Goal: Task Accomplishment & Management: Complete application form

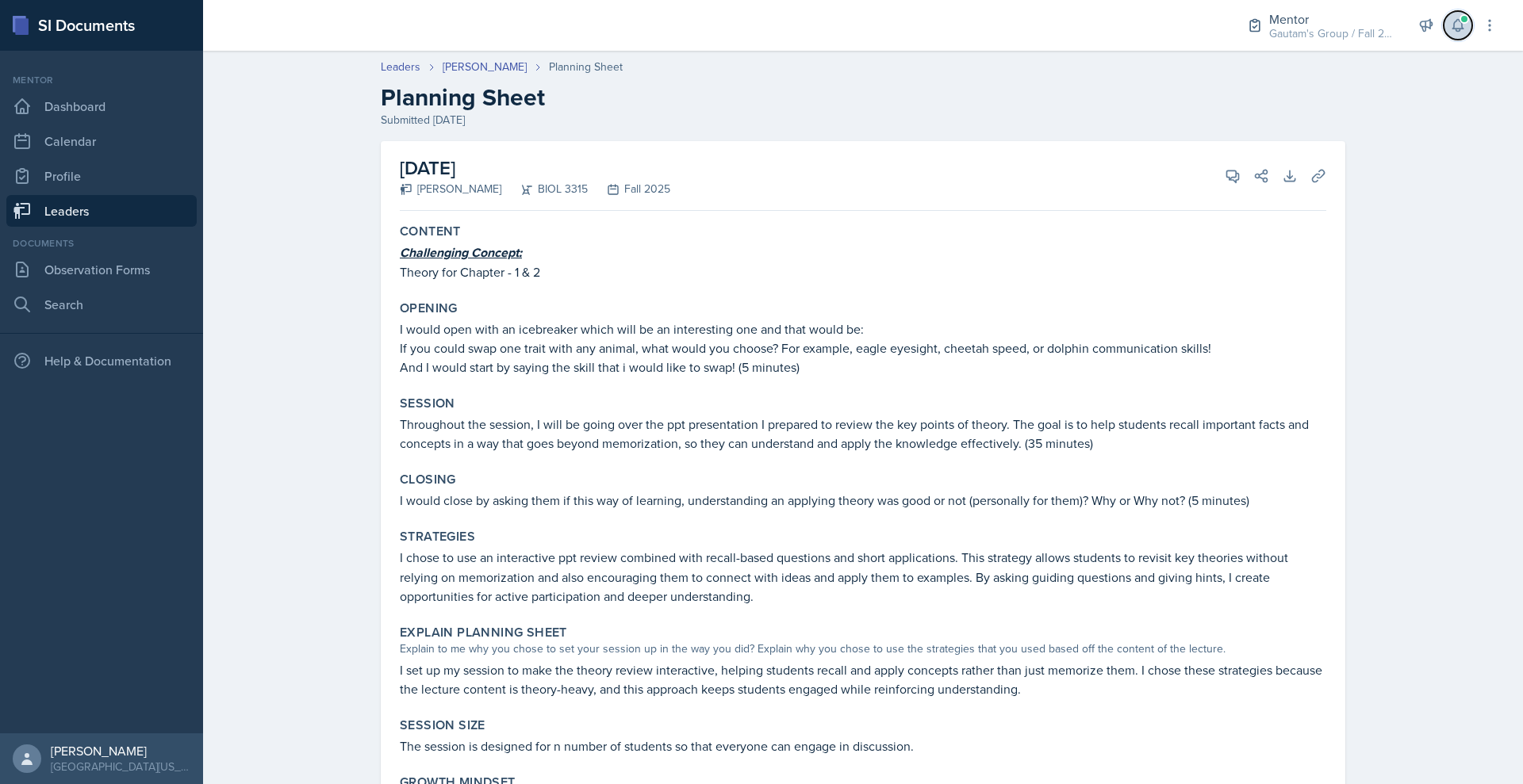
click at [1450, 33] on icon at bounding box center [1458, 26] width 16 height 16
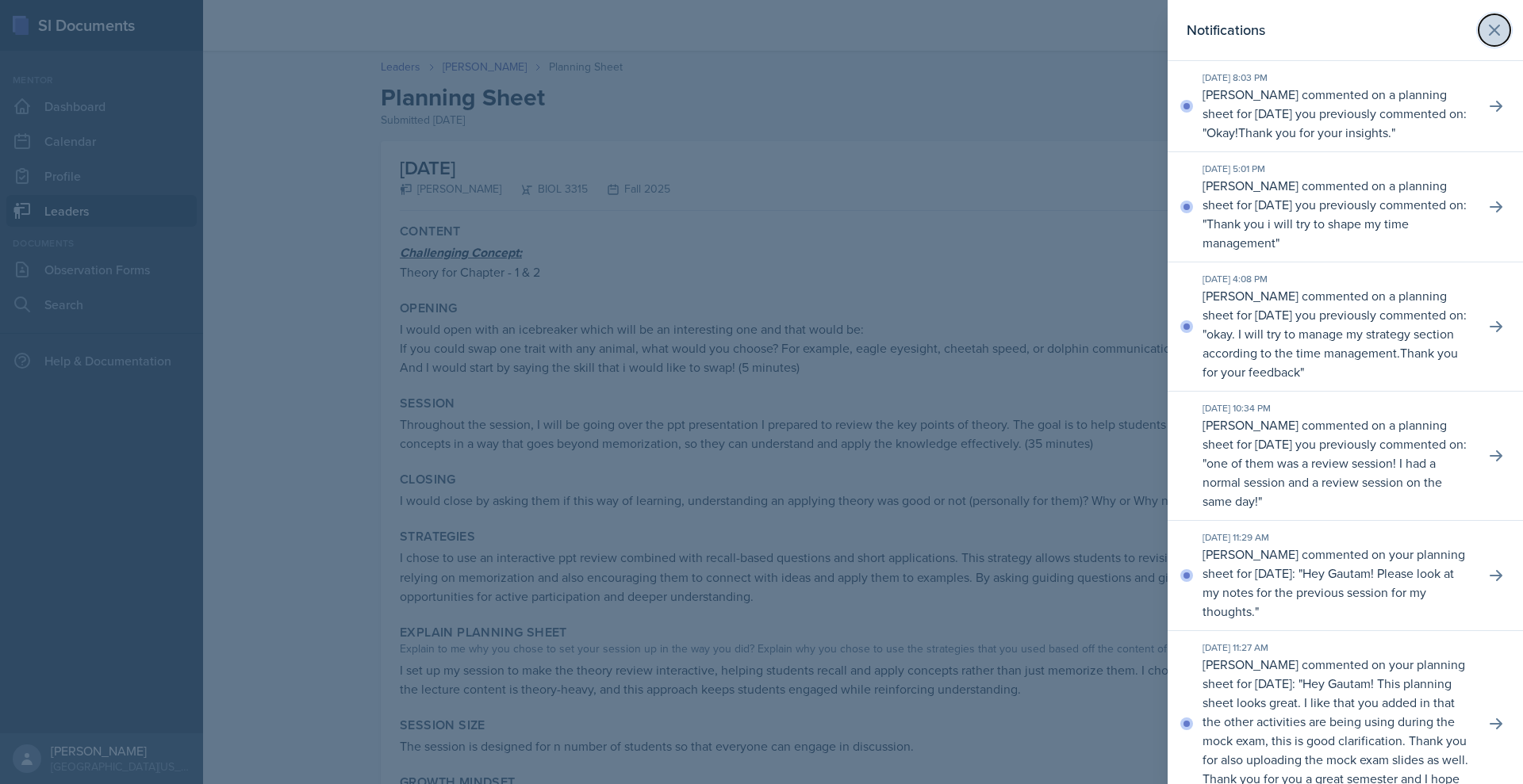
click at [1484, 39] on icon at bounding box center [1494, 31] width 19 height 19
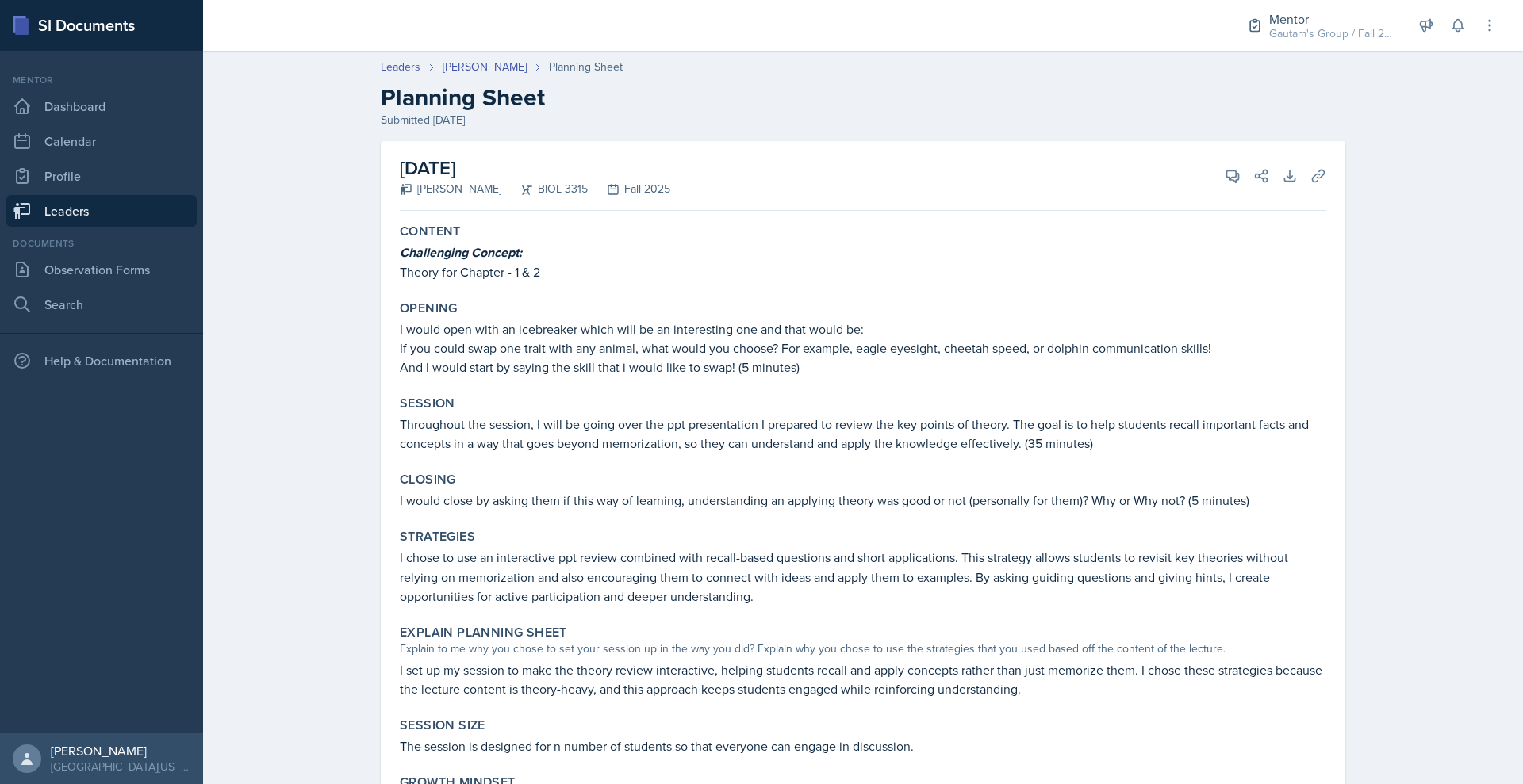
click at [93, 227] on link "Leaders" at bounding box center [101, 210] width 190 height 31
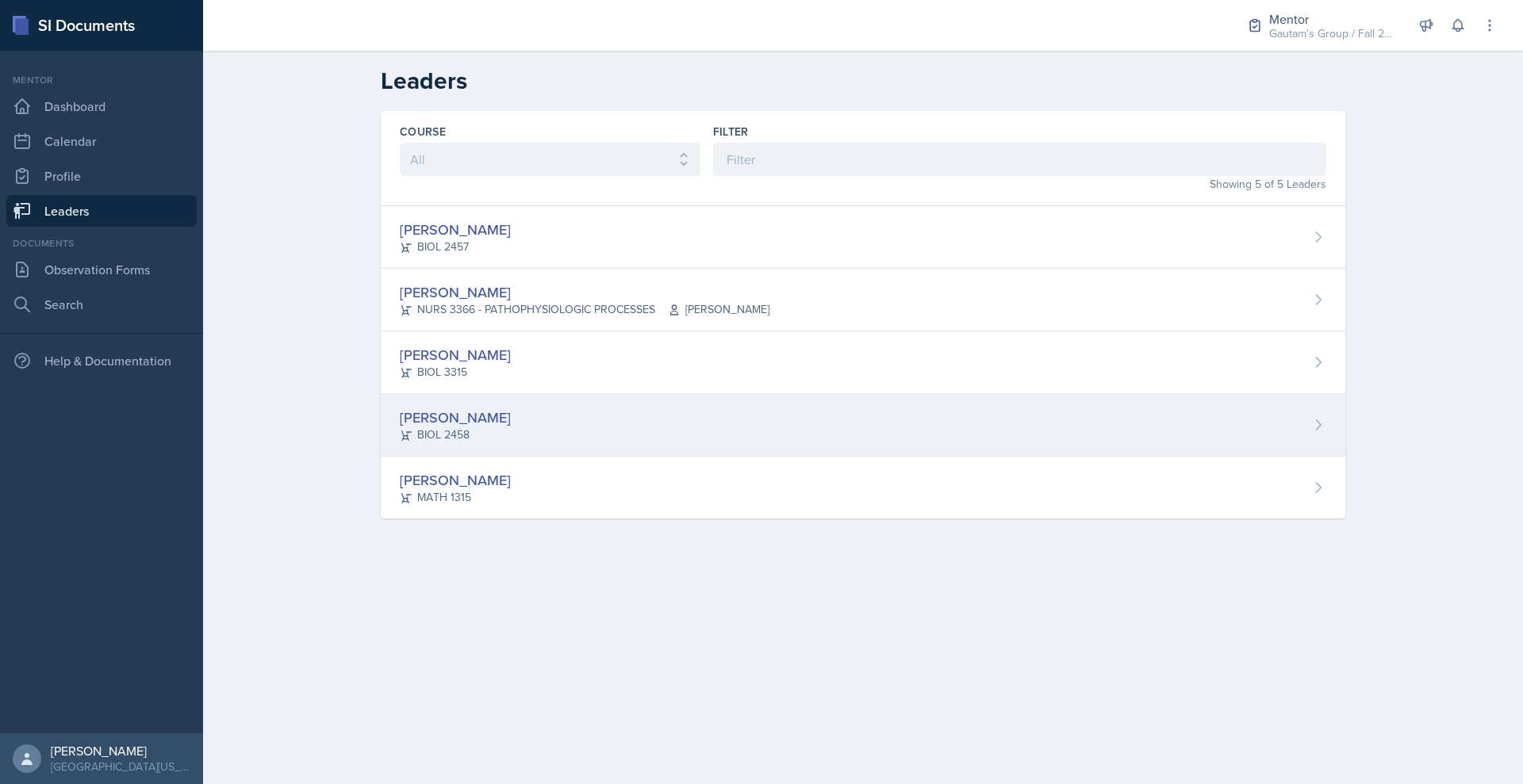
click at [399, 428] on div "[PERSON_NAME]" at bounding box center [455, 417] width 111 height 22
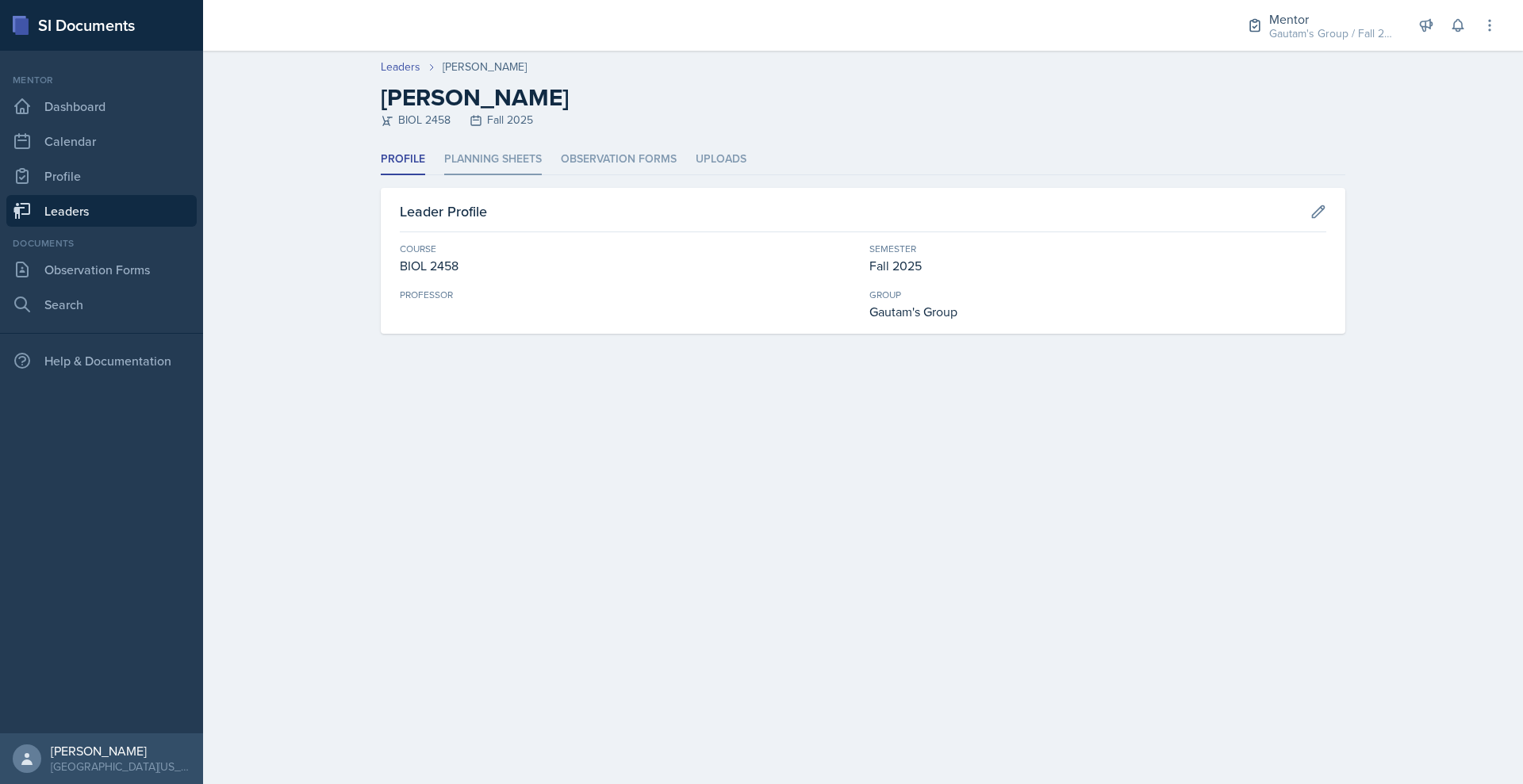
click at [444, 175] on li "Planning Sheets" at bounding box center [493, 160] width 97 height 31
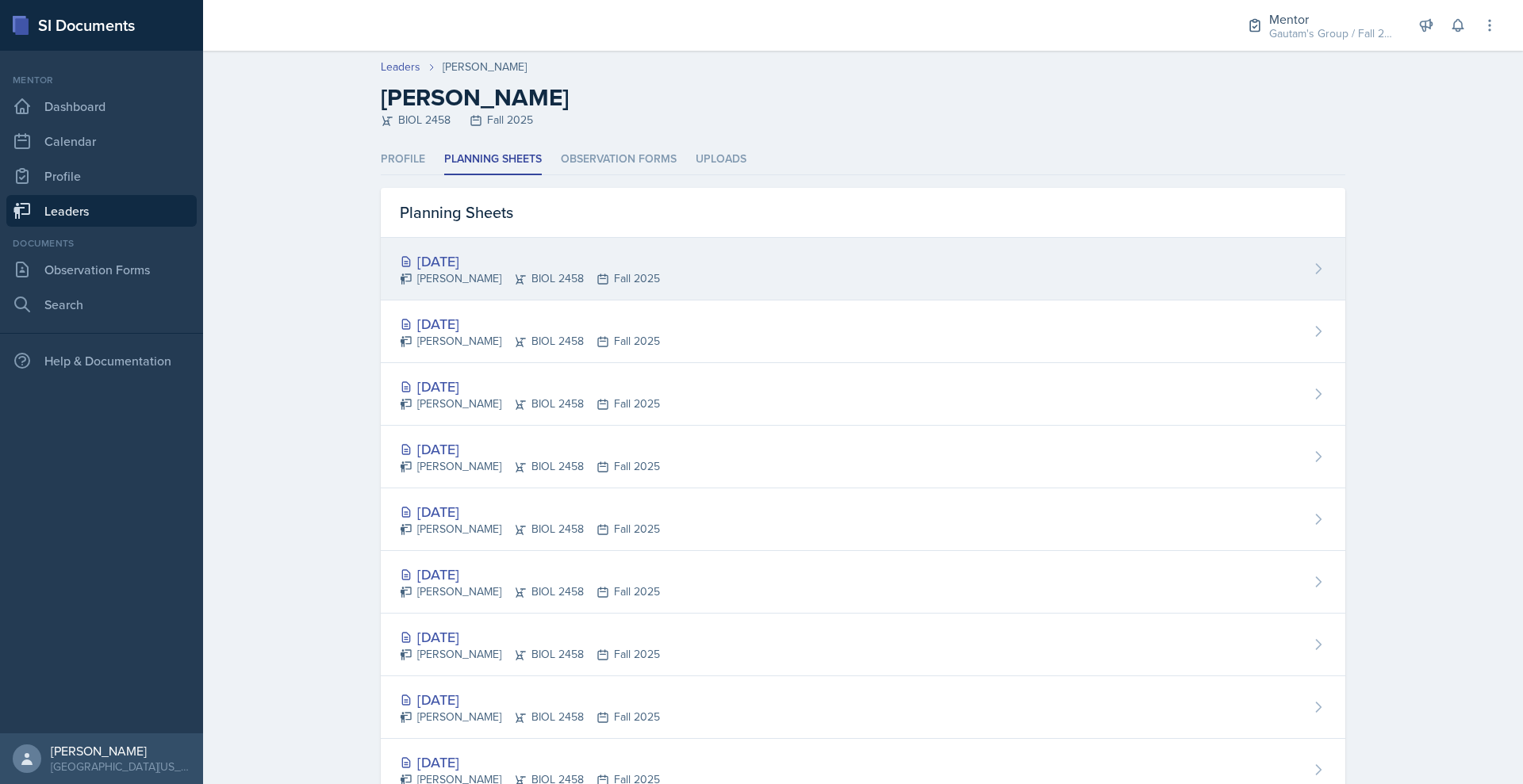
click at [399, 272] on div "[DATE]" at bounding box center [530, 261] width 260 height 22
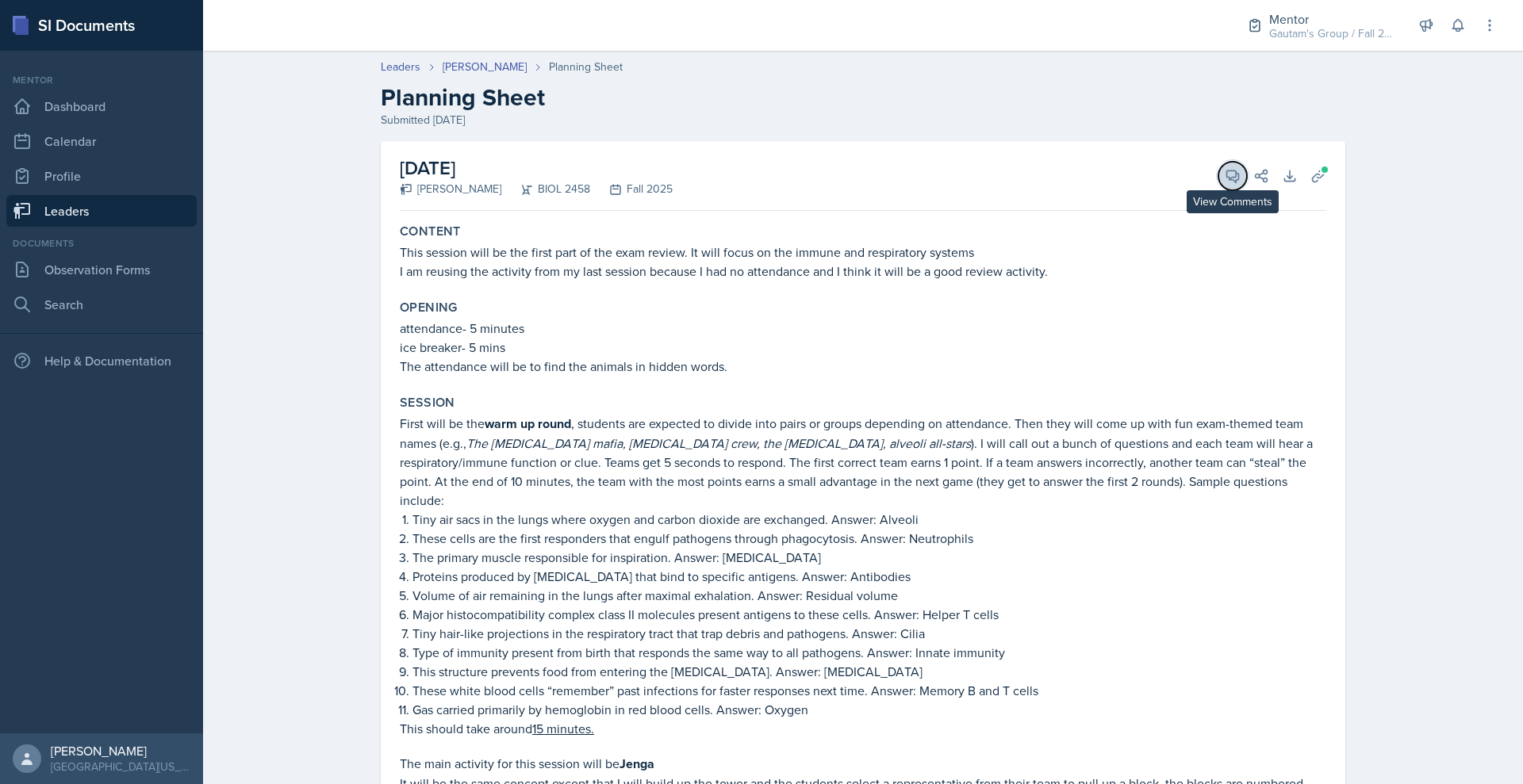
click at [1240, 184] on icon at bounding box center [1233, 176] width 16 height 16
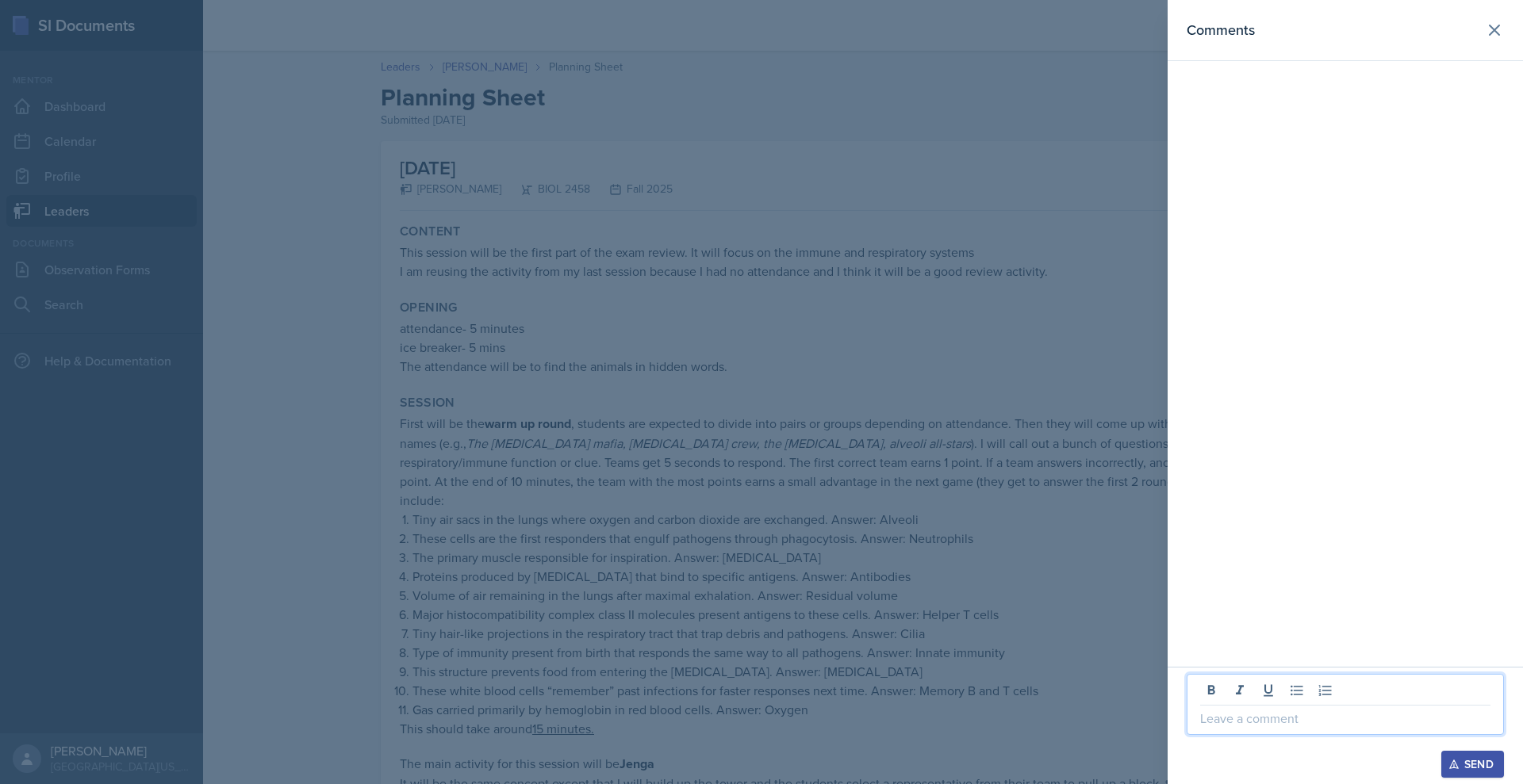
click at [1200, 713] on p at bounding box center [1345, 718] width 290 height 19
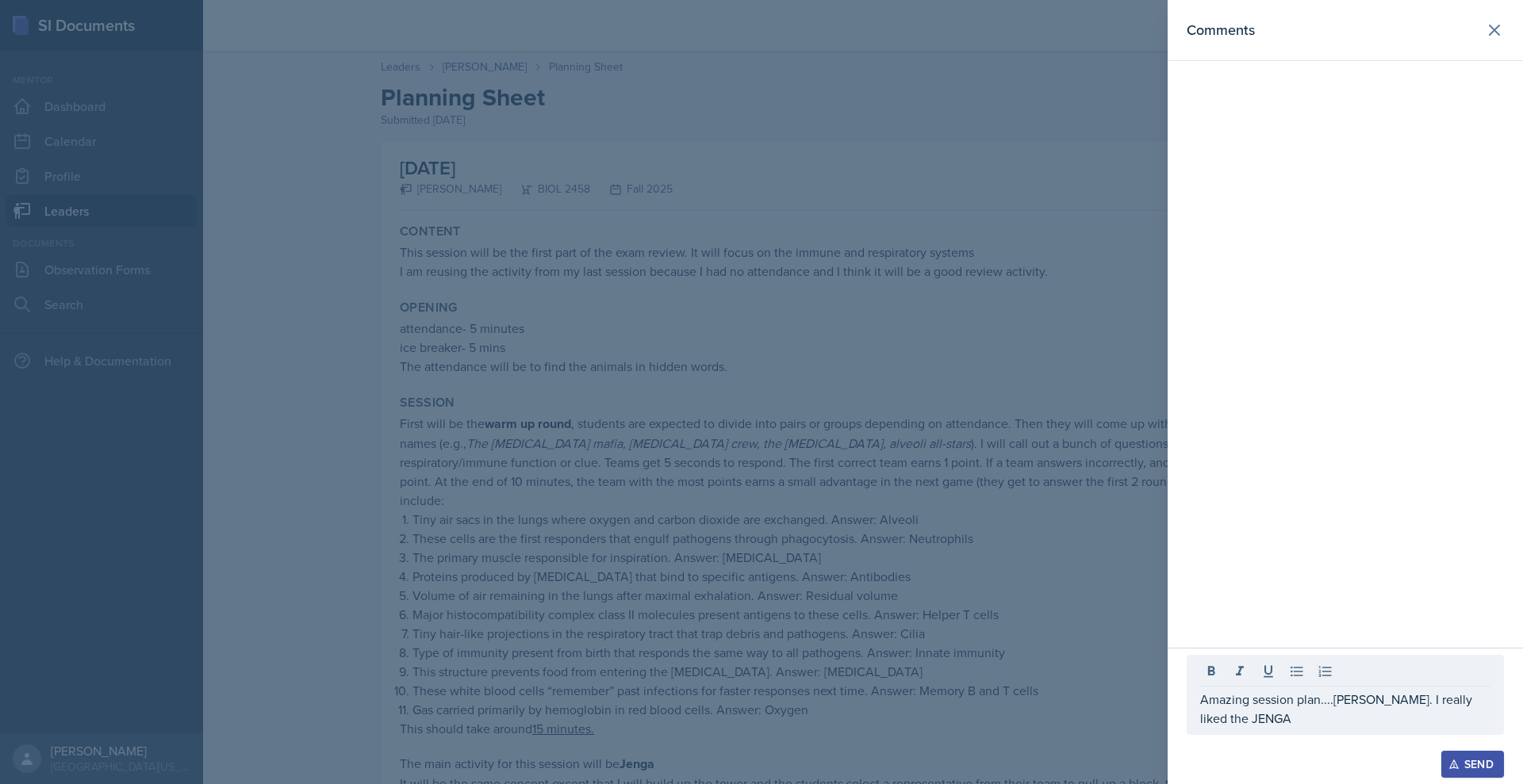
click at [1267, 735] on div at bounding box center [1345, 743] width 317 height 16
click at [1210, 708] on p "Amazing session plan....[PERSON_NAME]. I really liked the JENGA" at bounding box center [1345, 708] width 290 height 38
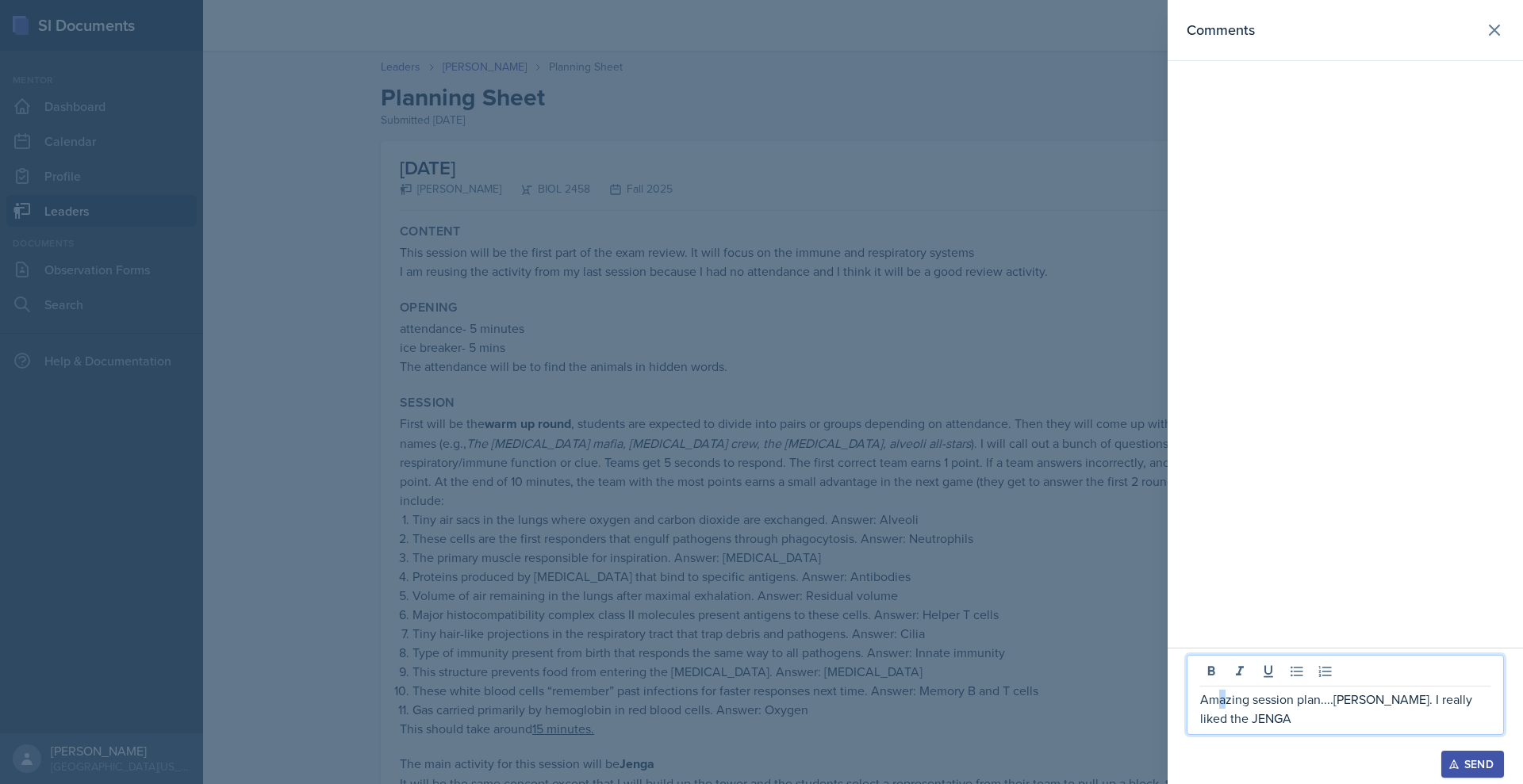
click at [1200, 689] on p "Amazing session plan....[PERSON_NAME]. I really liked the JENGA" at bounding box center [1345, 708] width 290 height 38
copy p "a"
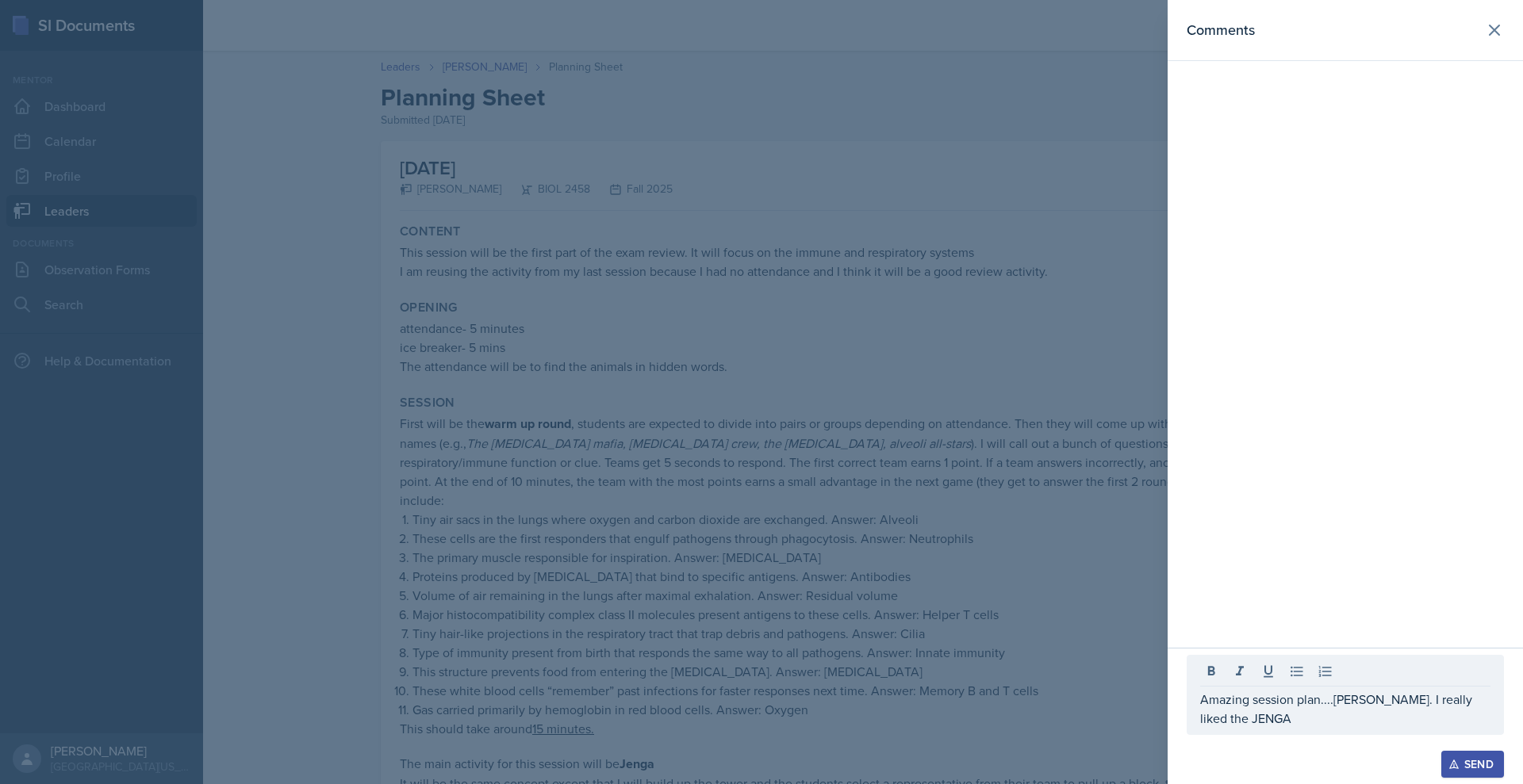
click at [1186, 715] on div "Amazing session plan....[PERSON_NAME]. I really liked the JENGA" at bounding box center [1345, 695] width 317 height 80
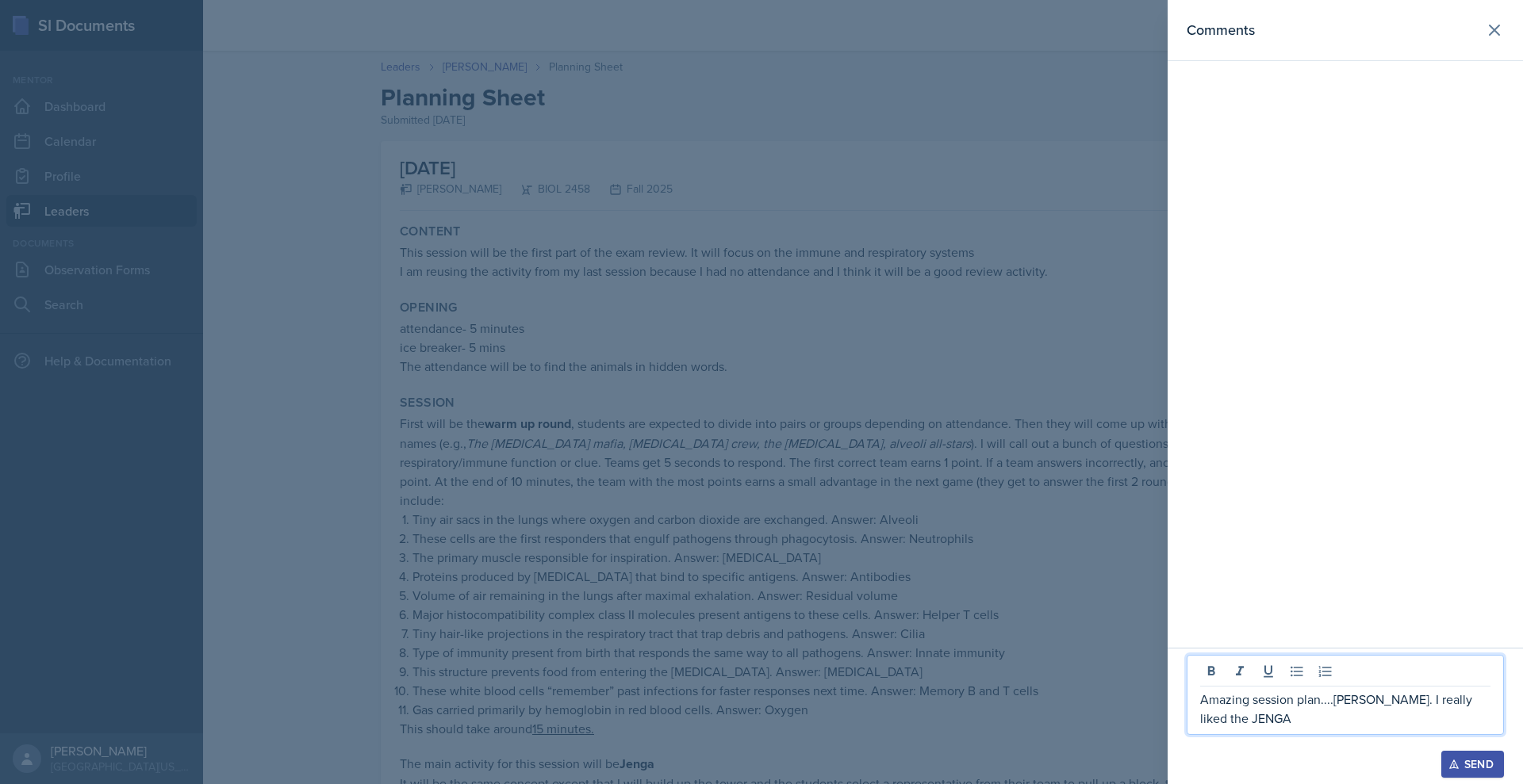
click at [1200, 701] on p "Amazing session plan....[PERSON_NAME]. I really liked the JENGA" at bounding box center [1345, 708] width 290 height 38
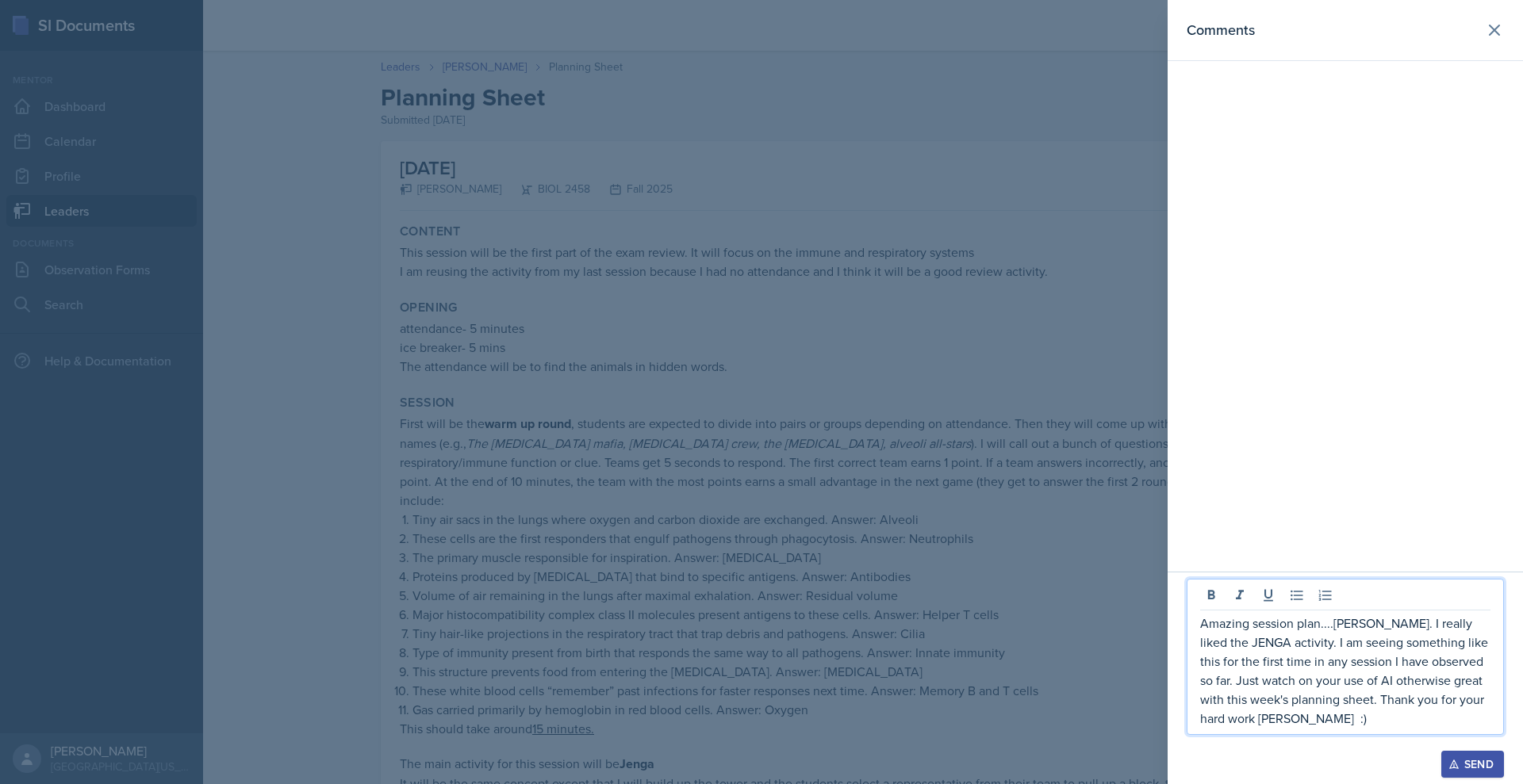
click at [1465, 757] on div "Send" at bounding box center [1472, 764] width 42 height 13
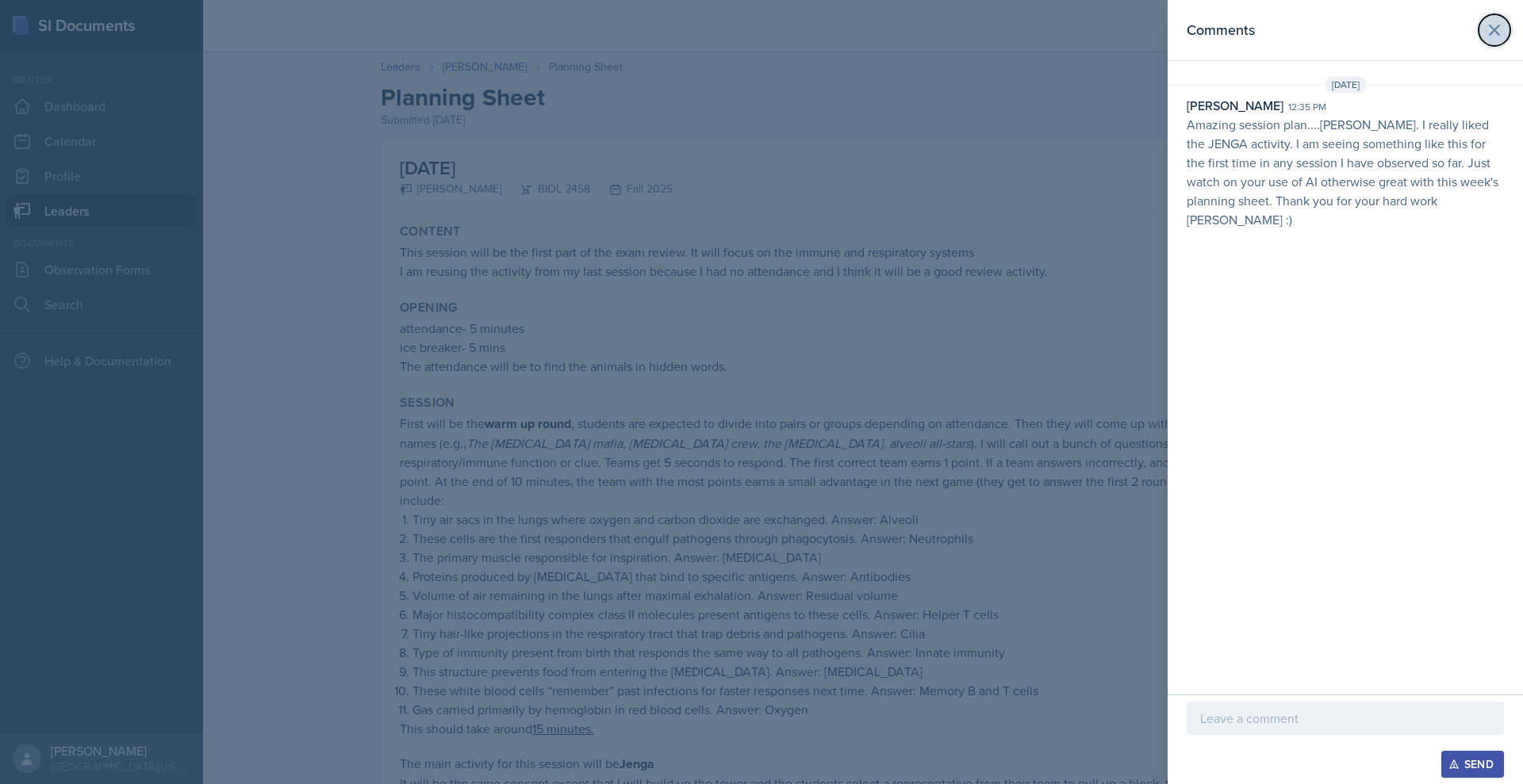
click at [1487, 39] on icon at bounding box center [1494, 31] width 19 height 19
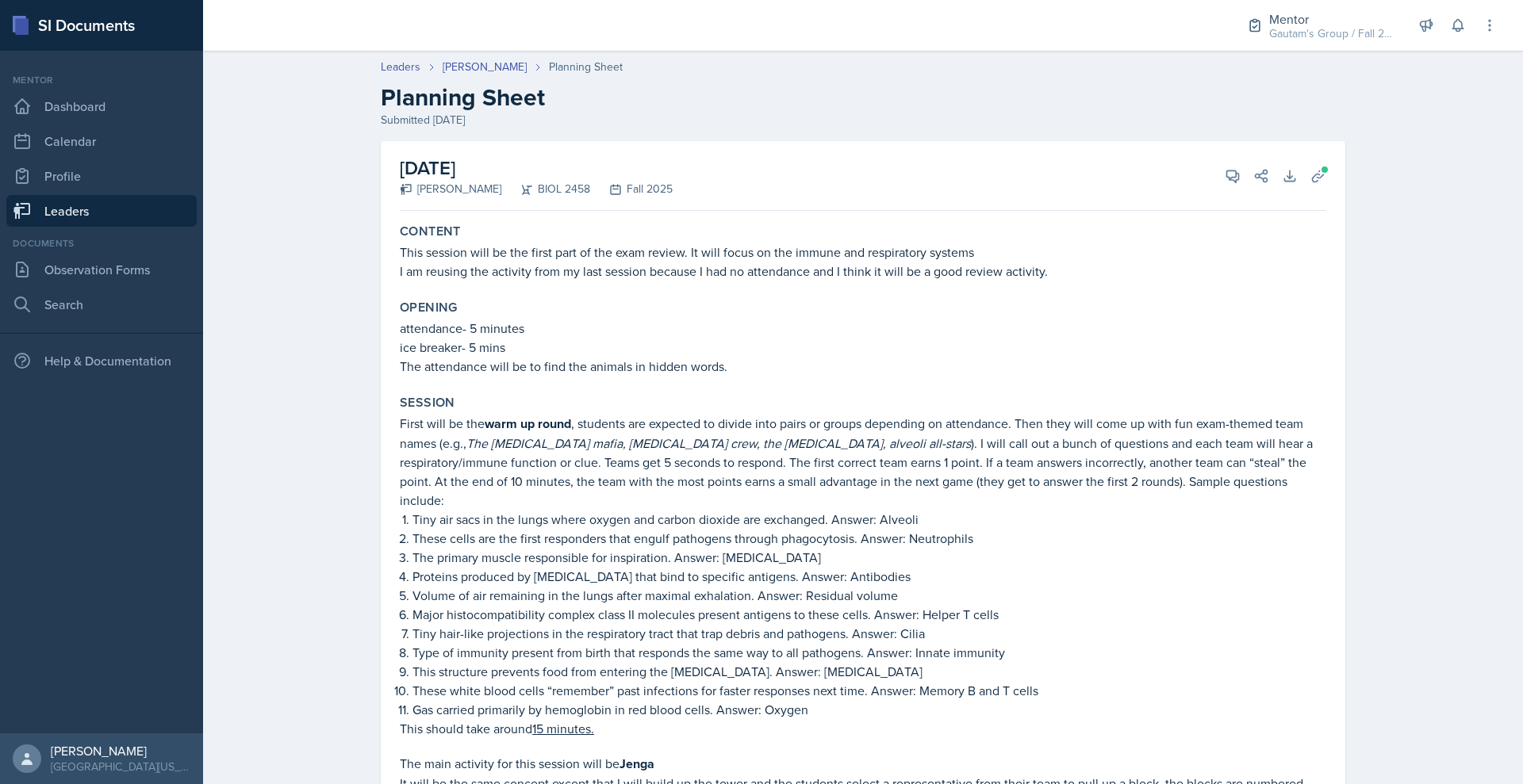
click at [76, 227] on link "Leaders" at bounding box center [101, 210] width 190 height 31
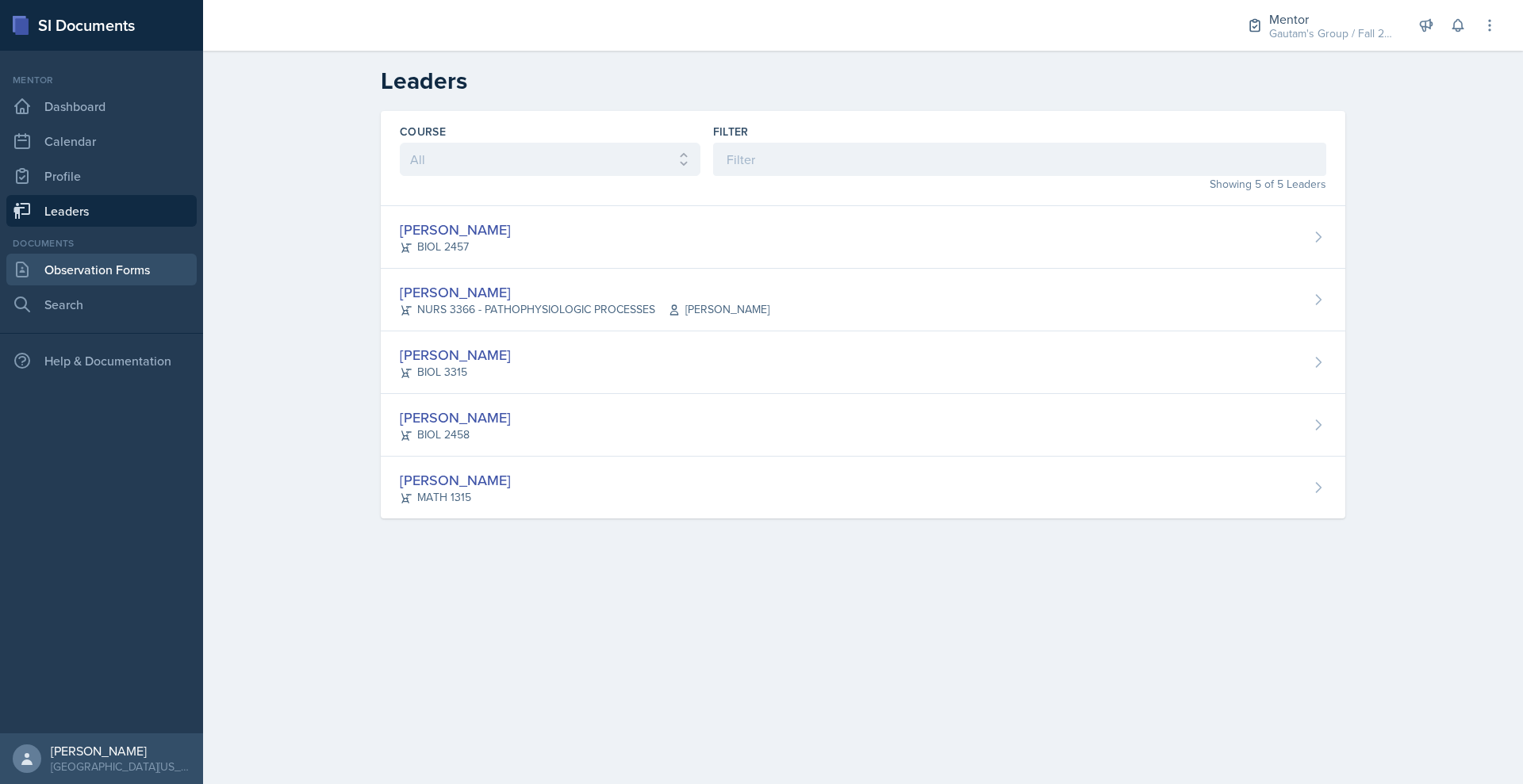
click at [129, 285] on link "Observation Forms" at bounding box center [101, 269] width 190 height 31
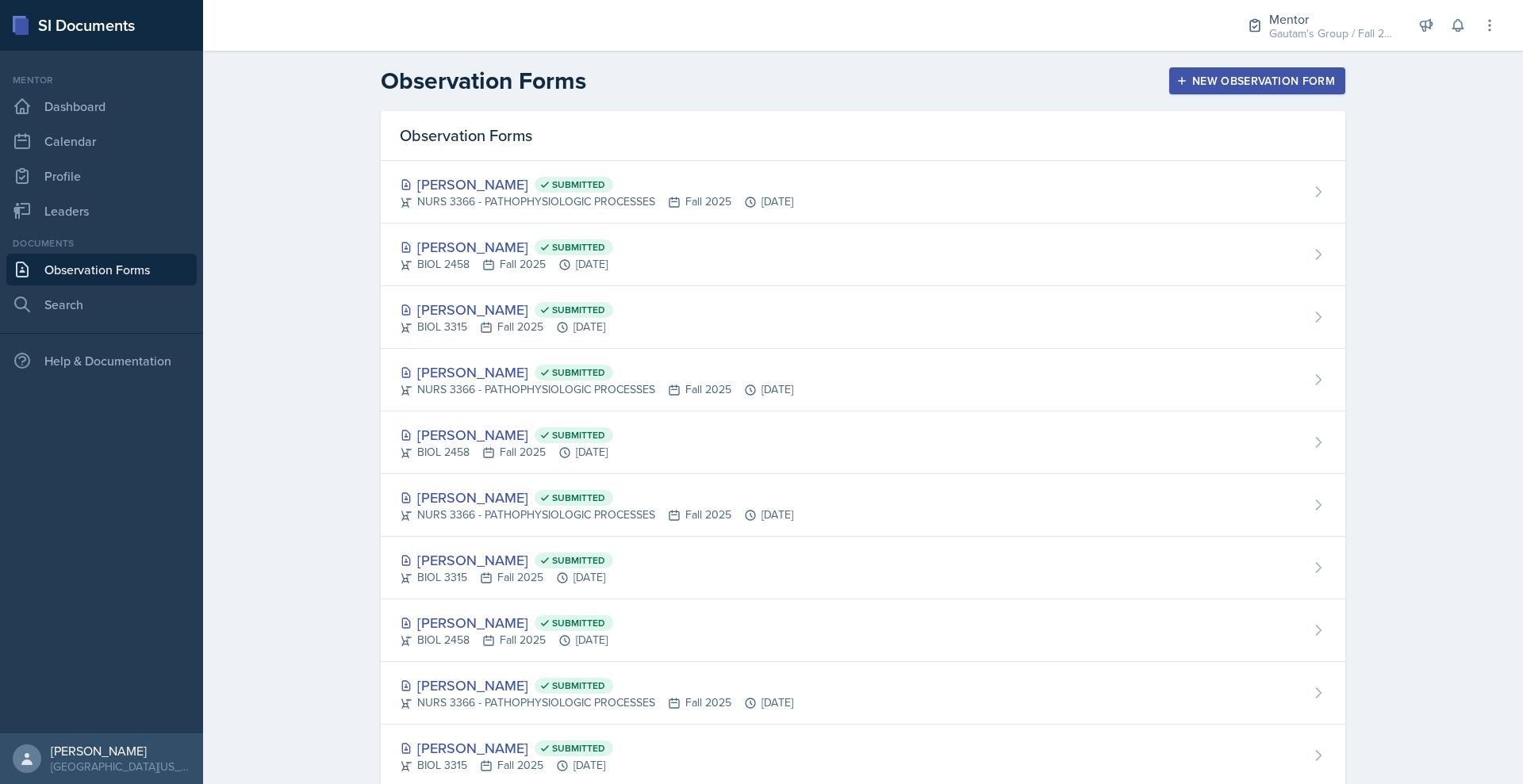
click at [1335, 88] on div "New Observation Form" at bounding box center [1256, 81] width 155 height 13
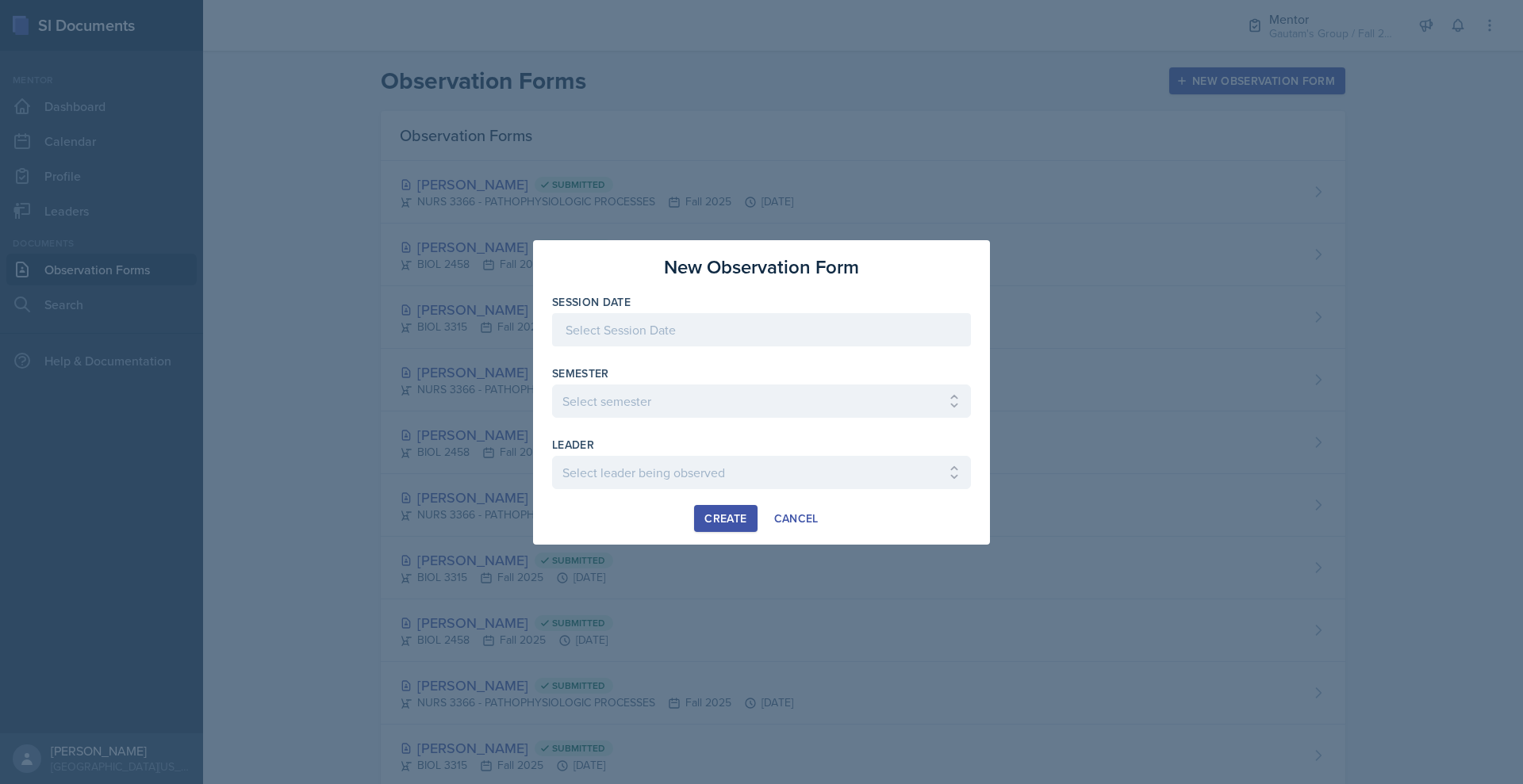
click at [583, 317] on div at bounding box center [761, 329] width 419 height 33
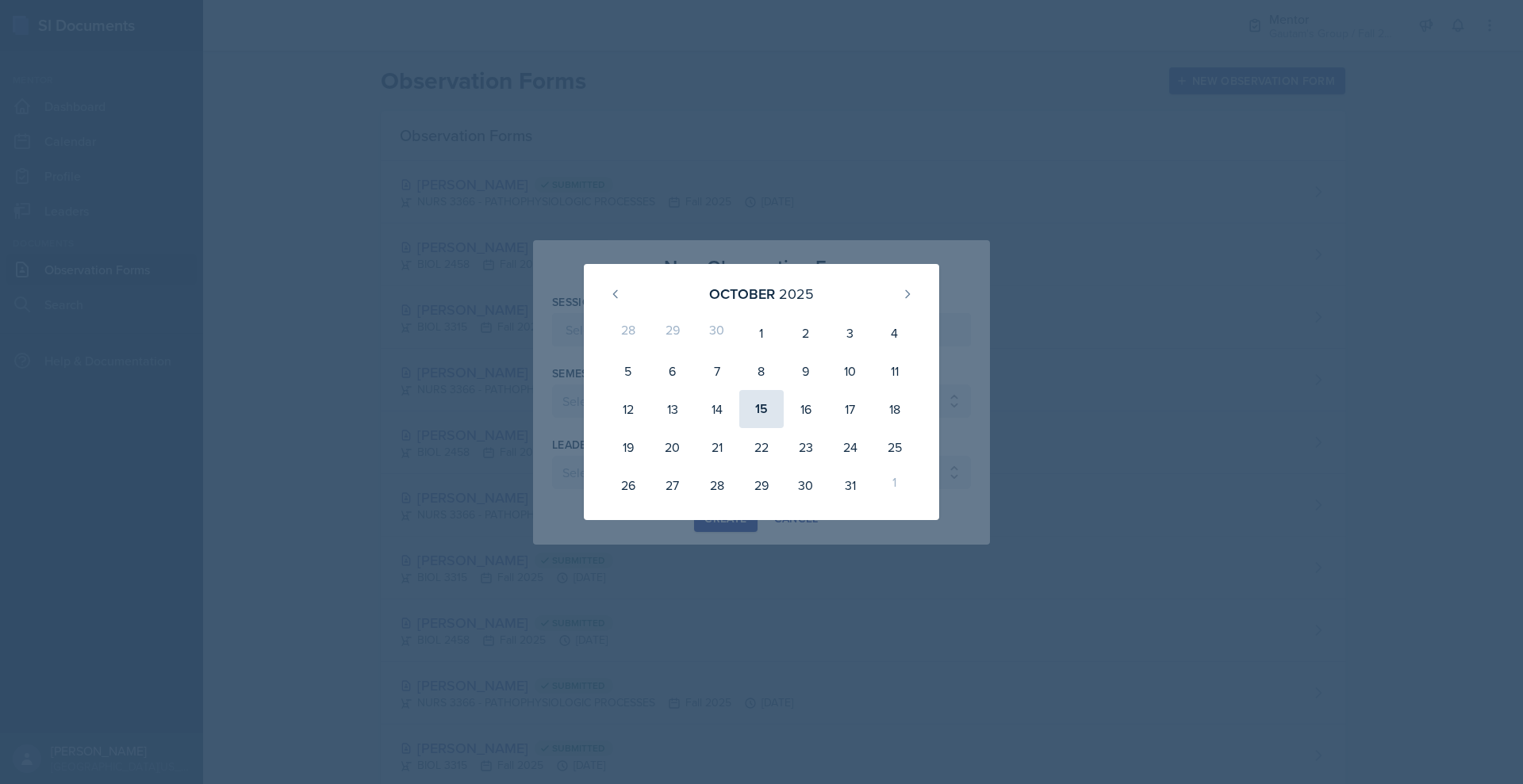
click at [768, 419] on div "15" at bounding box center [761, 408] width 44 height 38
type input "[DATE]"
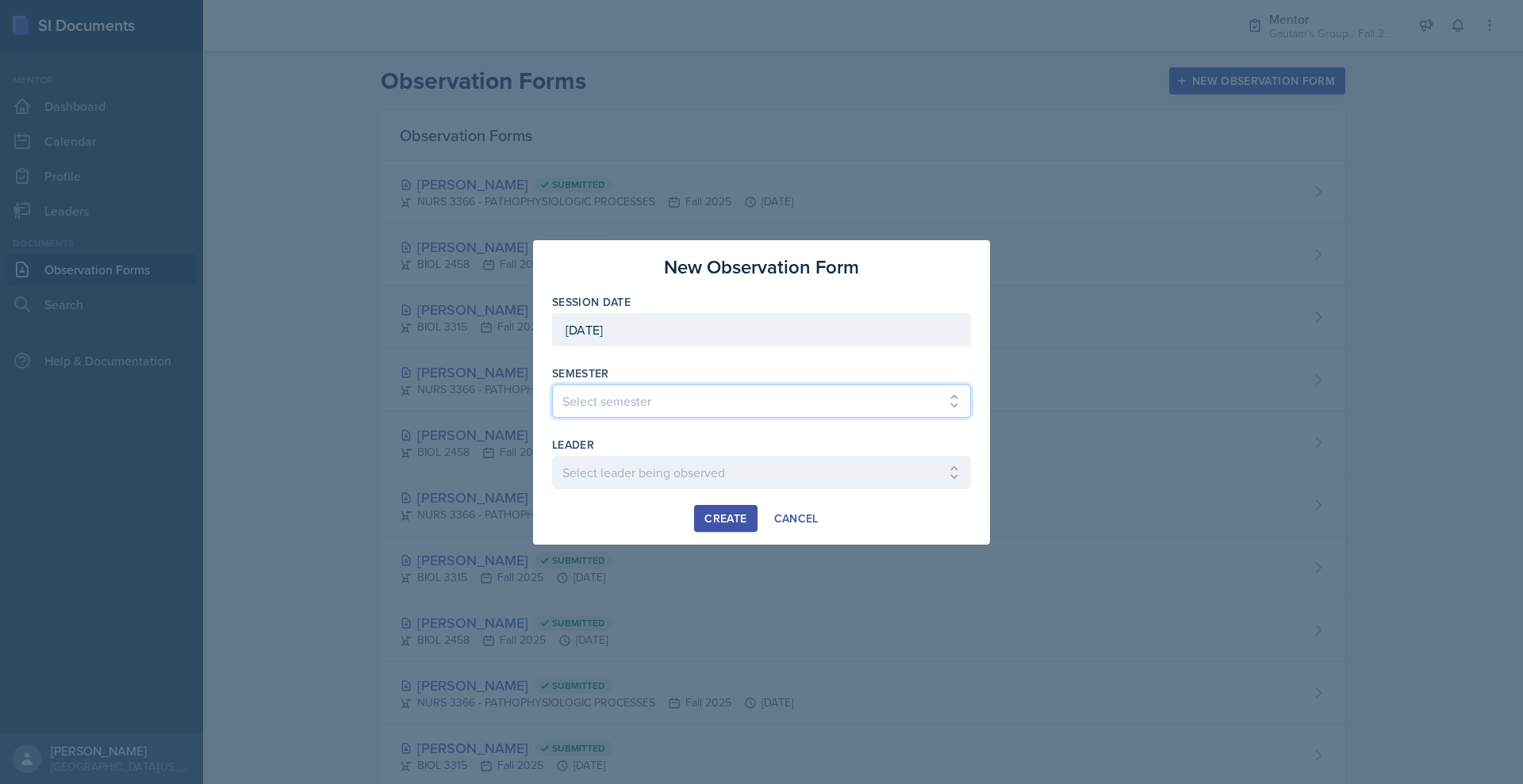
click at [629, 411] on select "Select semester All Fall 2024 Spring 2025 Fall 2025 Spring 2024 Fall 2023" at bounding box center [761, 401] width 419 height 33
select select "a8c40de0-d7eb-4f82-90ee-ac0c6ce45f71"
click at [552, 385] on select "Select semester All Fall 2024 Spring 2025 Fall 2025 Spring 2024 Fall 2023" at bounding box center [761, 401] width 419 height 33
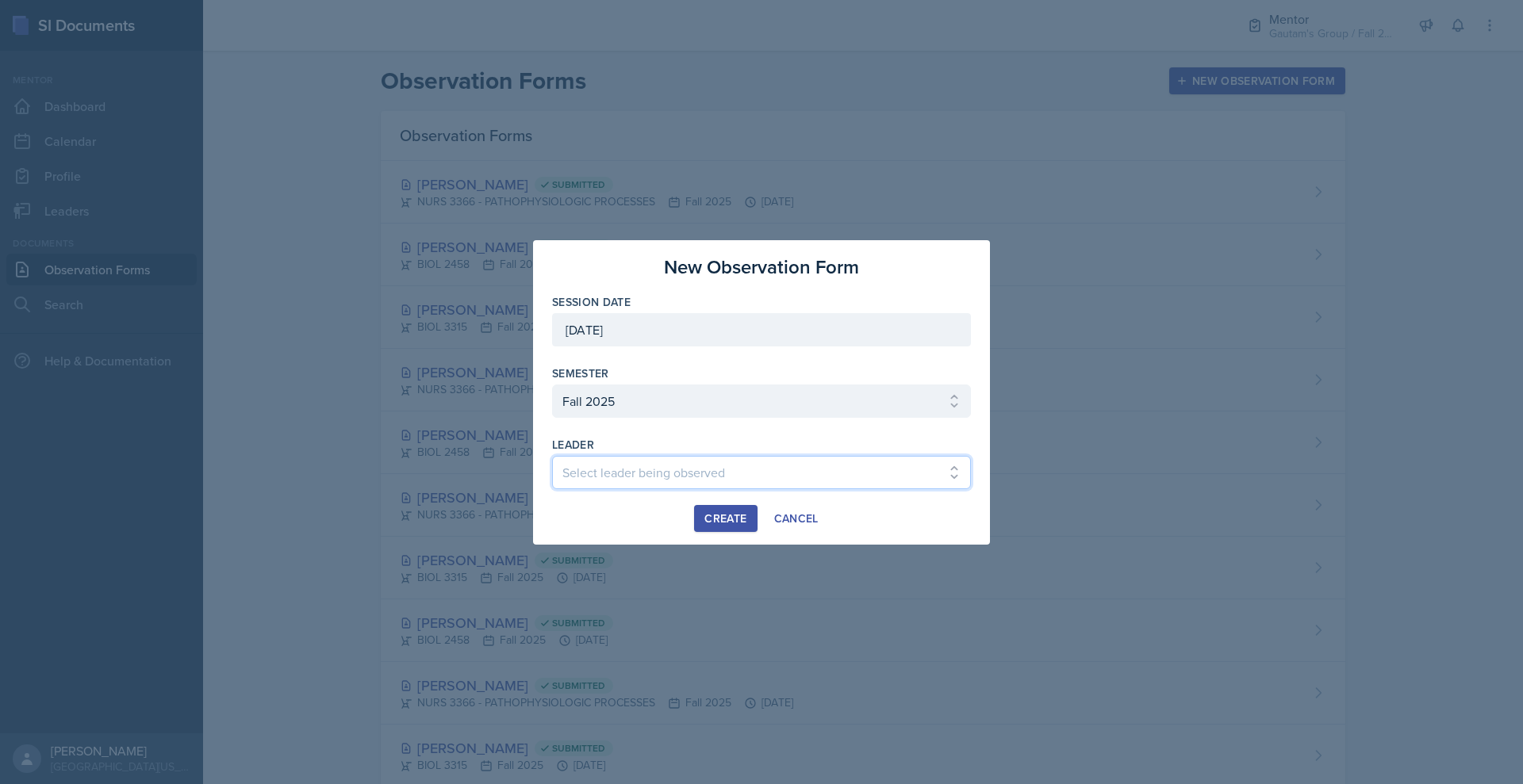
click at [706, 488] on select "Select leader being observed [PERSON_NAME] / NURS 3366 - PATHOPHYSIOLOGIC PROCE…" at bounding box center [761, 472] width 419 height 33
select select "c51b5844-1027-469b-b168-c77f7cf6aa15"
click at [552, 471] on select "Select leader being observed [PERSON_NAME] / NURS 3366 - PATHOPHYSIOLOGIC PROCE…" at bounding box center [761, 472] width 419 height 33
click at [719, 532] on button "Create" at bounding box center [725, 519] width 63 height 27
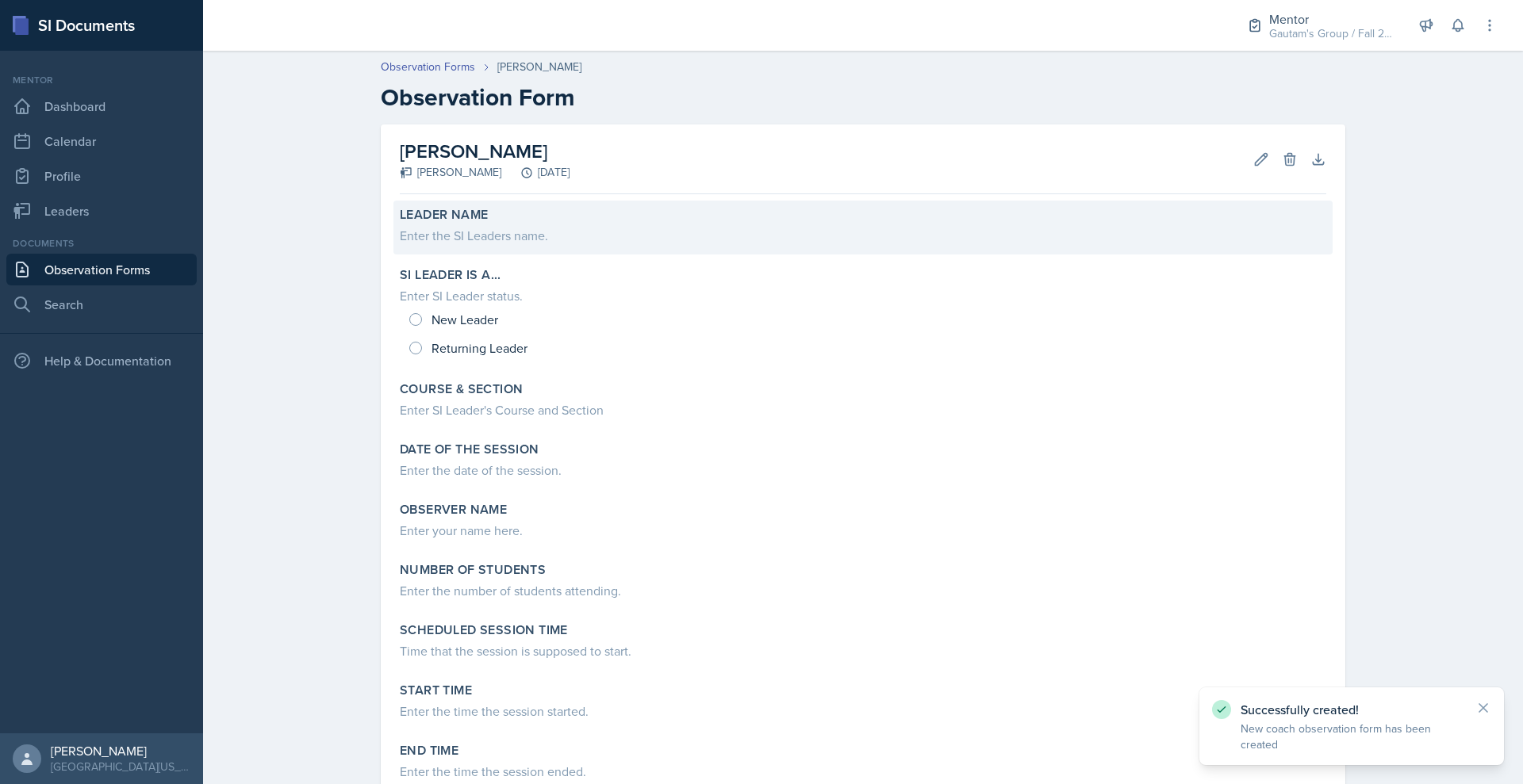
click at [399, 245] on div "Enter the SI Leaders name." at bounding box center [862, 235] width 927 height 19
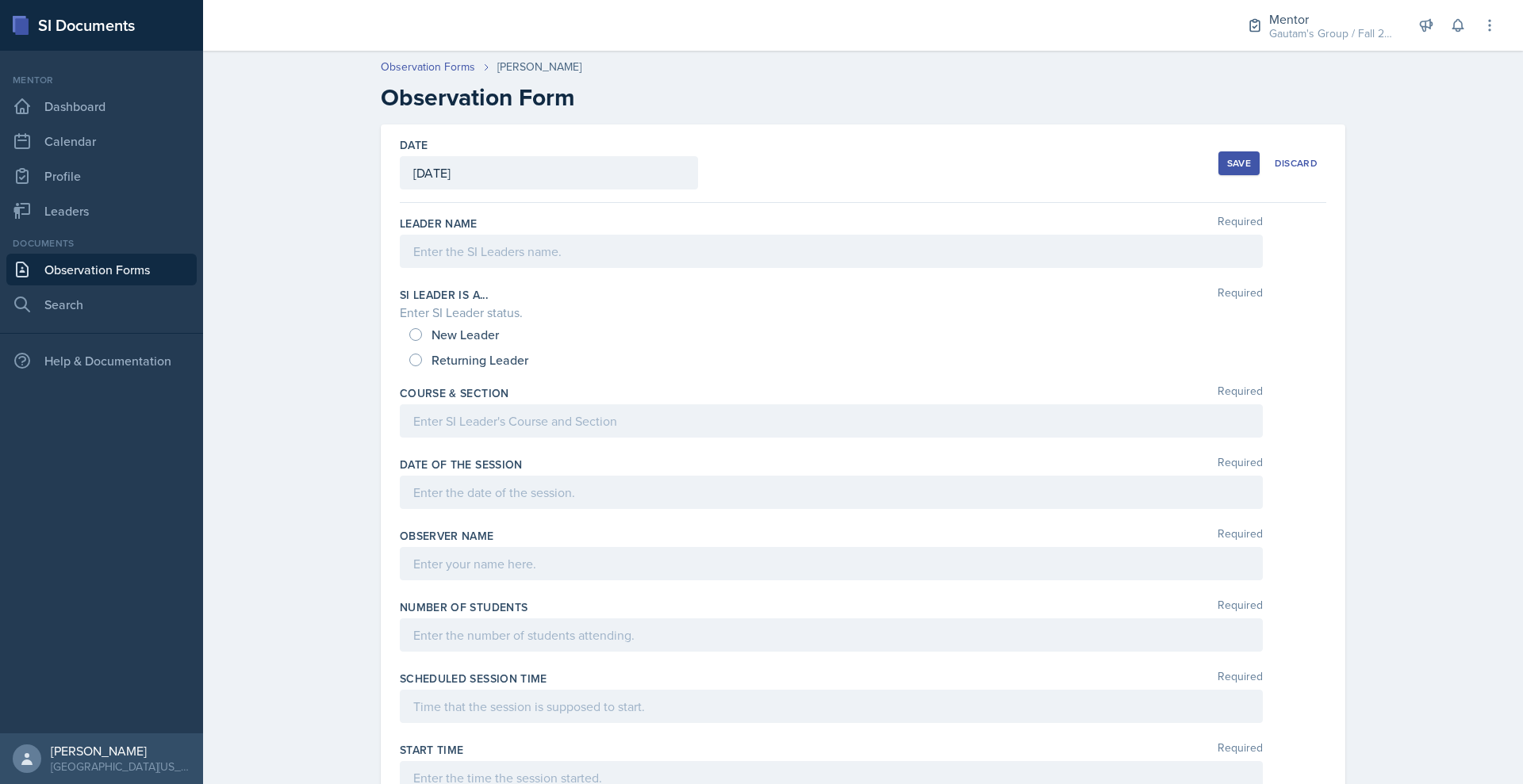
drag, startPoint x: 553, startPoint y: 84, endPoint x: 431, endPoint y: 91, distance: 122.2
click at [431, 76] on div "Observation Forms [PERSON_NAME]" at bounding box center [863, 67] width 964 height 17
copy div "[PERSON_NAME]"
click at [399, 268] on div at bounding box center [831, 251] width 863 height 33
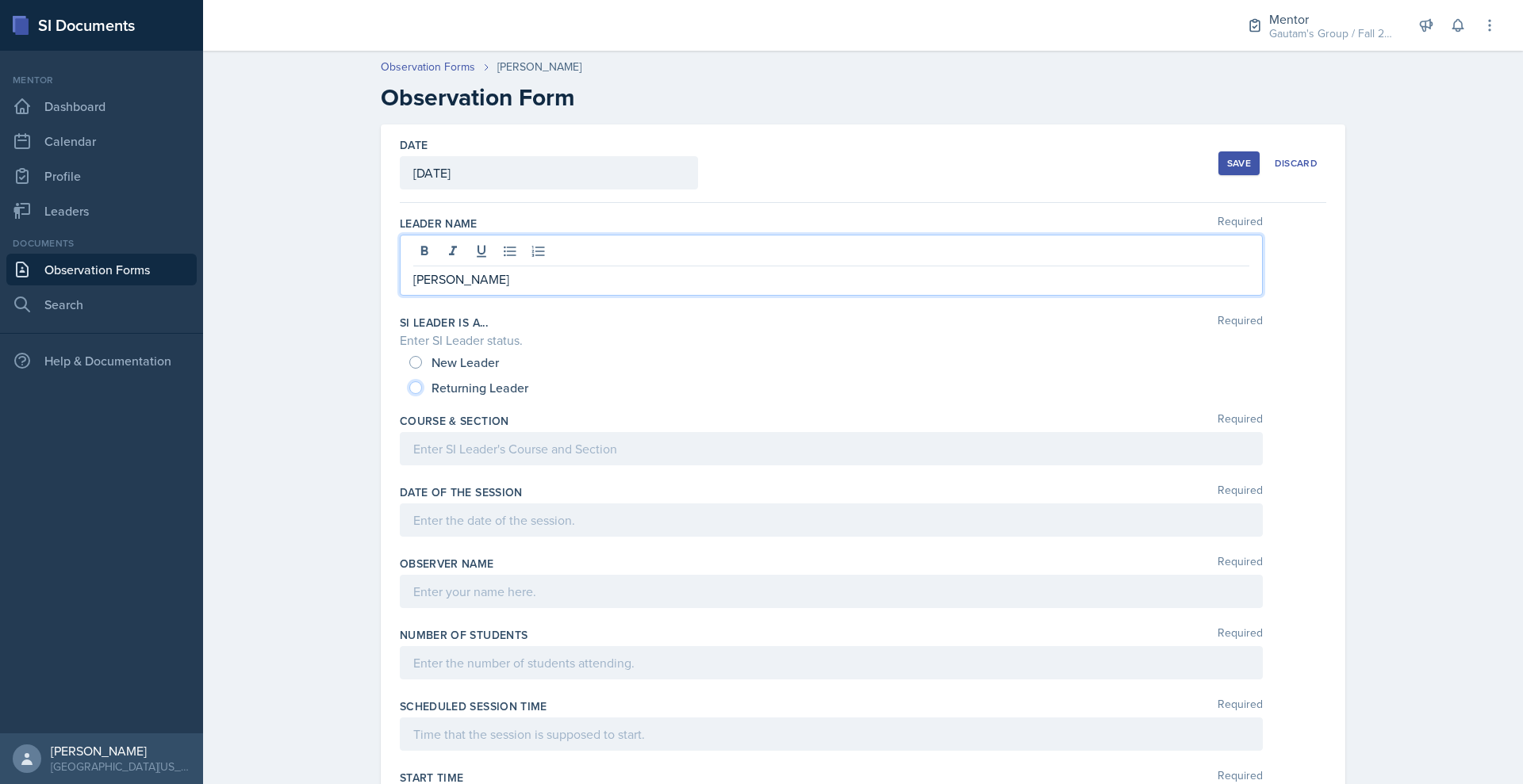
click at [409, 394] on input "Returning Leader" at bounding box center [416, 388] width 13 height 13
radio input "true"
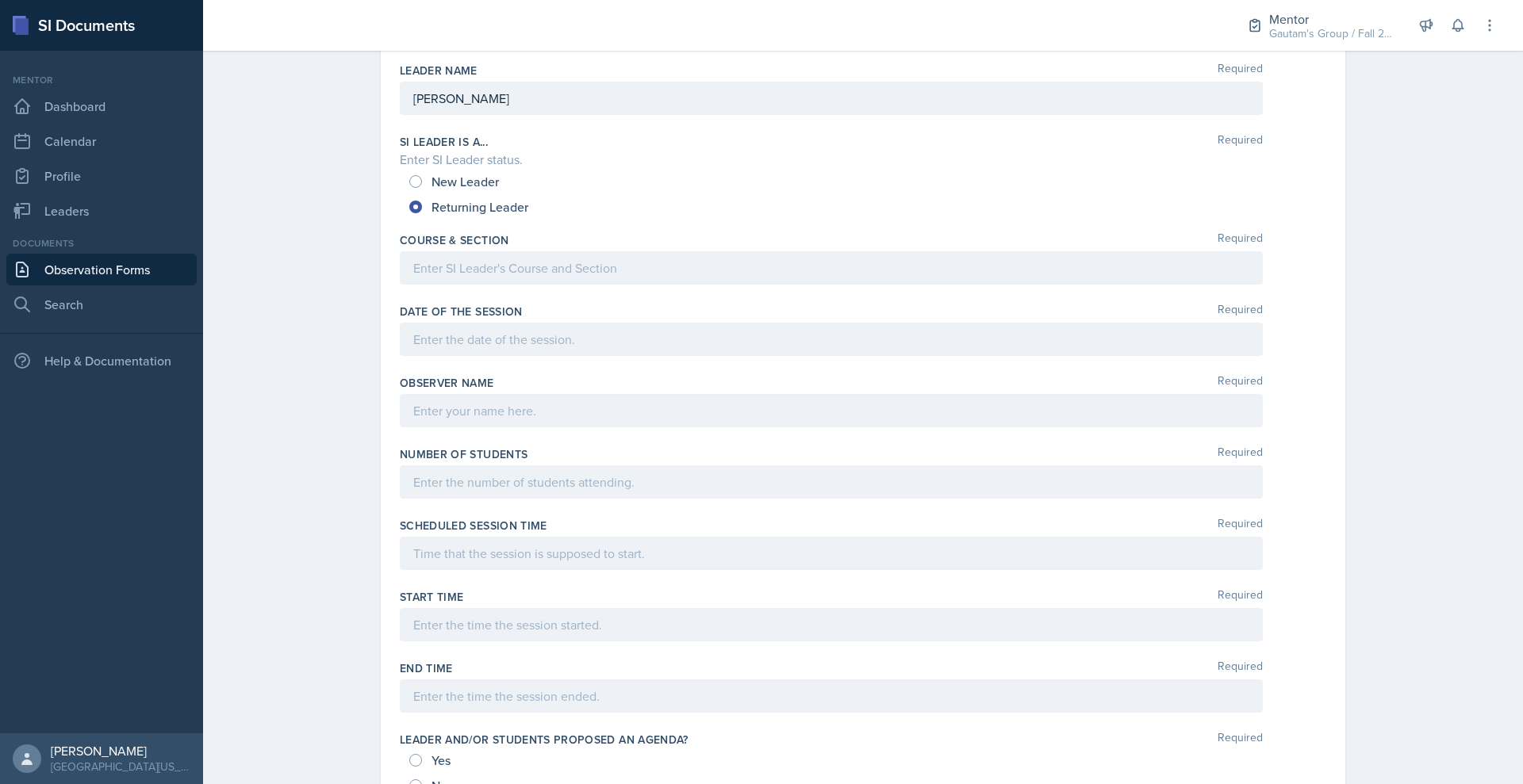
click at [514, 284] on div at bounding box center [831, 267] width 863 height 33
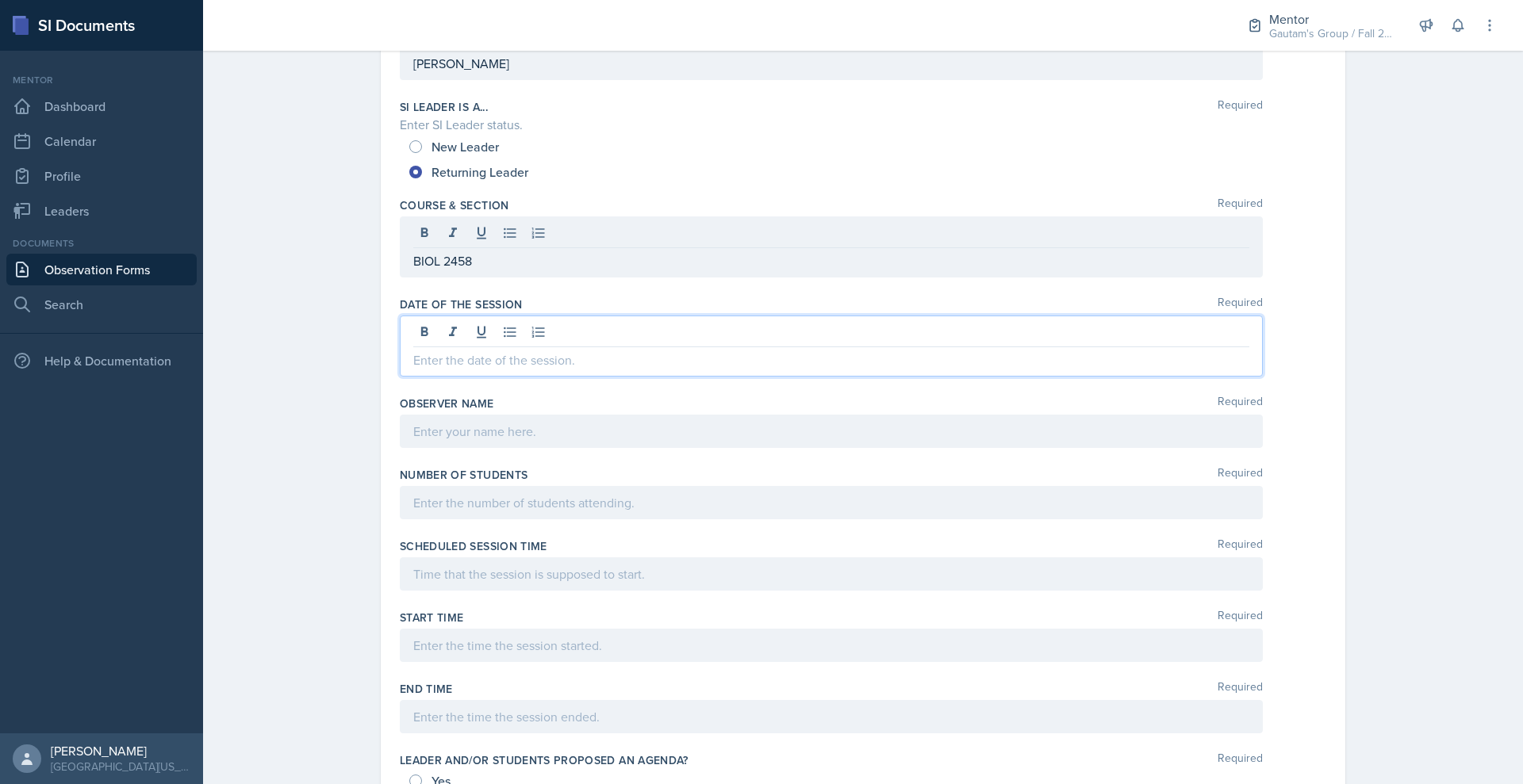
click at [408, 377] on div at bounding box center [831, 346] width 863 height 61
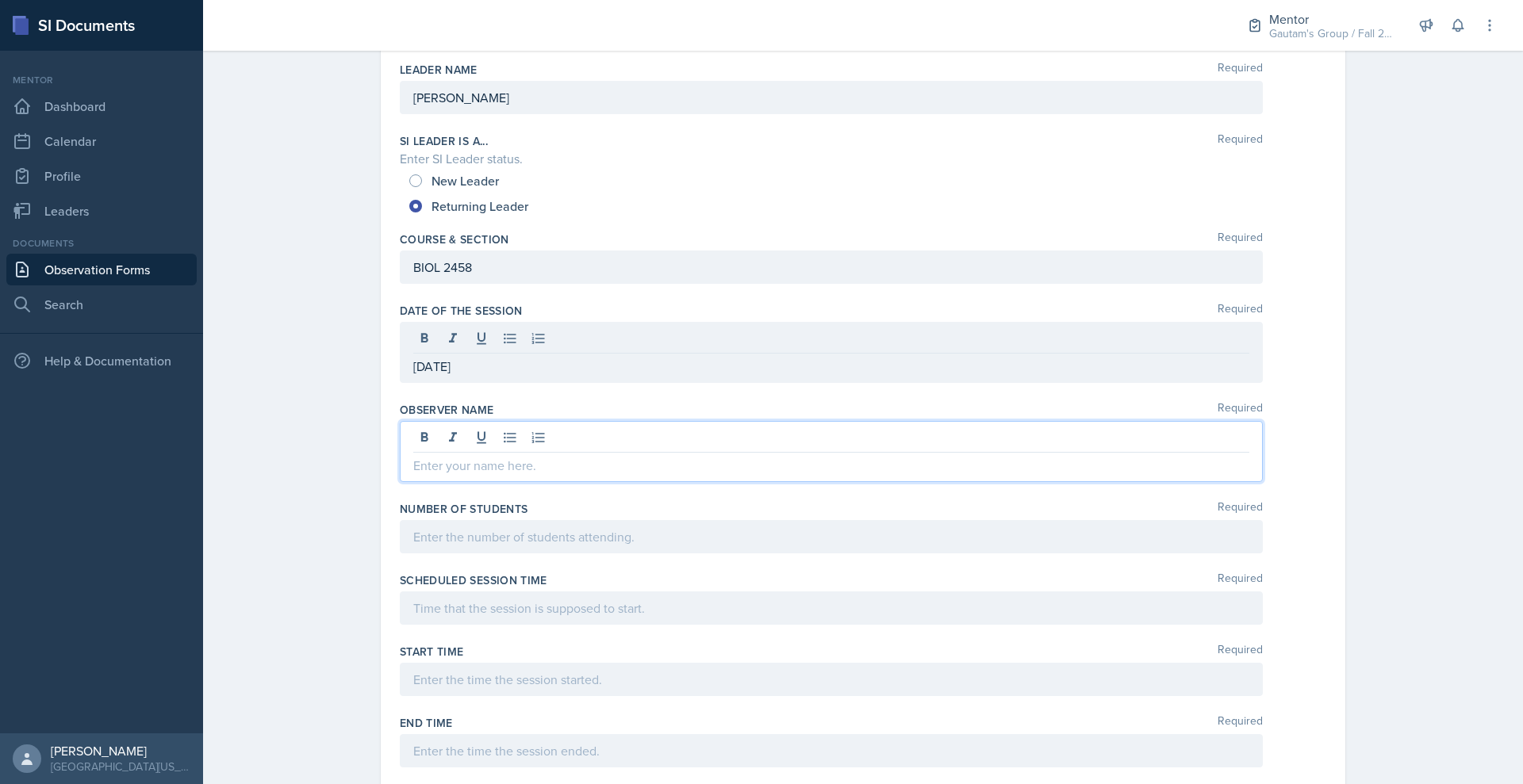
click at [422, 482] on div at bounding box center [831, 451] width 863 height 61
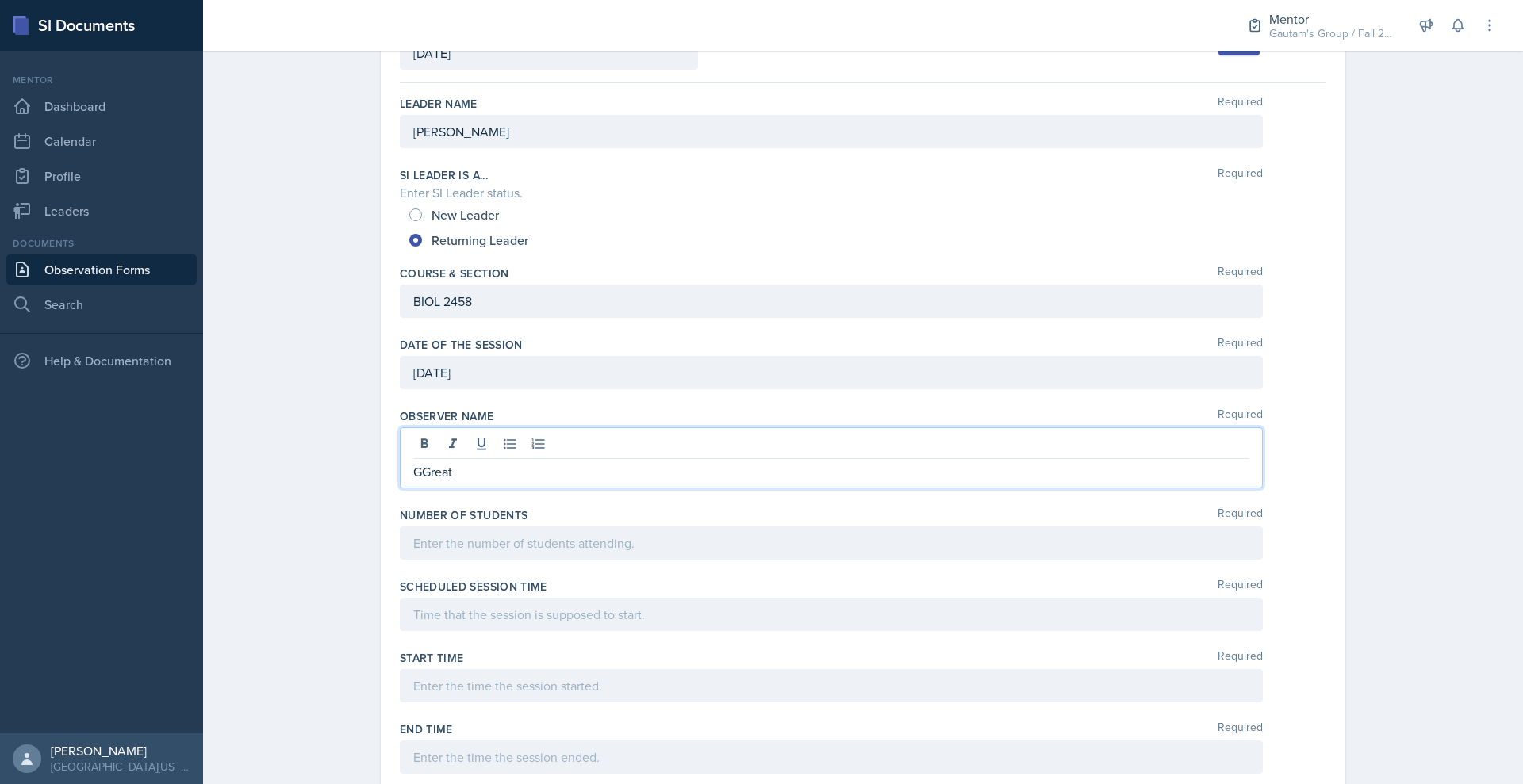
click at [413, 481] on p "GGreat" at bounding box center [831, 472] width 836 height 19
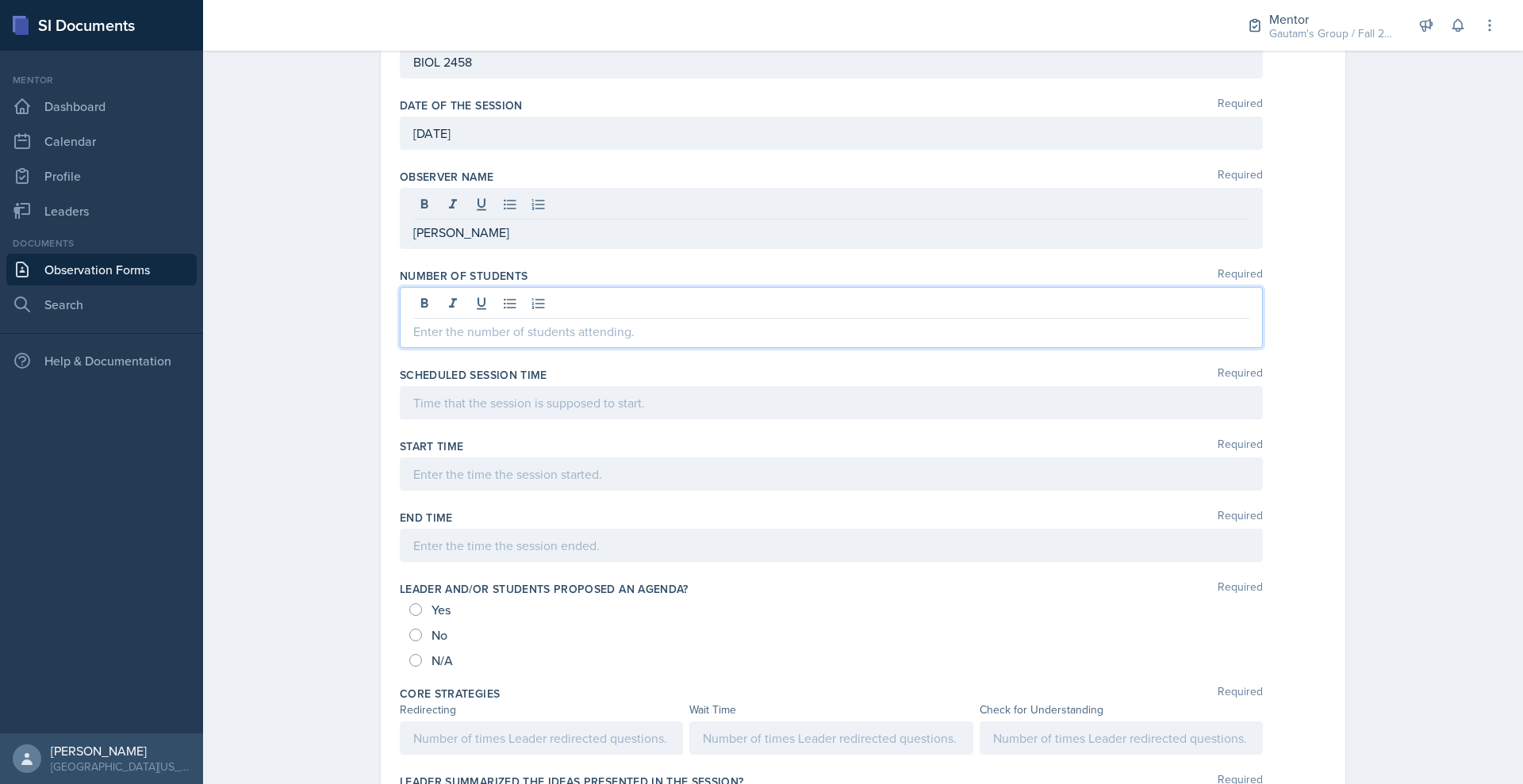
scroll to position [359, 0]
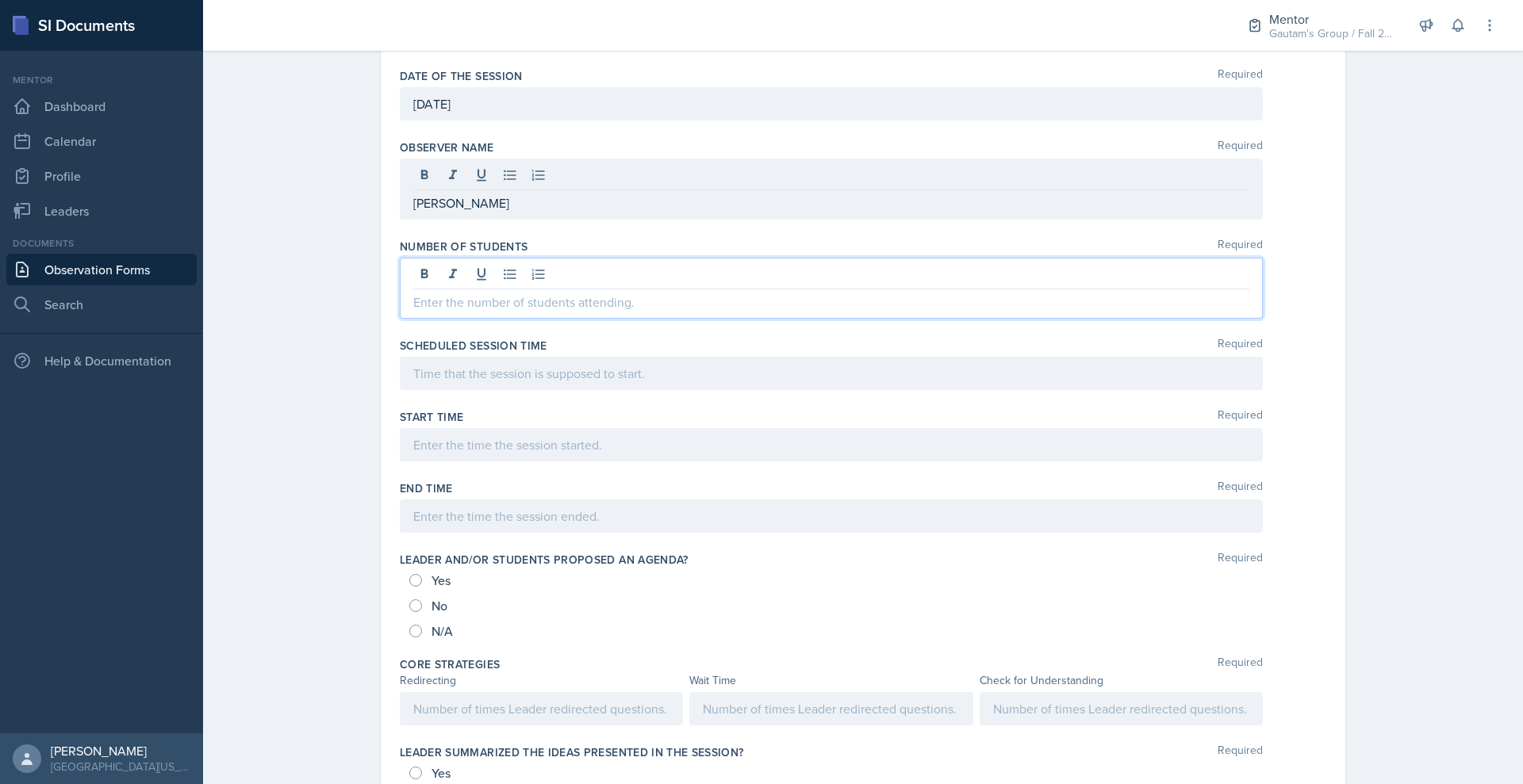
click at [417, 312] on p at bounding box center [831, 302] width 836 height 19
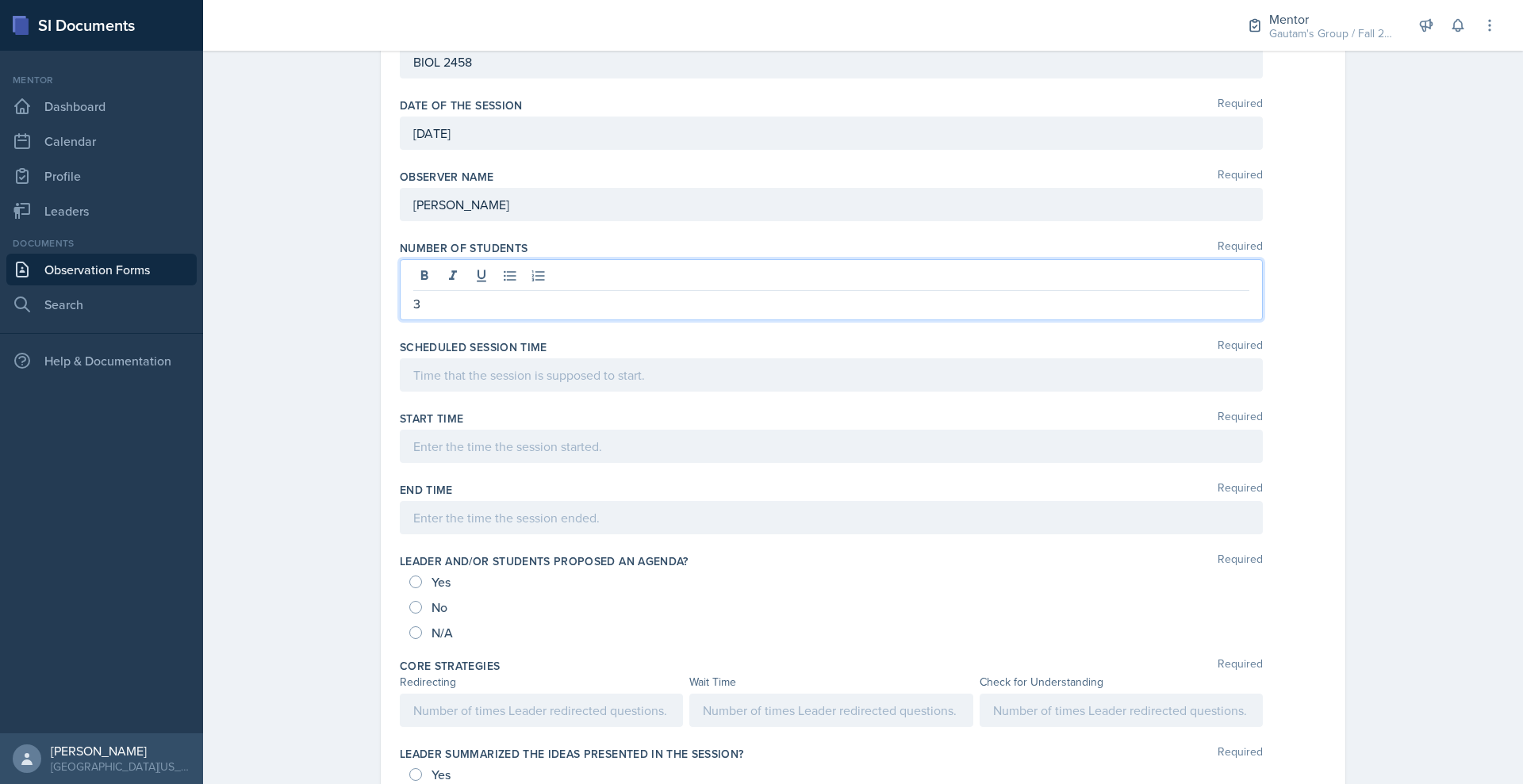
click at [399, 391] on div at bounding box center [831, 374] width 863 height 33
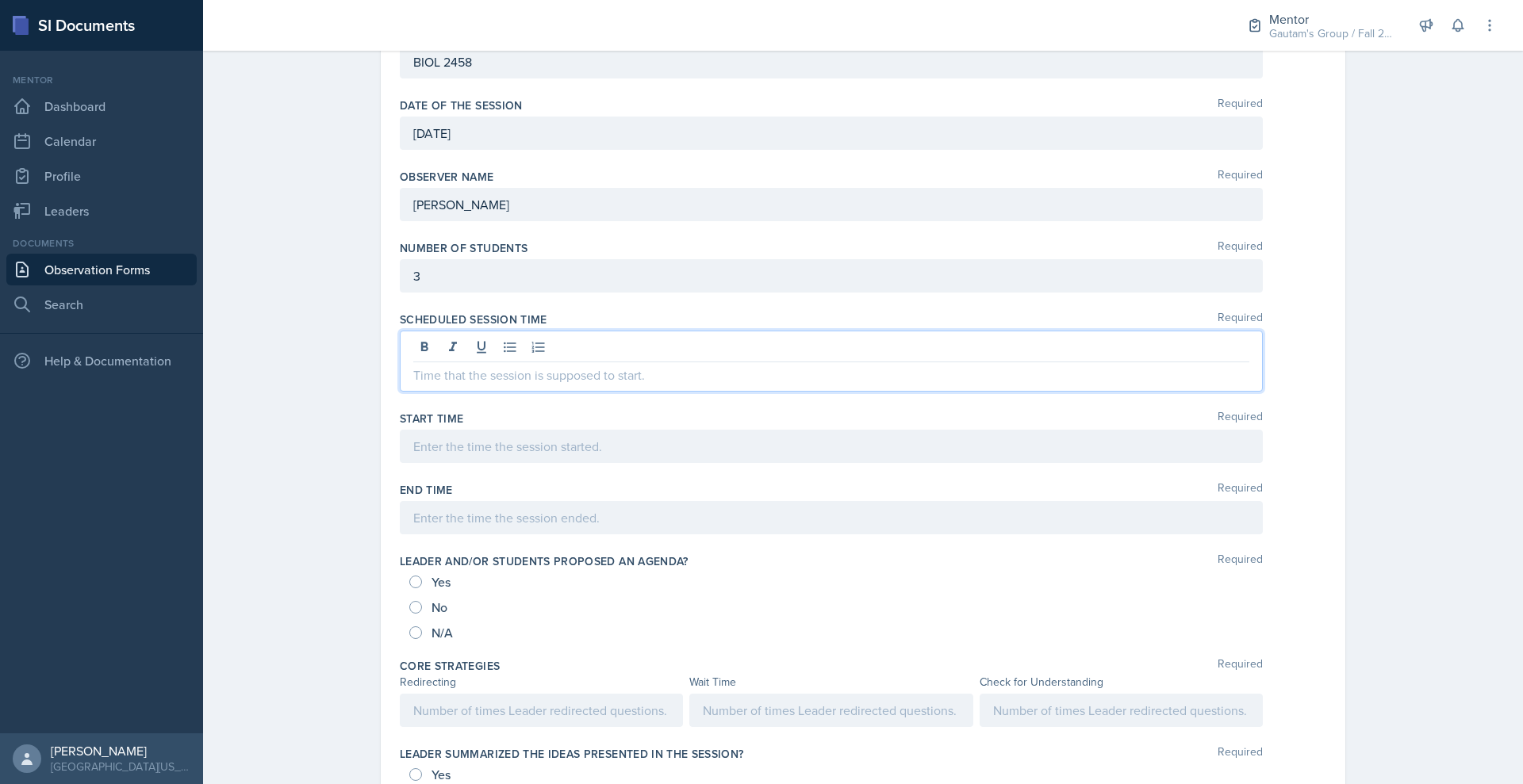
scroll to position [394, 0]
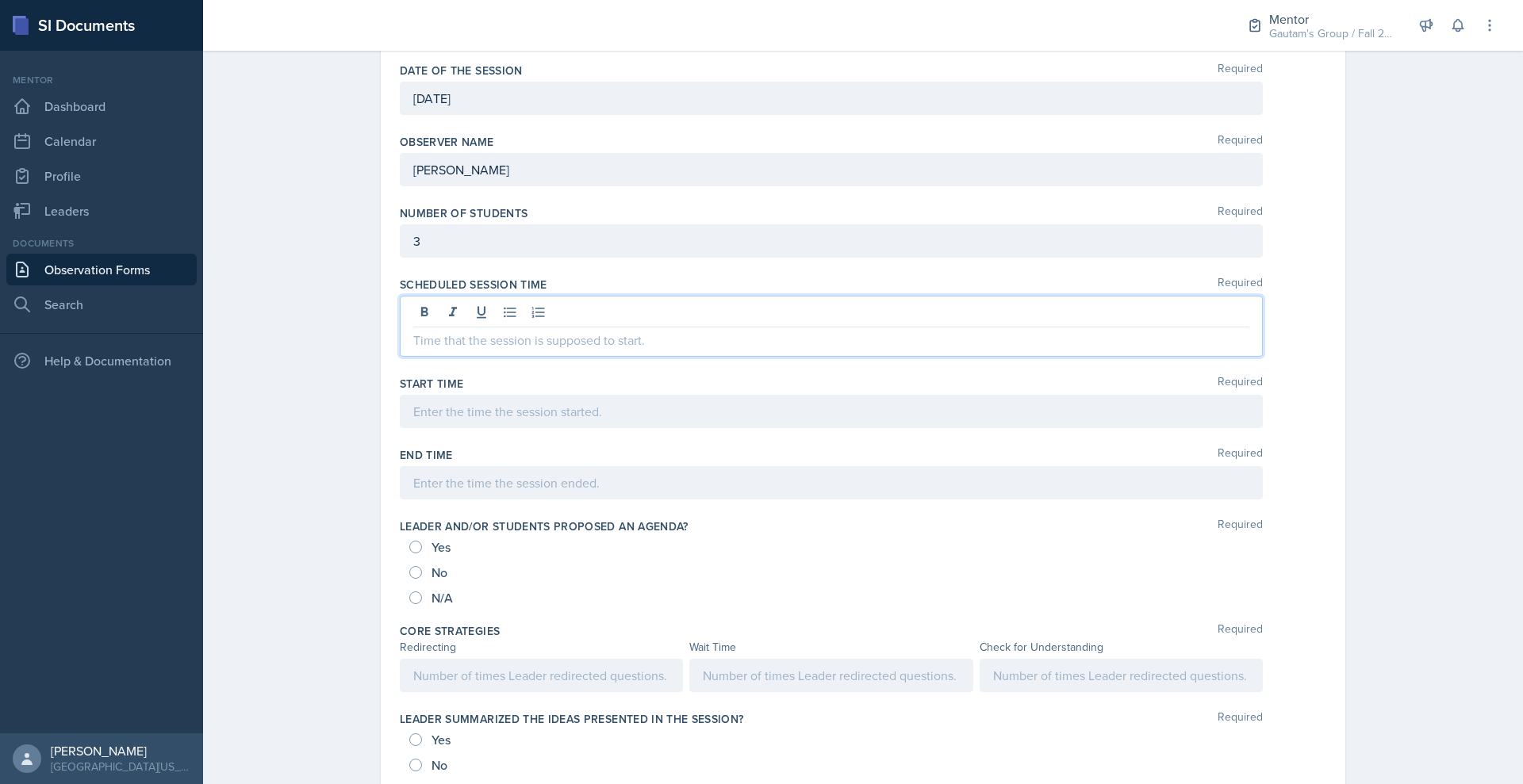
click at [399, 357] on div at bounding box center [831, 326] width 863 height 61
click at [468, 428] on div at bounding box center [831, 410] width 863 height 33
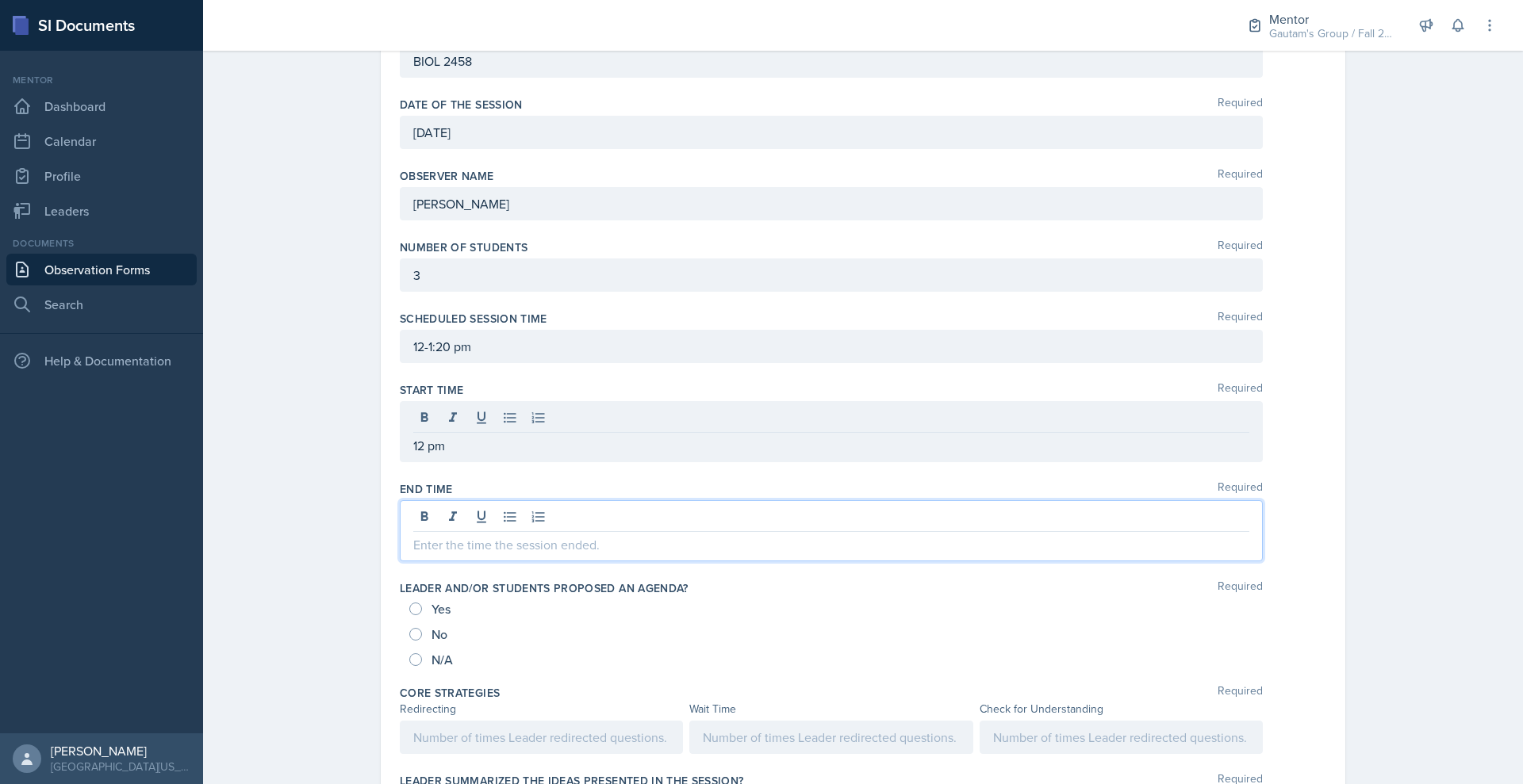
click at [407, 561] on div at bounding box center [831, 531] width 863 height 61
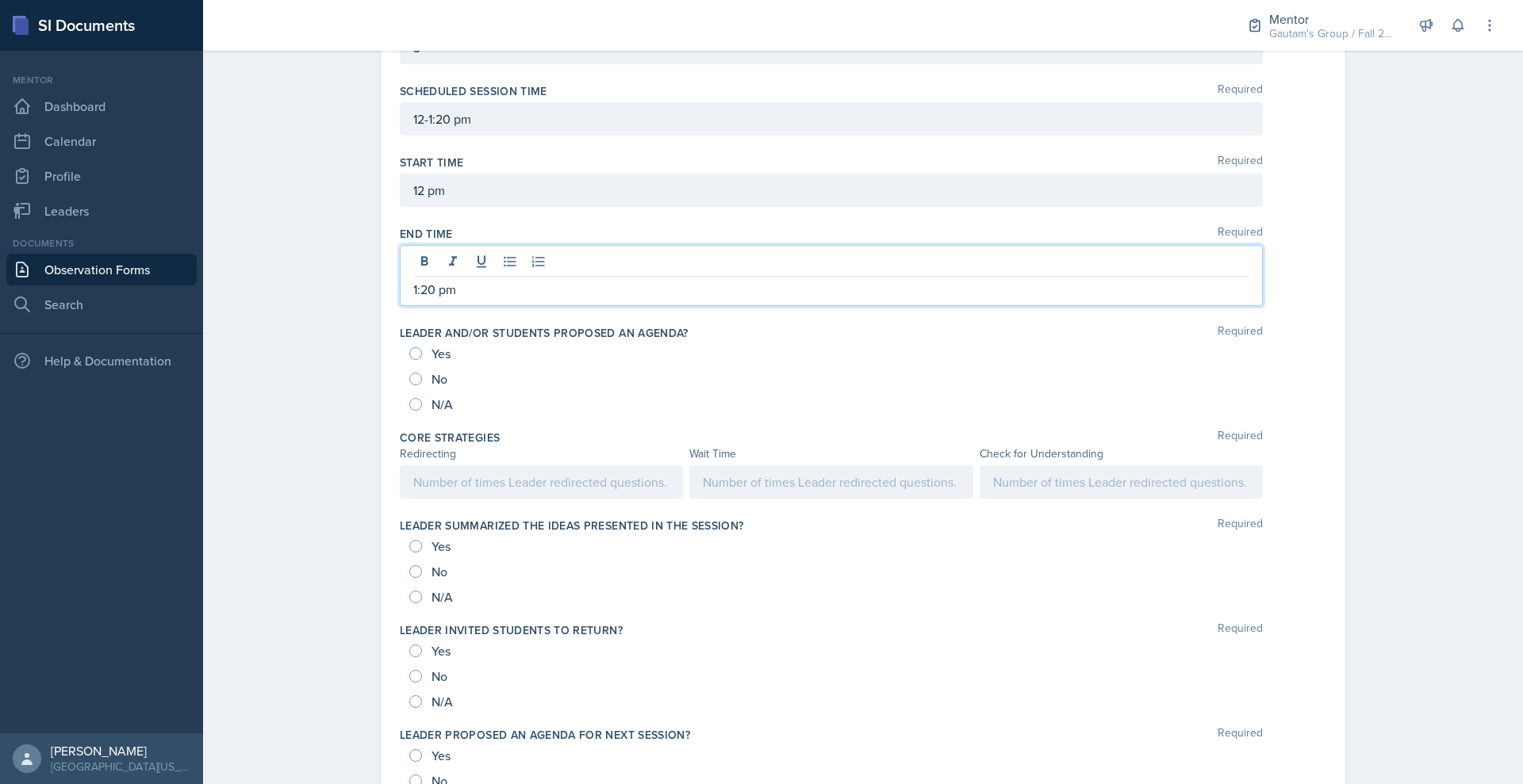
scroll to position [619, 0]
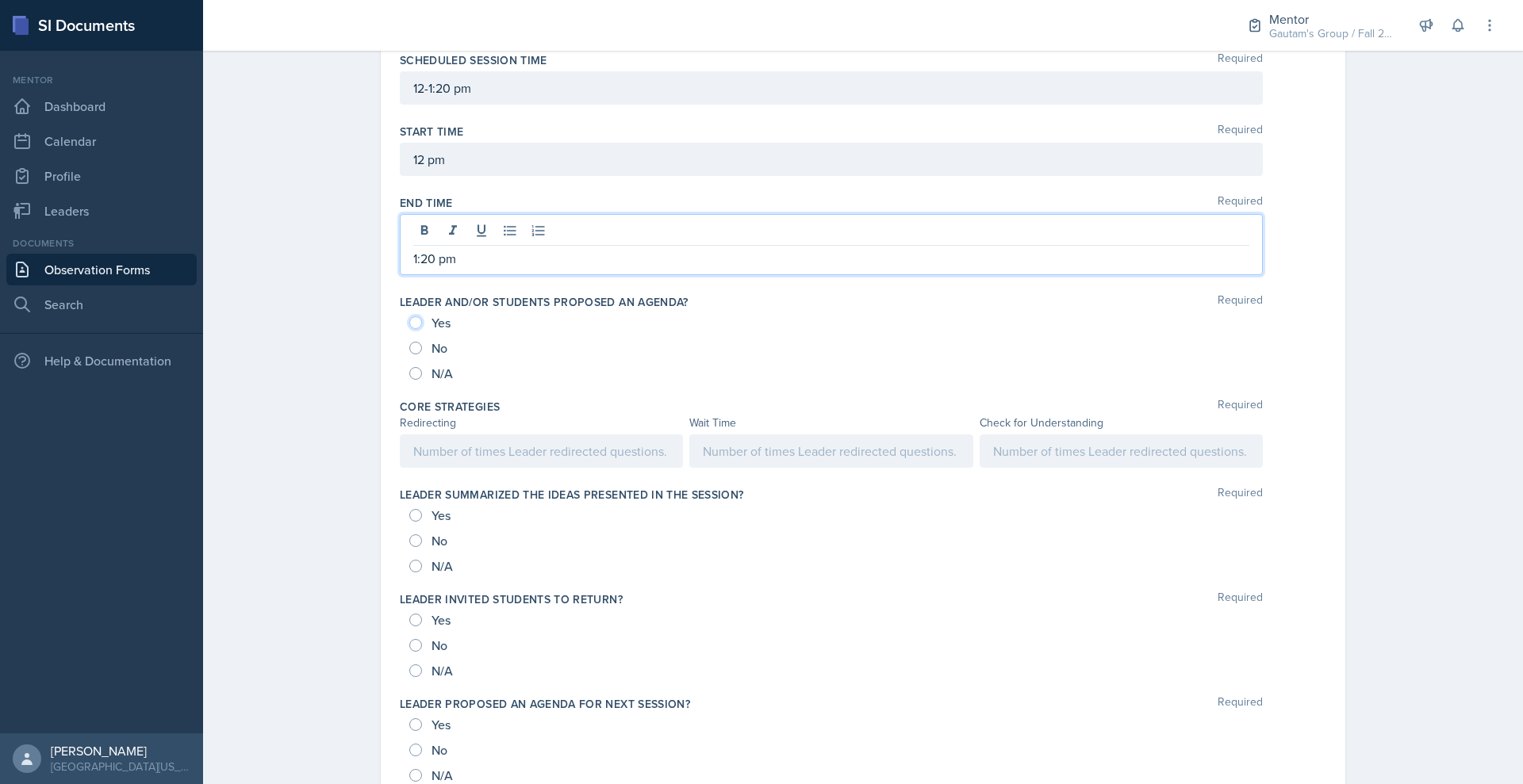
click at [409, 329] on input "Yes" at bounding box center [416, 323] width 13 height 13
radio input "true"
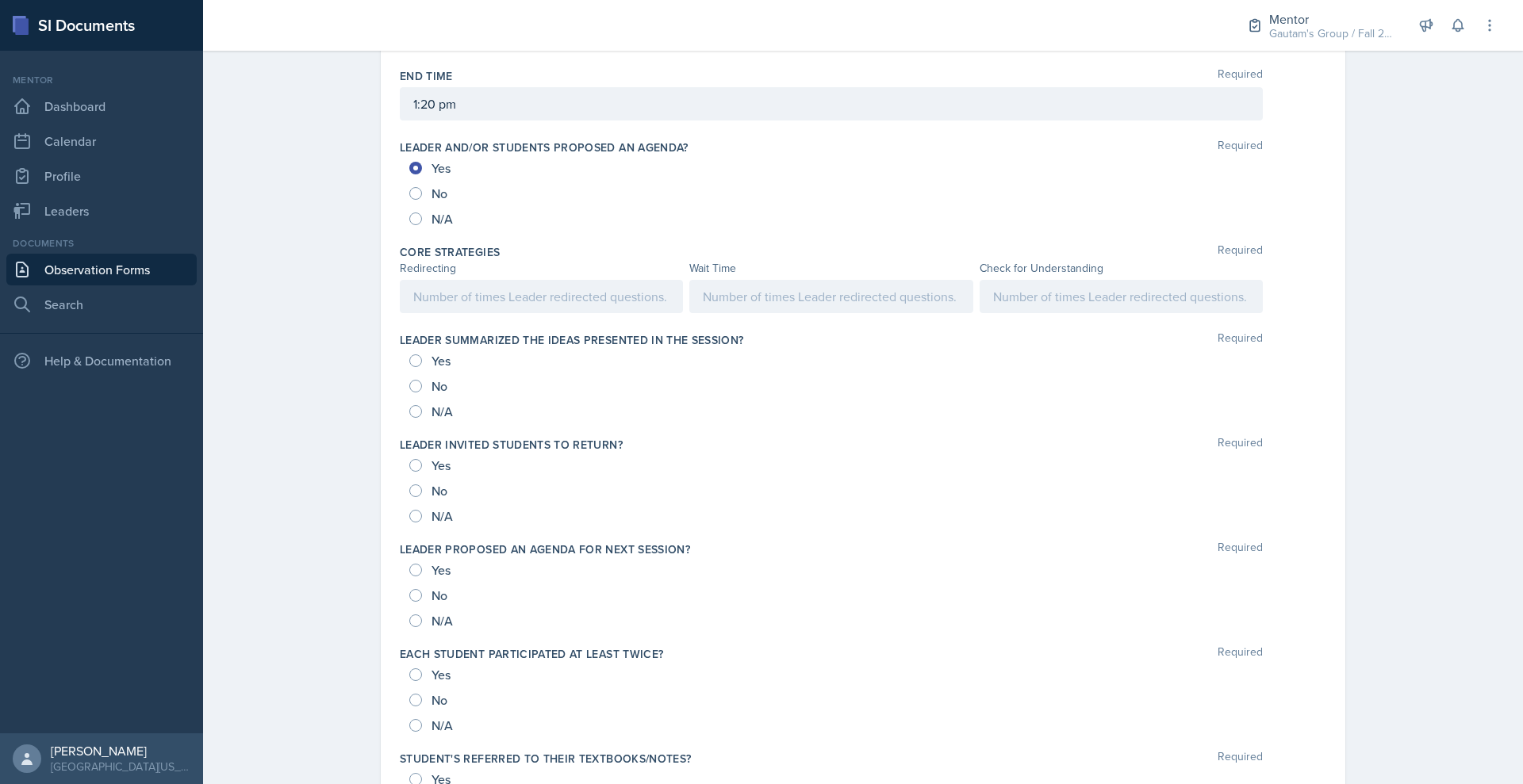
click at [413, 306] on p at bounding box center [541, 296] width 256 height 19
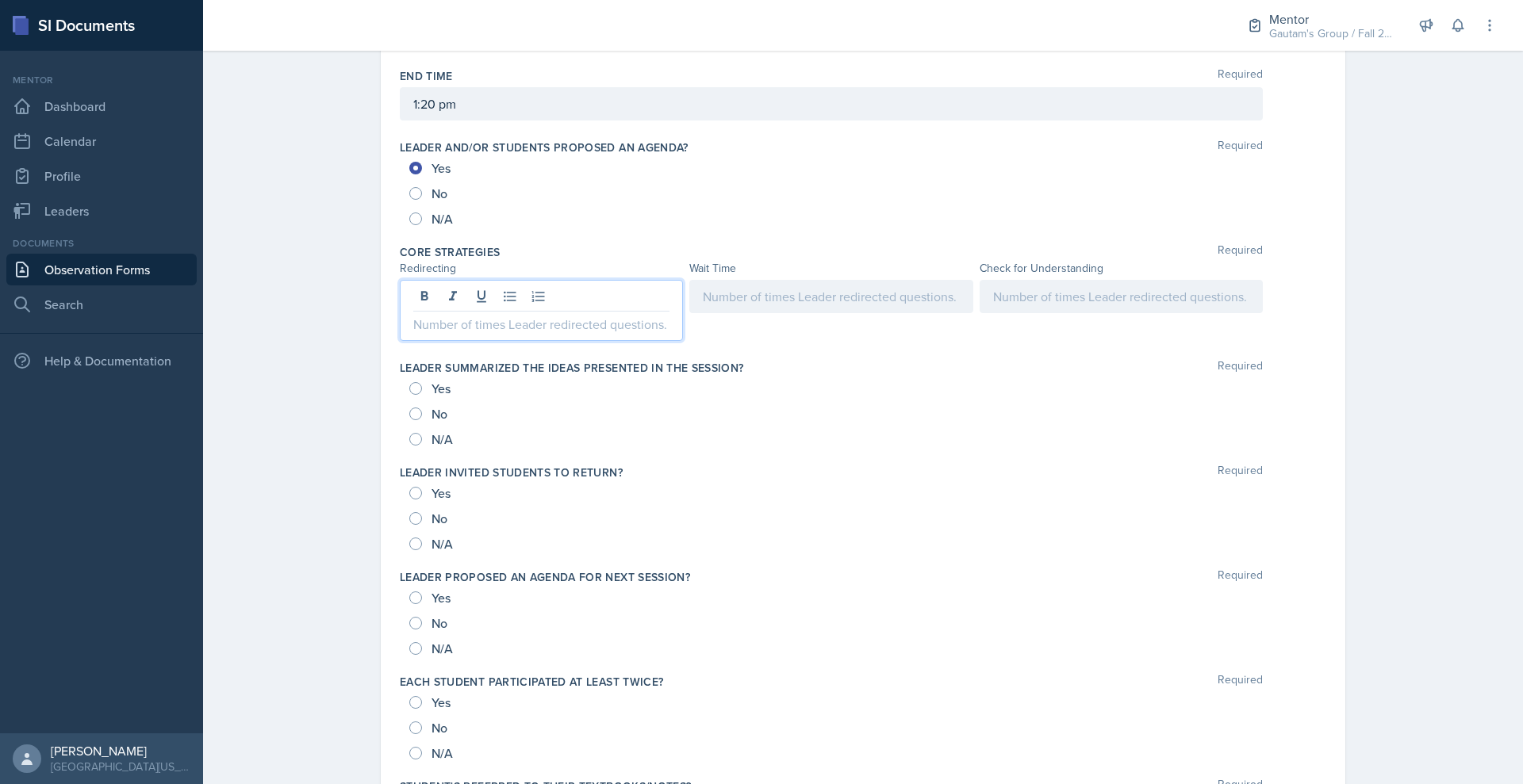
scroll to position [779, 0]
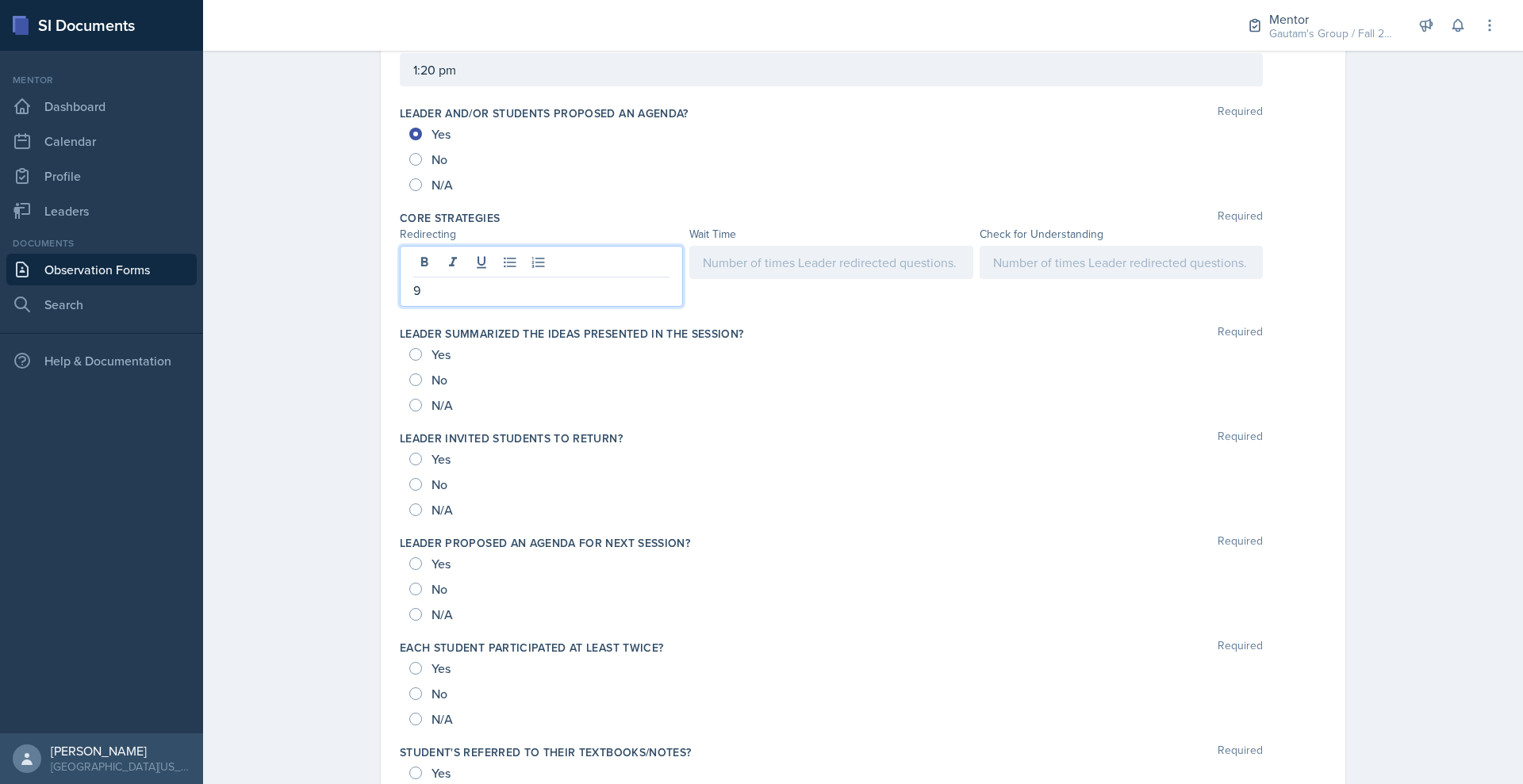
click at [908, 279] on div at bounding box center [830, 262] width 283 height 33
click at [1235, 279] on div at bounding box center [1121, 262] width 283 height 33
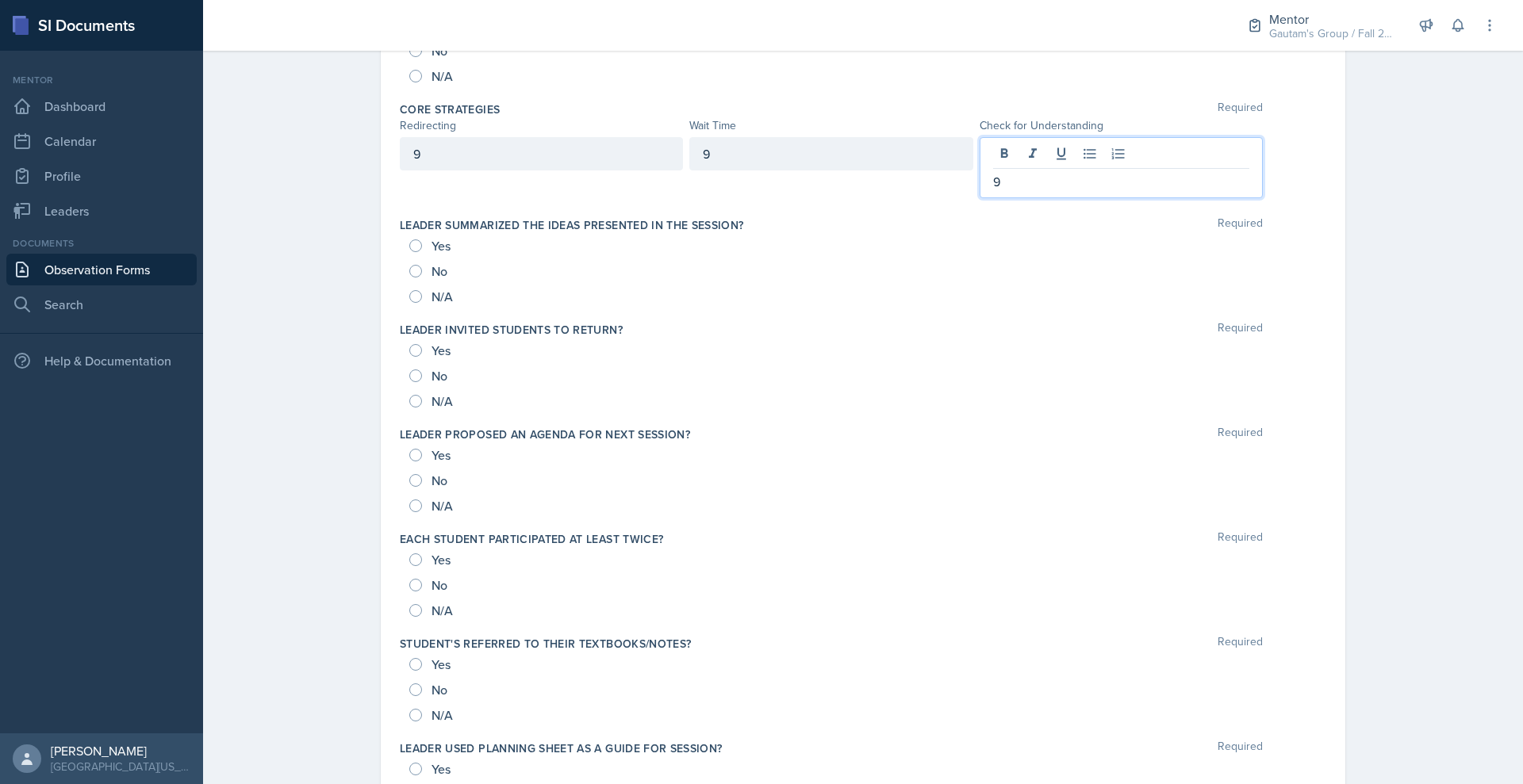
scroll to position [901, 0]
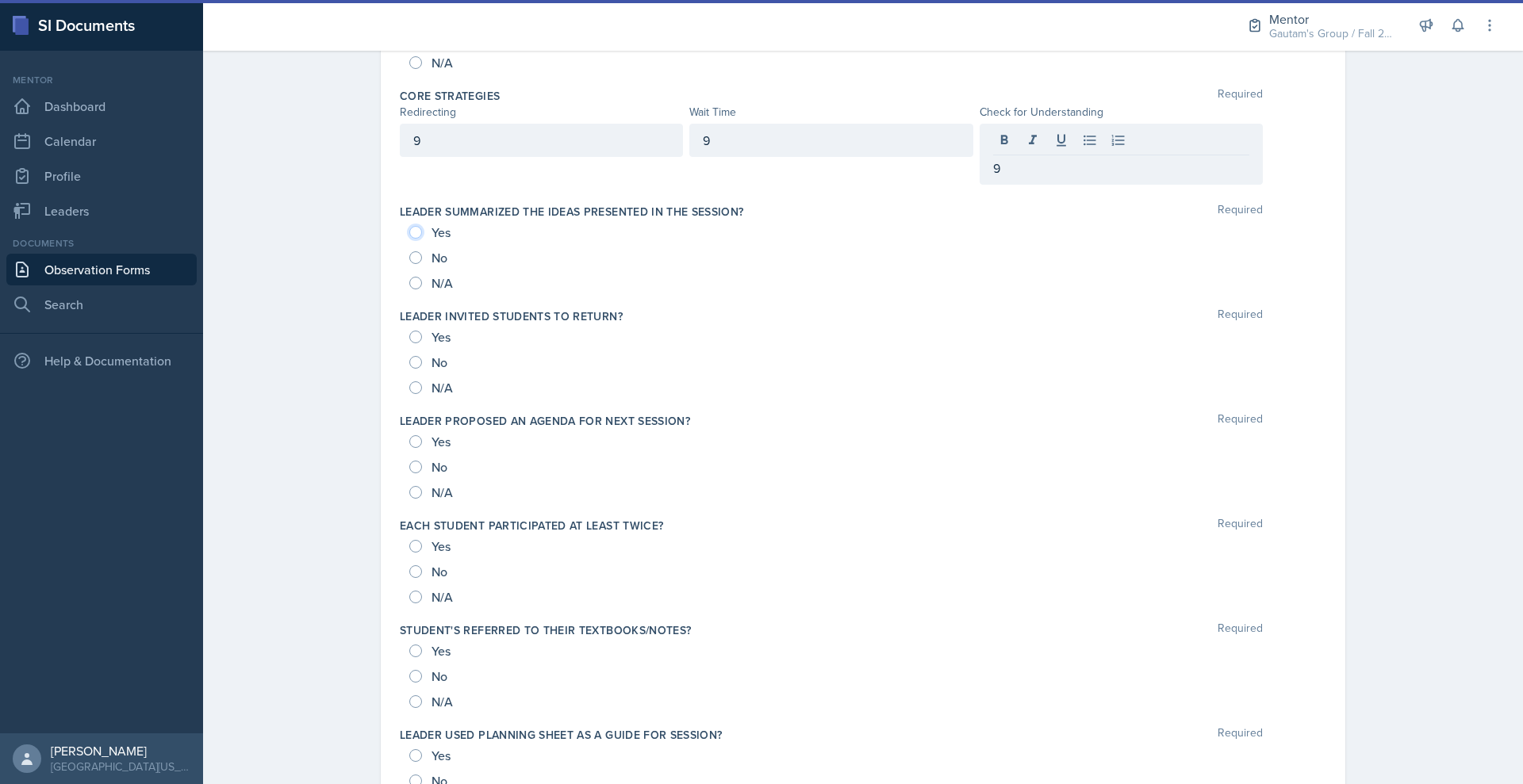
click at [409, 239] on input "Yes" at bounding box center [416, 232] width 13 height 13
radio input "true"
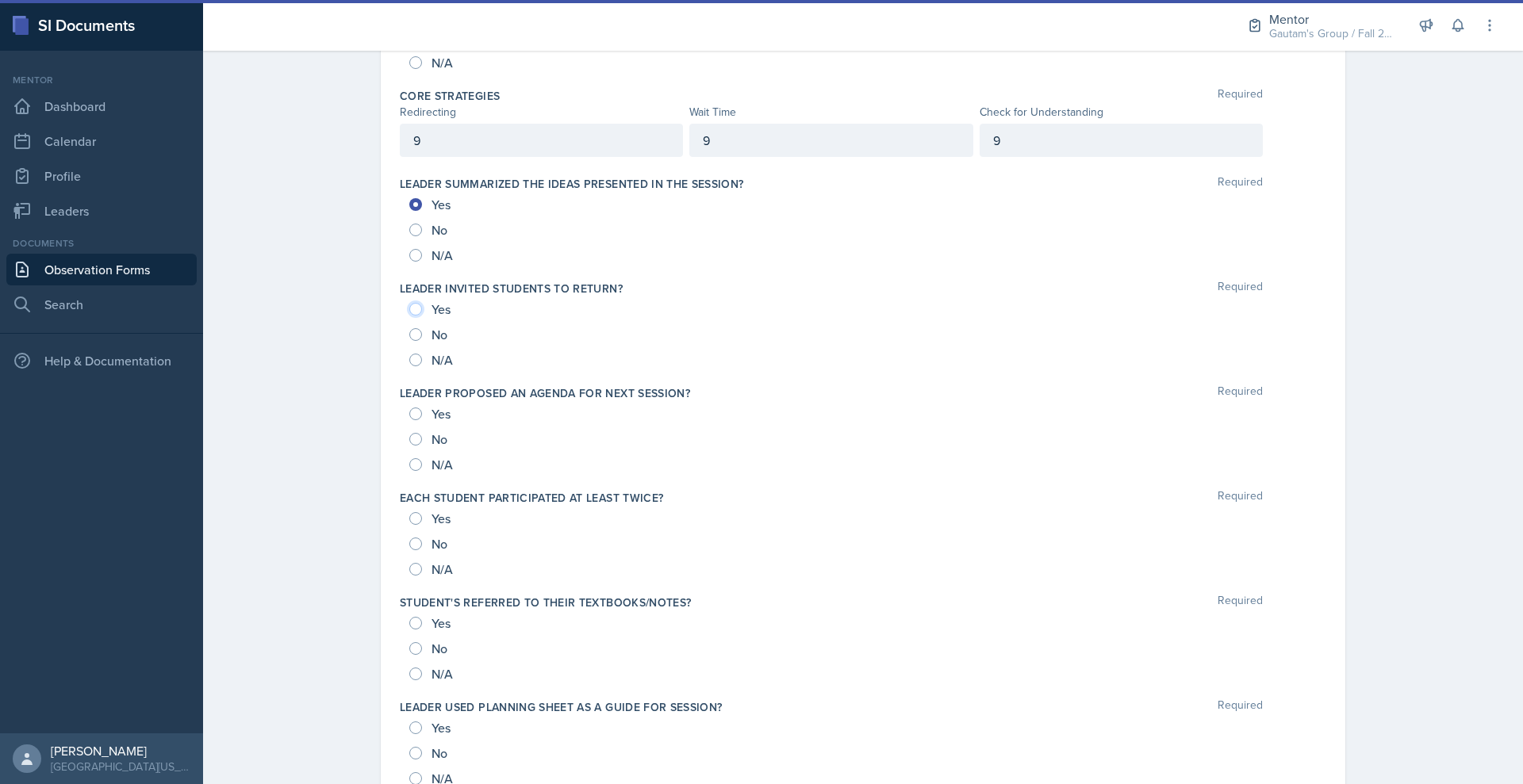
click at [409, 316] on input "Yes" at bounding box center [416, 309] width 13 height 13
radio input "true"
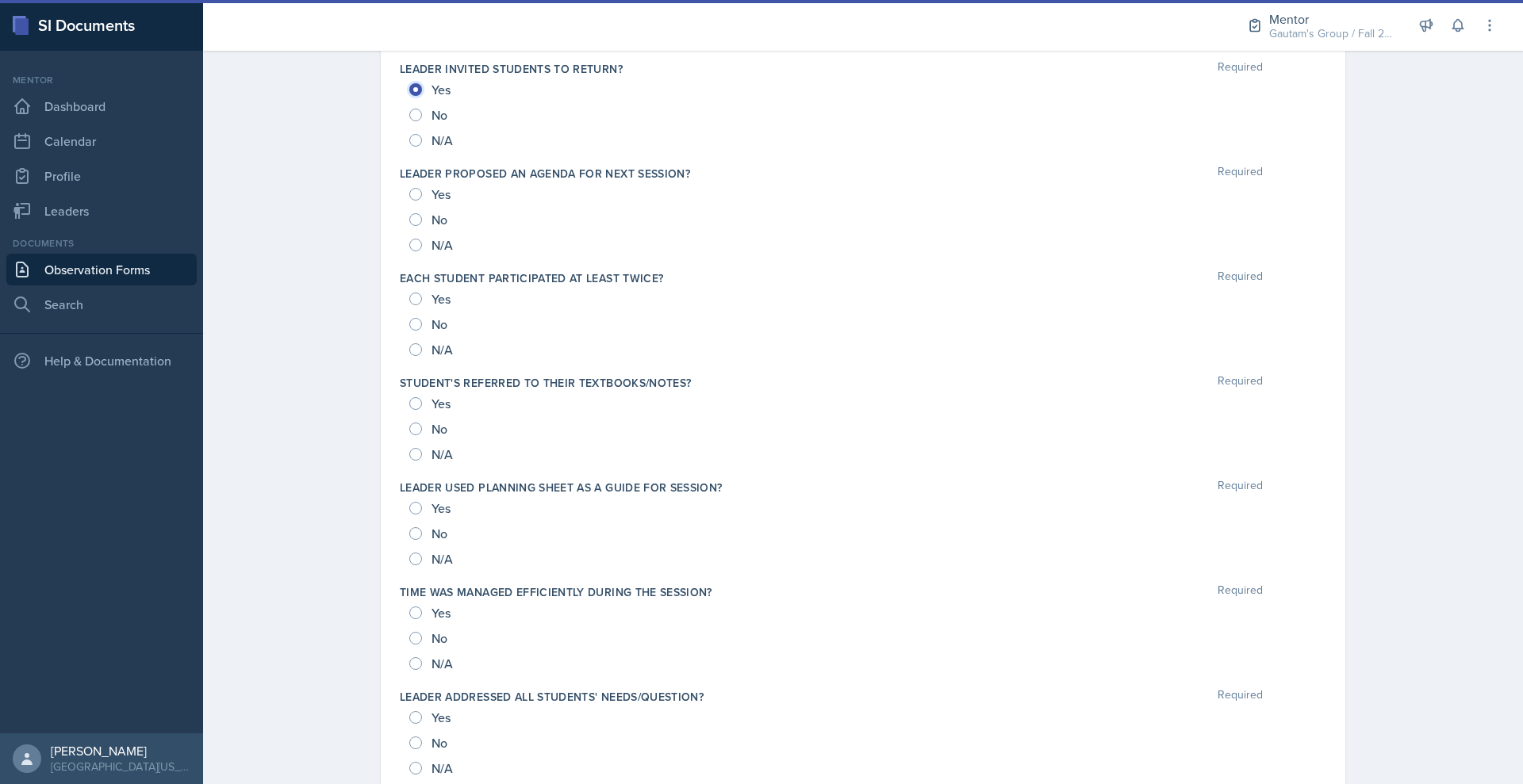
scroll to position [1125, 0]
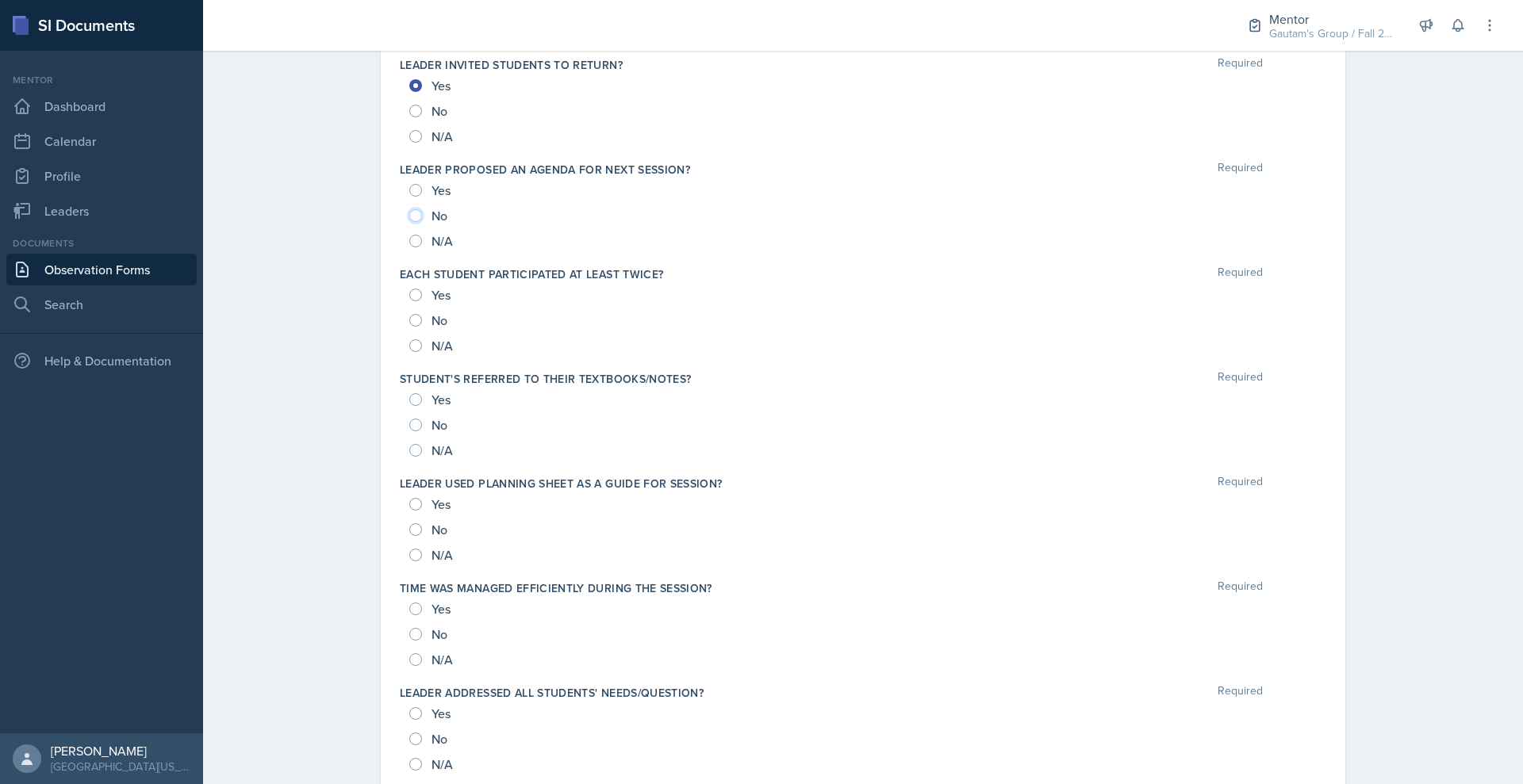
click at [409, 222] on input "No" at bounding box center [416, 215] width 13 height 13
radio input "true"
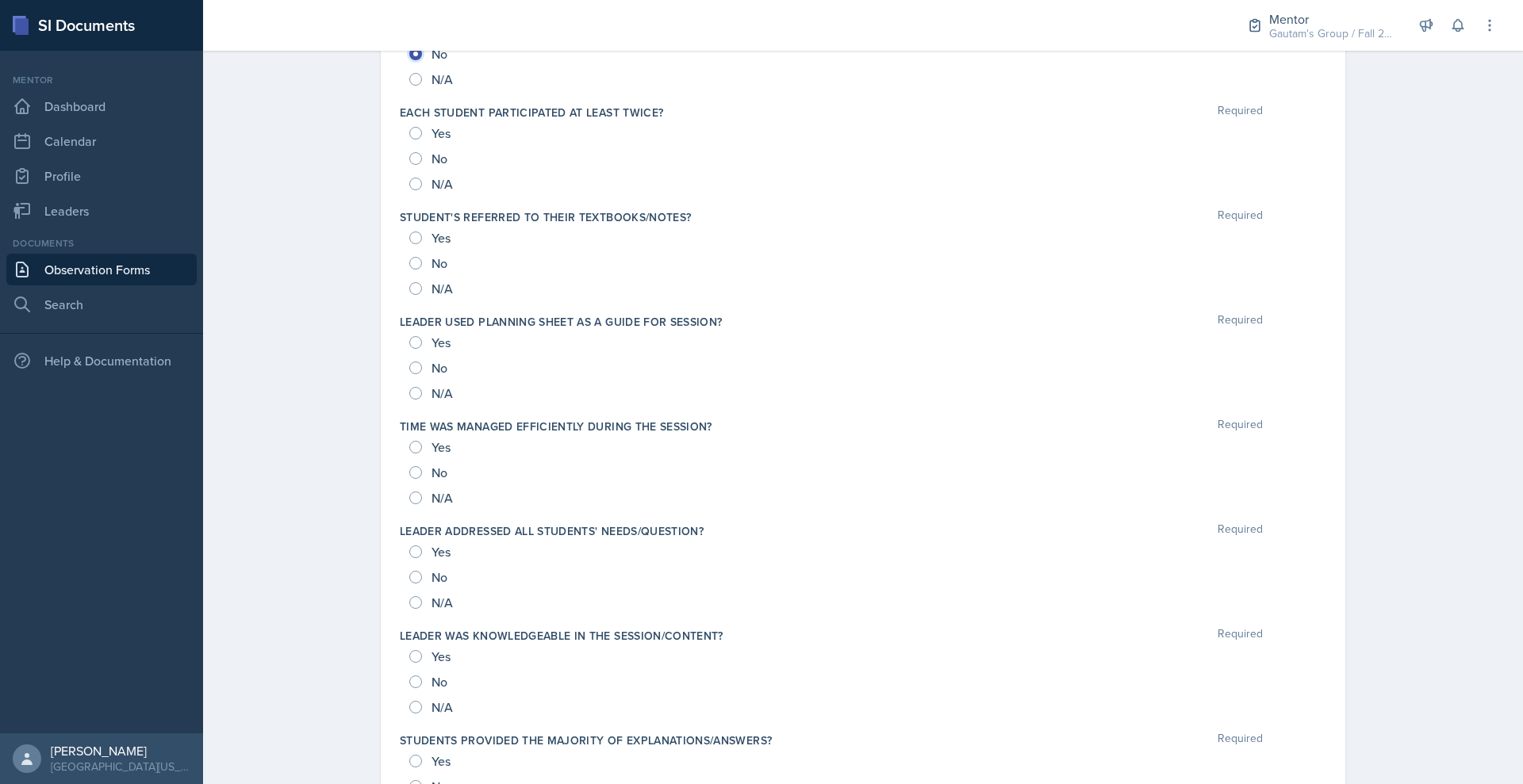
scroll to position [1291, 0]
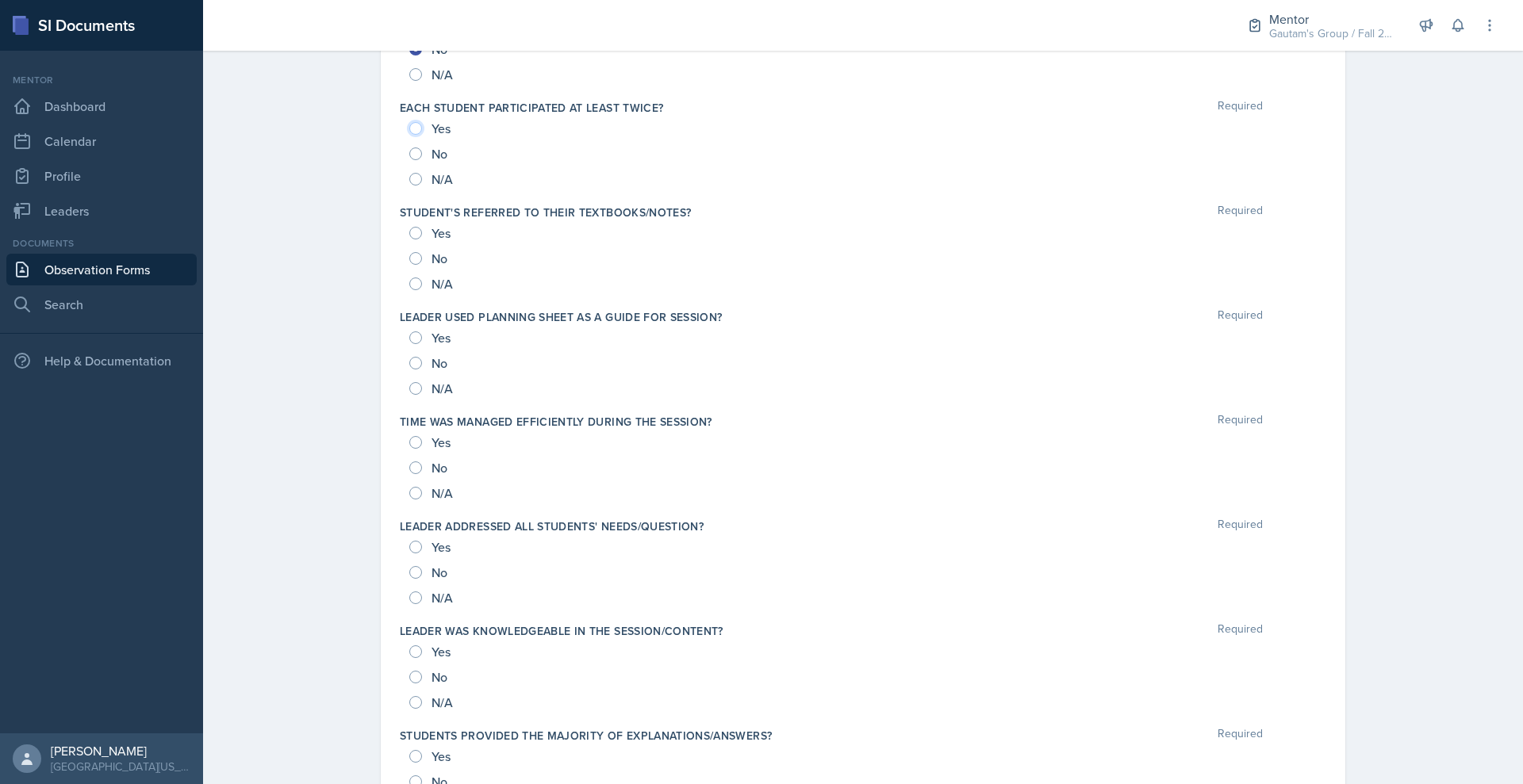
click at [409, 135] on input "Yes" at bounding box center [416, 129] width 13 height 13
radio input "true"
click at [409, 239] on input "Yes" at bounding box center [416, 233] width 13 height 13
radio input "true"
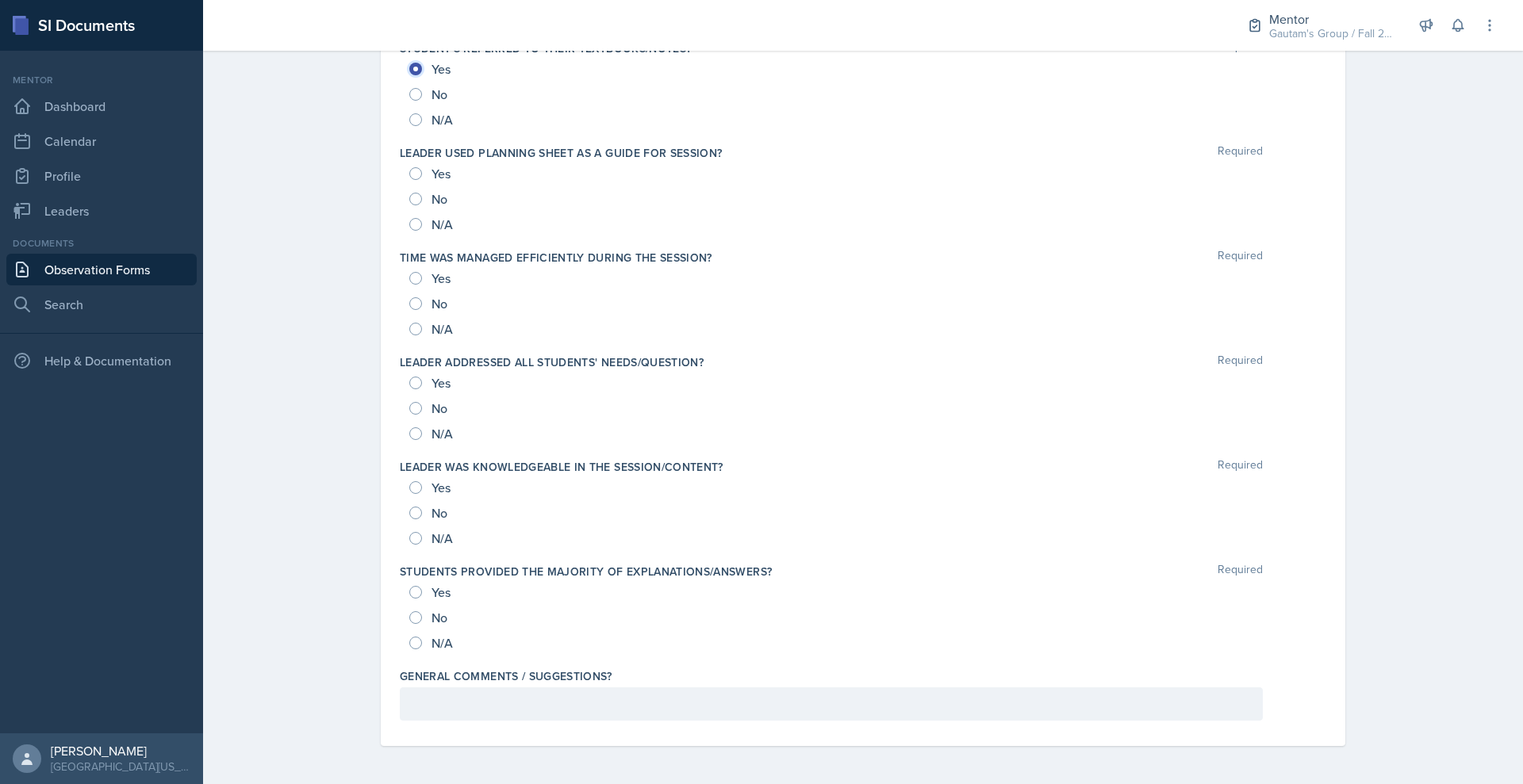
scroll to position [1494, 0]
click at [409, 180] on input "Yes" at bounding box center [416, 174] width 13 height 13
radio input "true"
click at [409, 284] on input "Yes" at bounding box center [416, 278] width 13 height 13
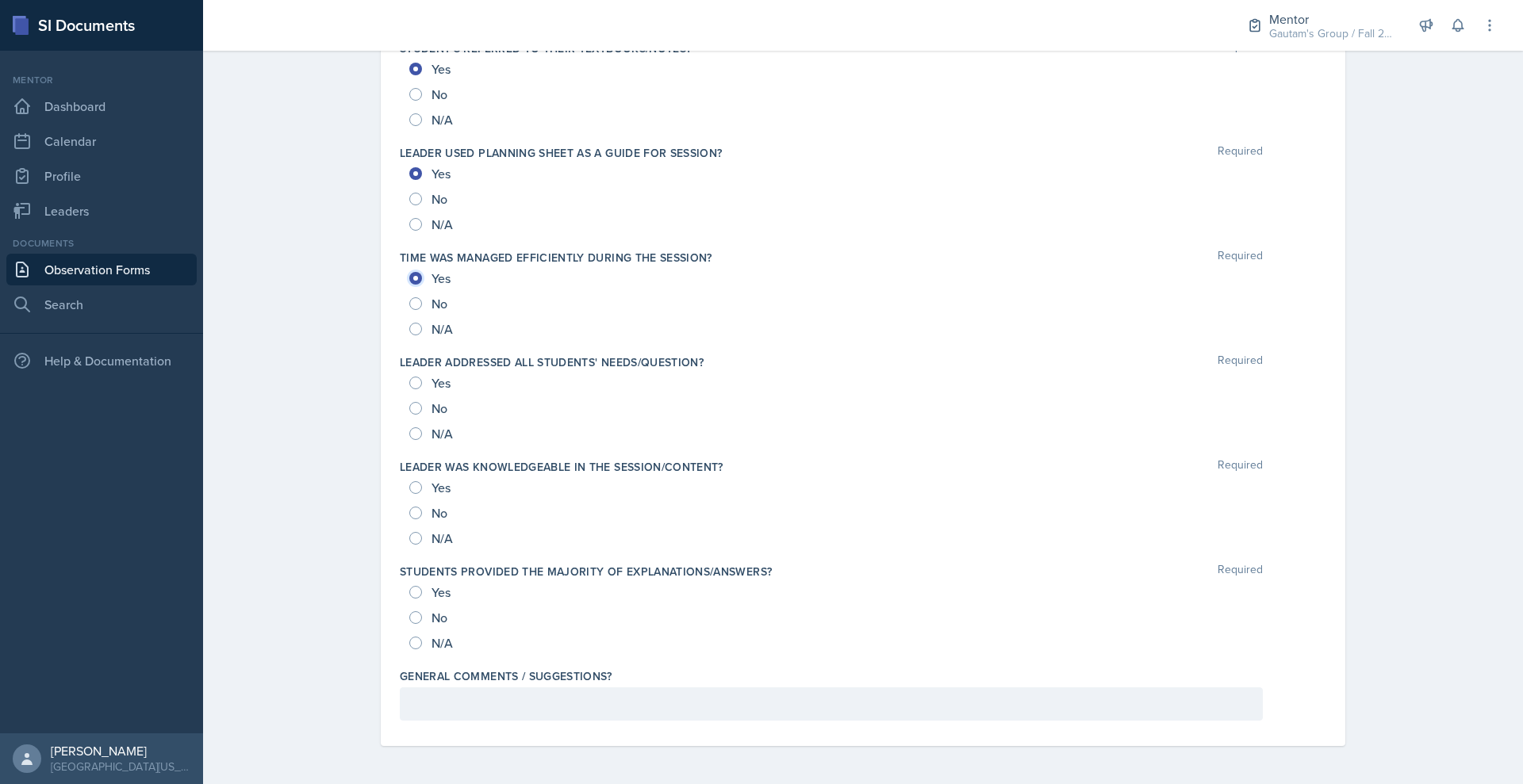
radio input "true"
click at [409, 389] on input "Yes" at bounding box center [416, 383] width 13 height 13
radio input "true"
click at [409, 494] on input "Yes" at bounding box center [416, 488] width 13 height 13
radio input "true"
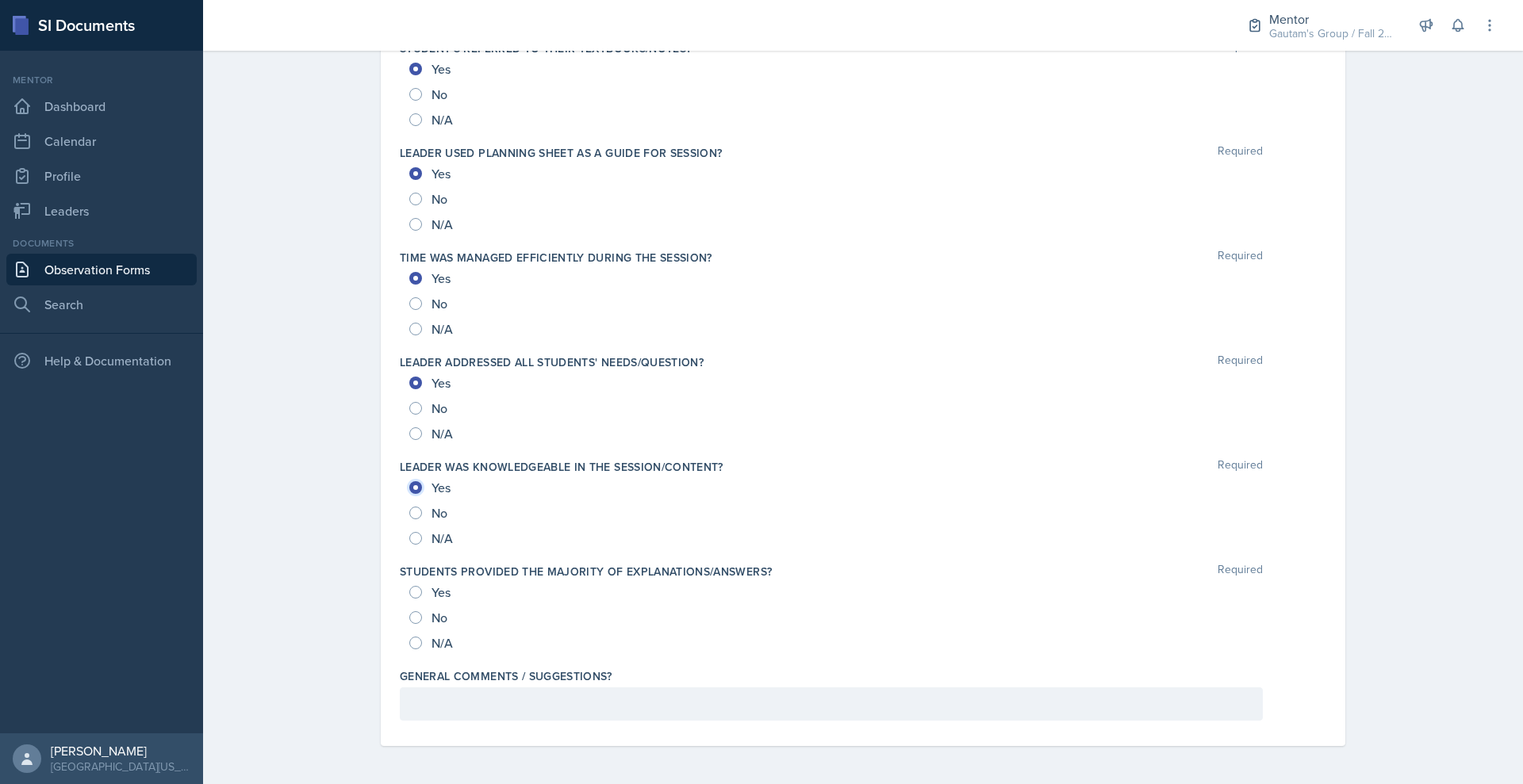
scroll to position [1980, 0]
click at [409, 586] on input "Yes" at bounding box center [416, 592] width 13 height 13
radio input "true"
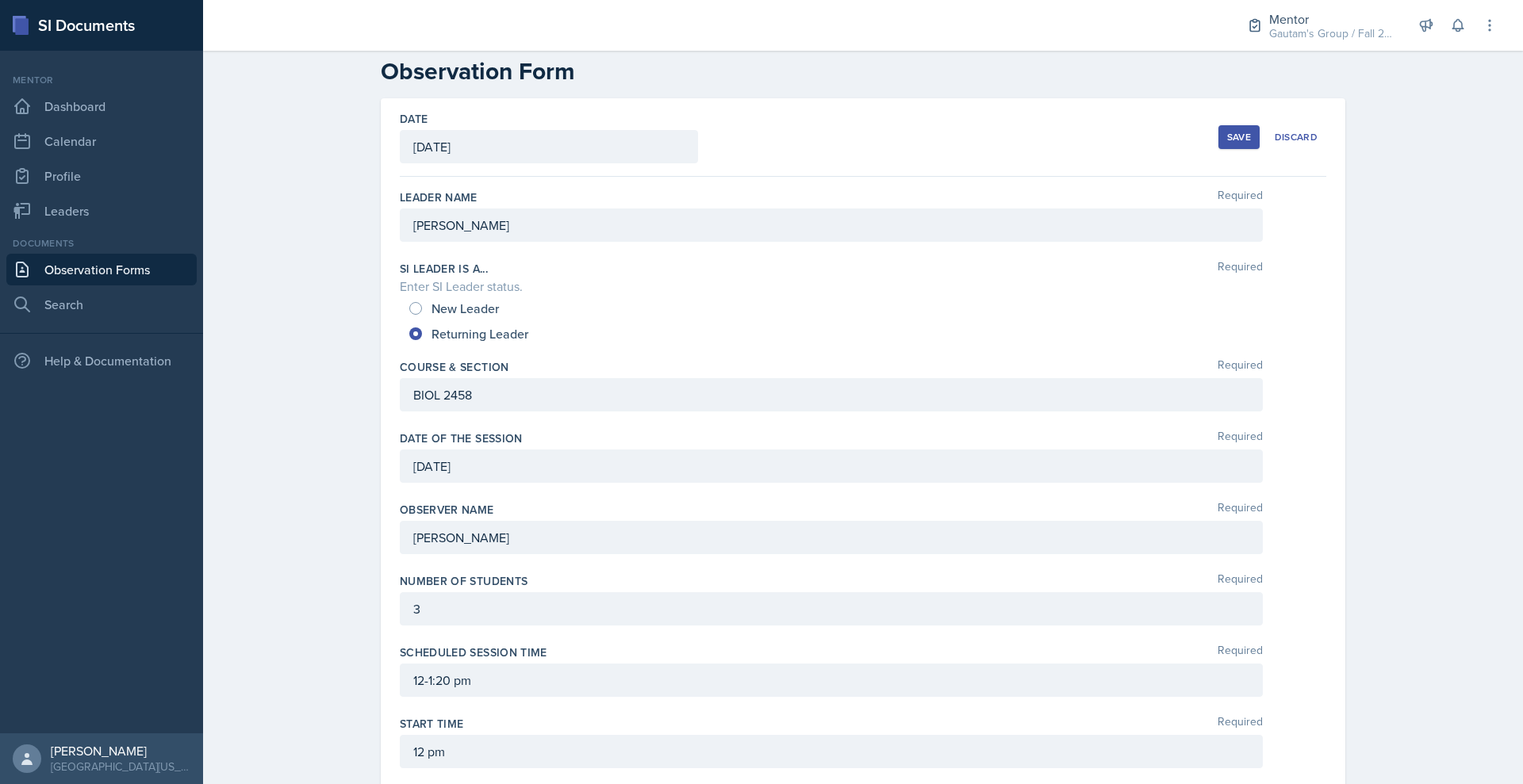
scroll to position [0, 0]
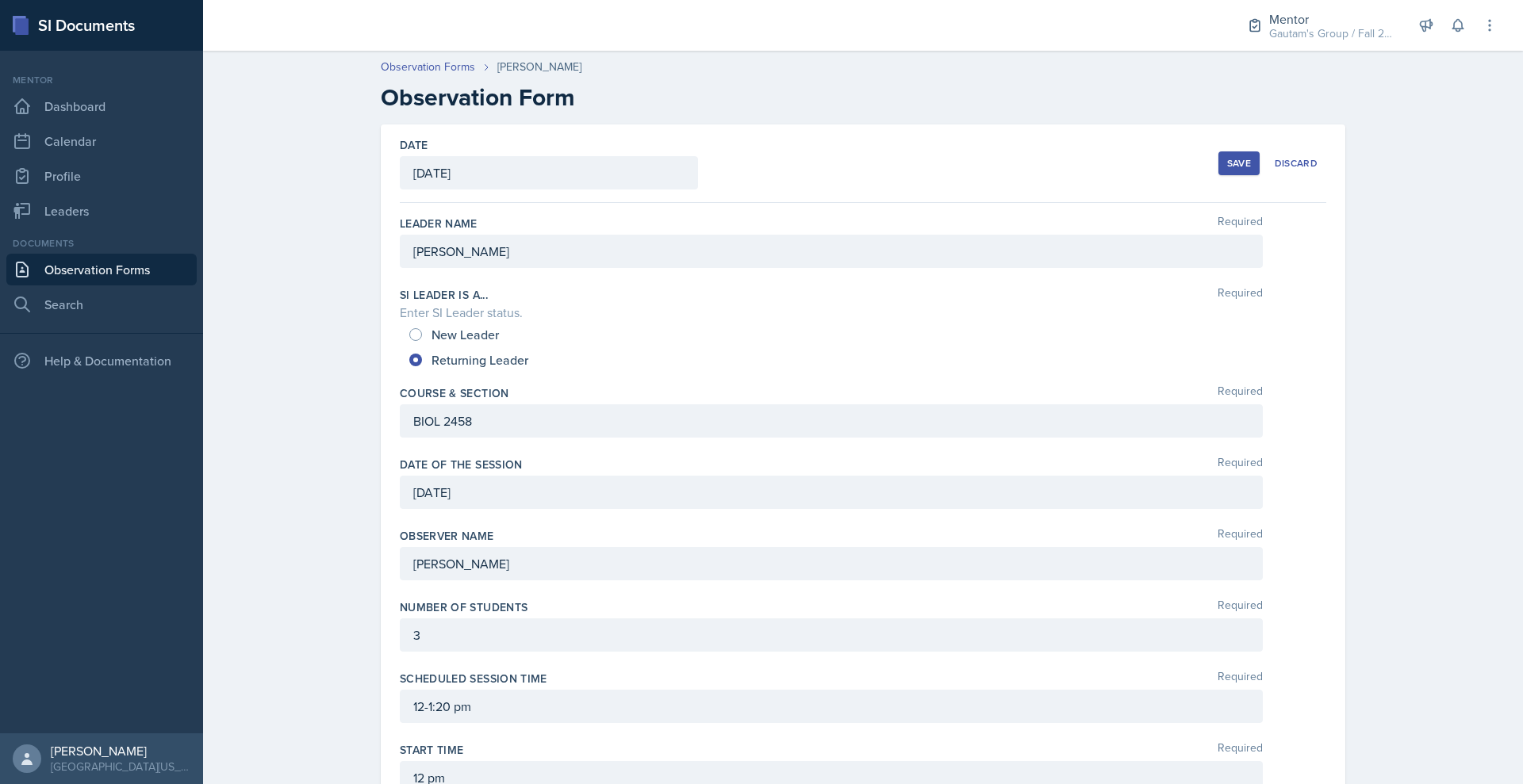
click at [1251, 169] on div "Save" at bounding box center [1238, 163] width 24 height 13
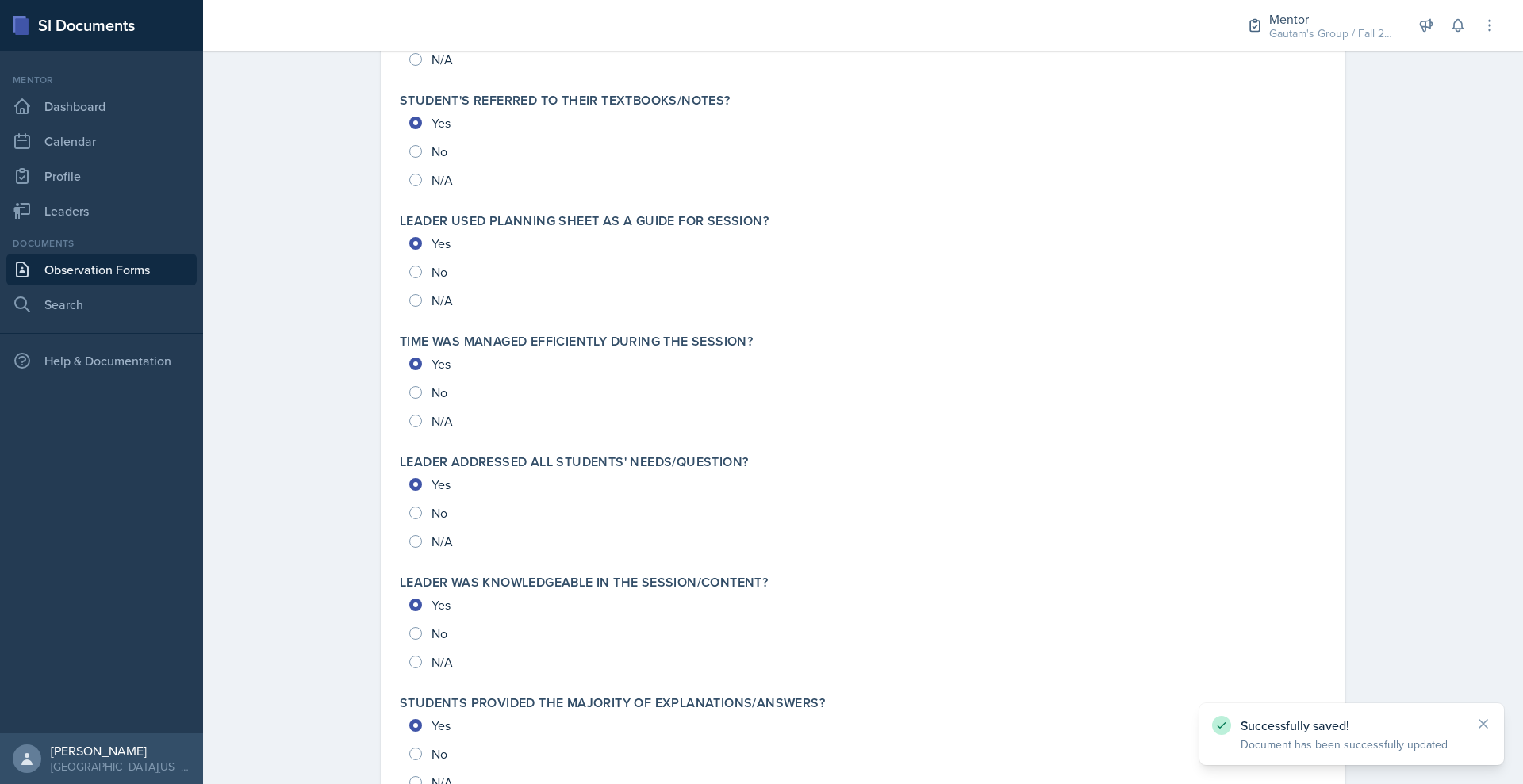
scroll to position [2068, 0]
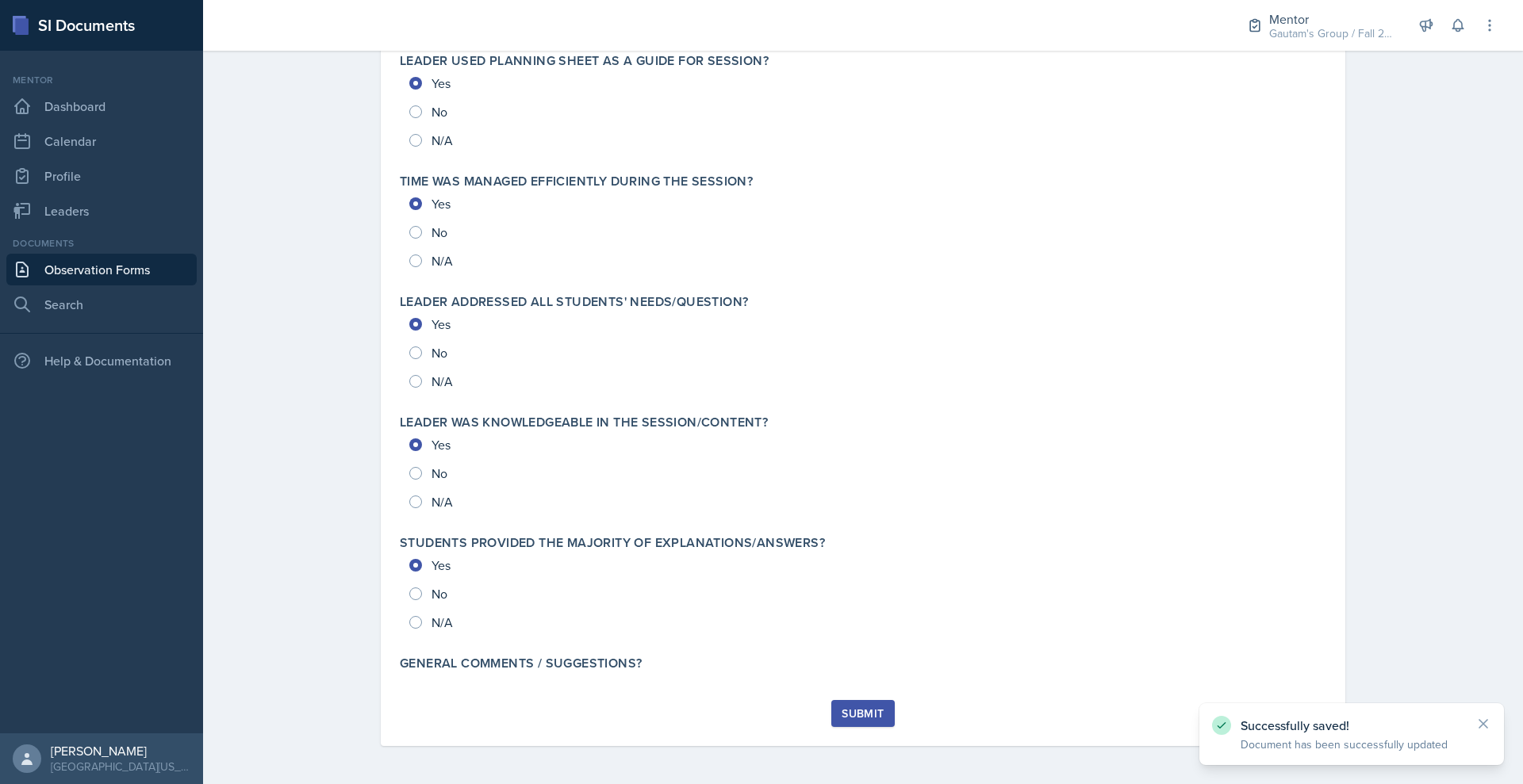
click at [882, 707] on div "Submit" at bounding box center [862, 713] width 42 height 13
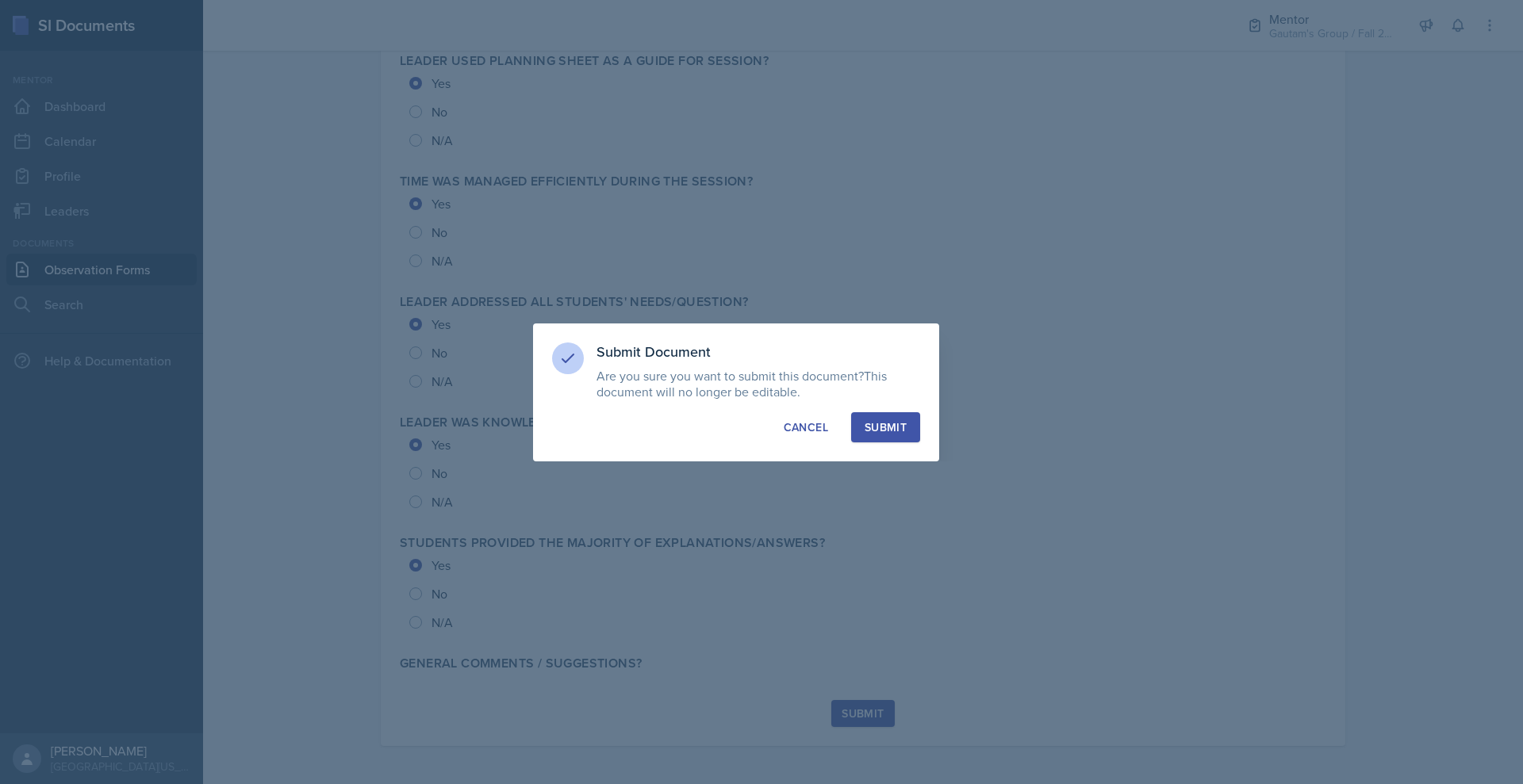
click at [913, 410] on div "Submit Document Are you sure you want to submit this document? This document wi…" at bounding box center [735, 393] width 406 height 138
click at [907, 431] on div "Submit" at bounding box center [886, 427] width 42 height 16
radio input "true"
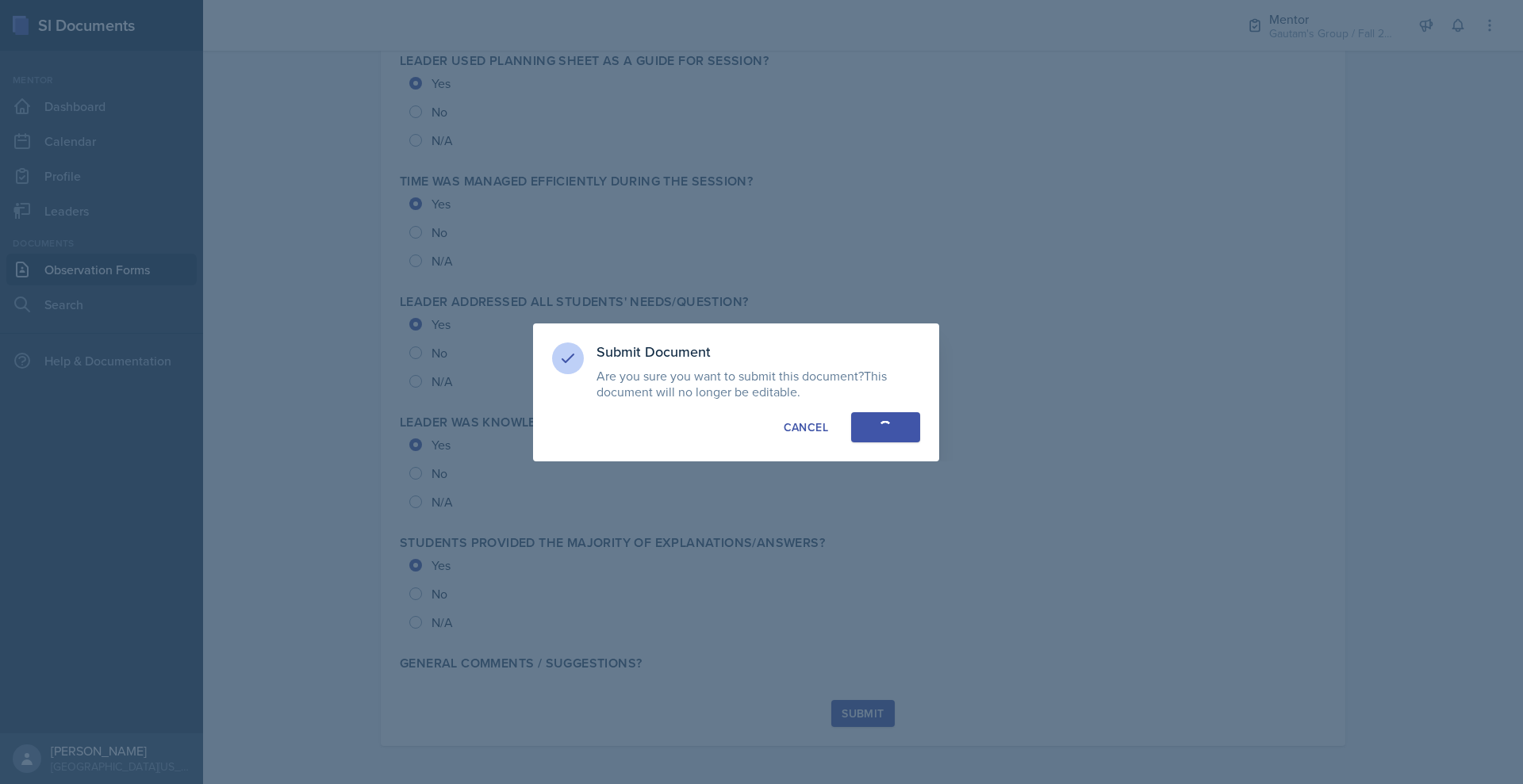
radio input "true"
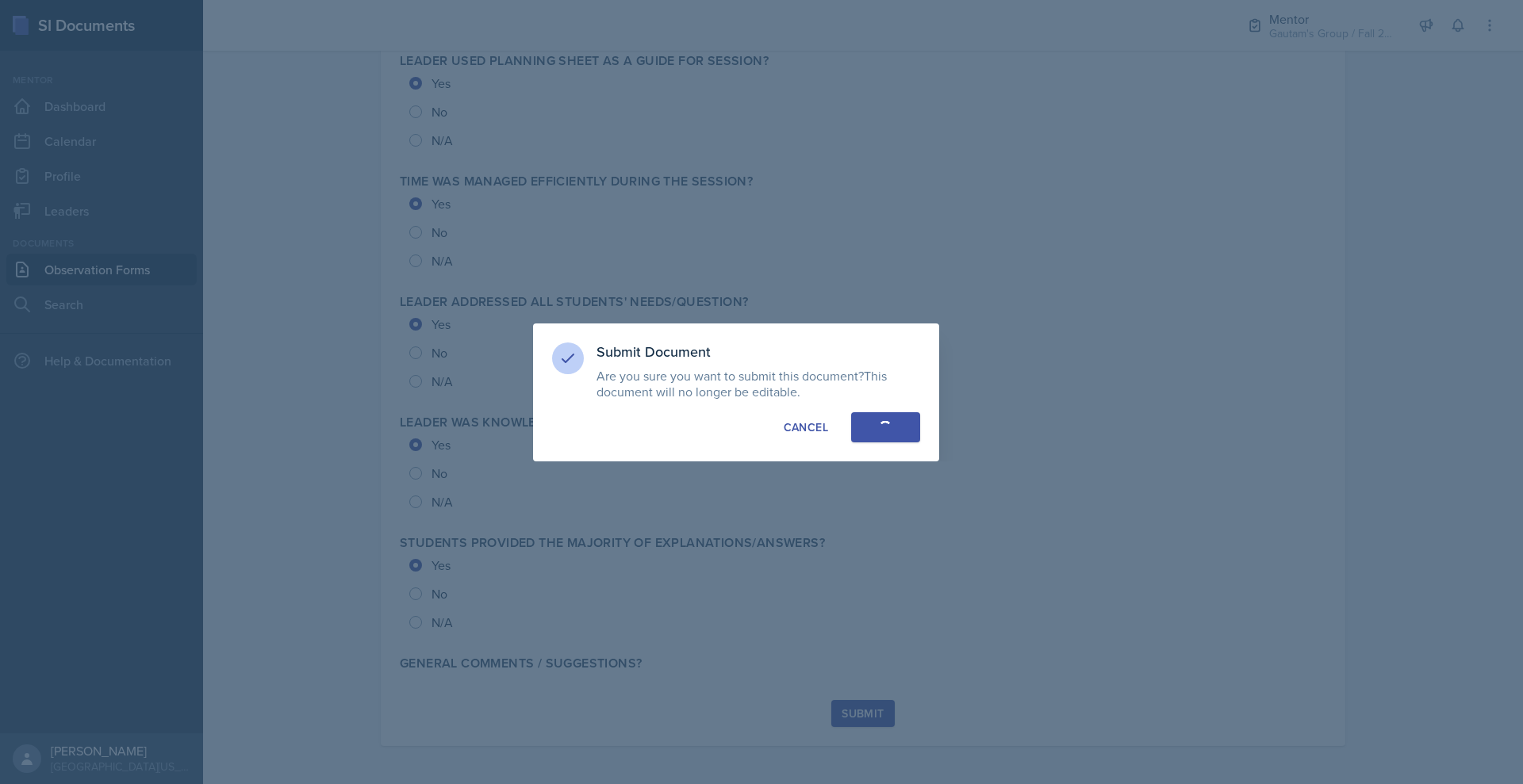
radio input "true"
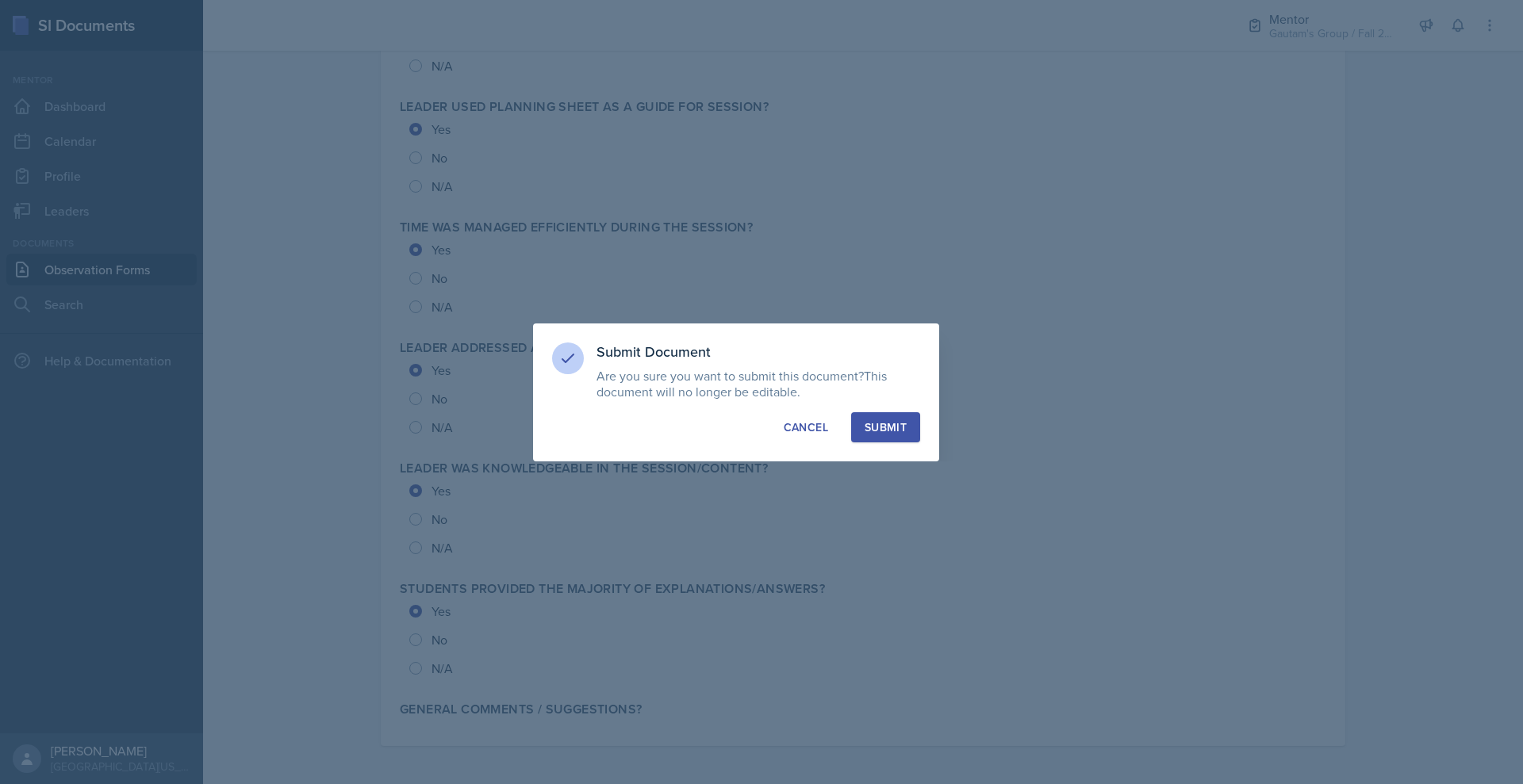
scroll to position [2011, 0]
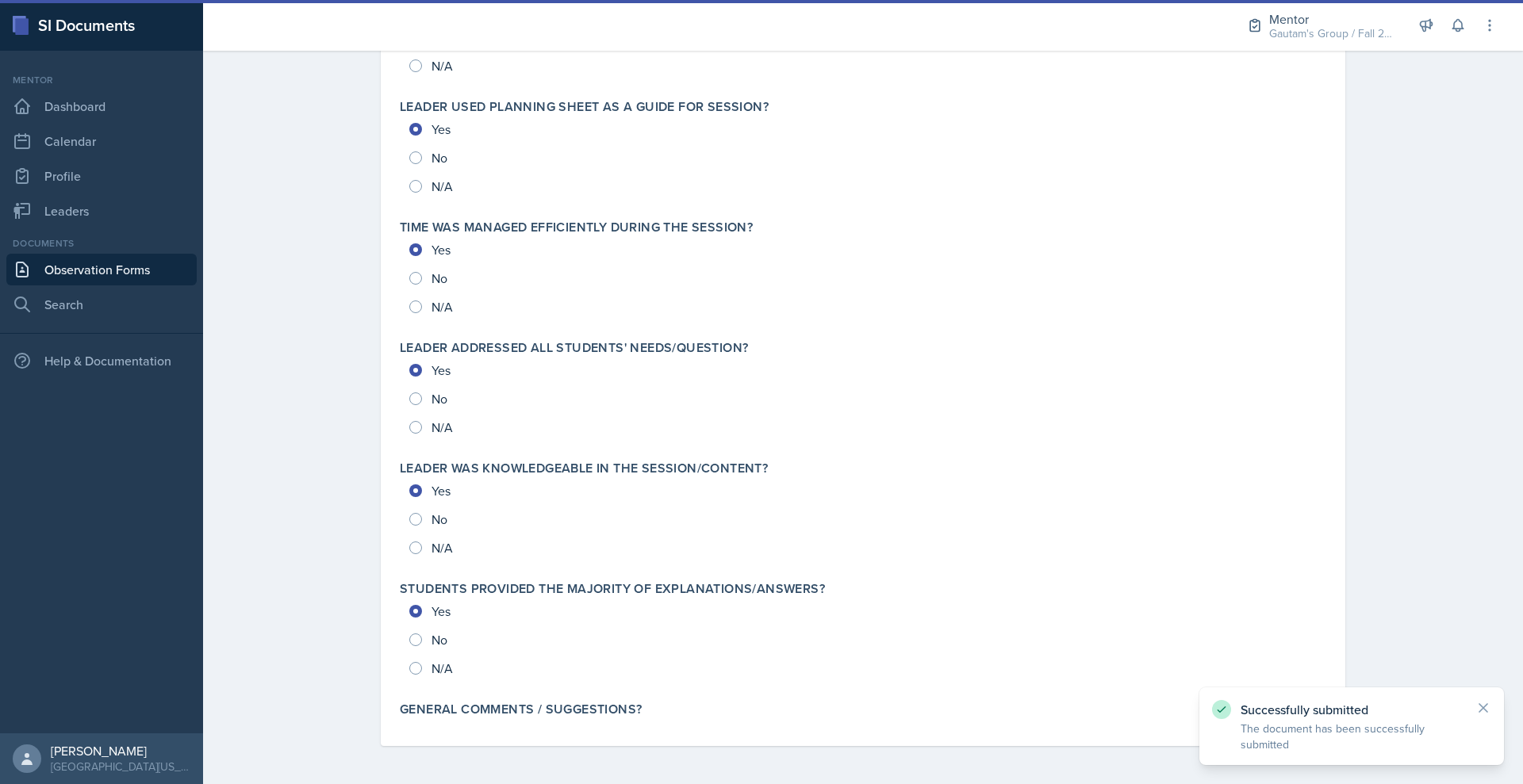
click at [149, 285] on link "Observation Forms" at bounding box center [101, 269] width 190 height 31
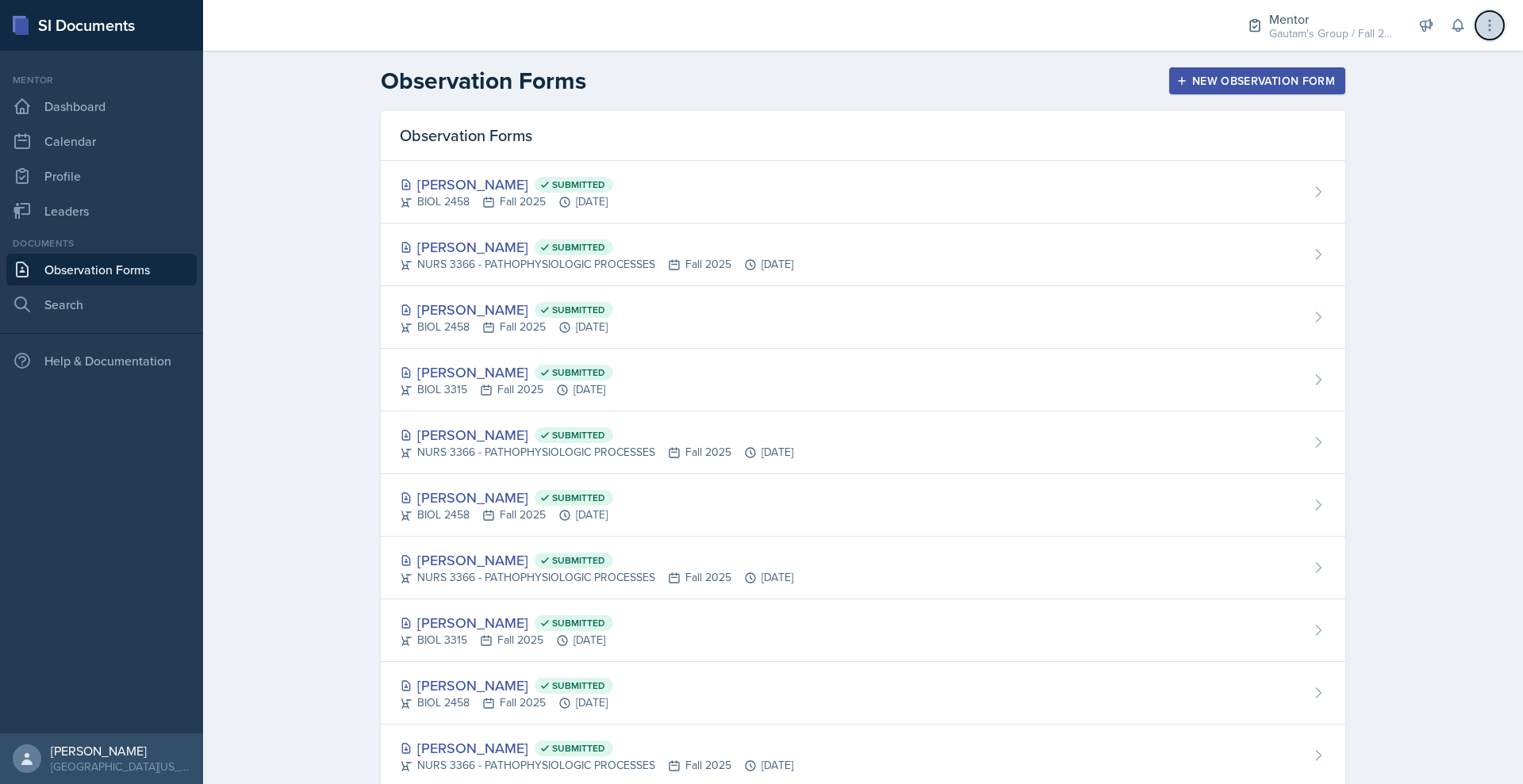
click at [1486, 33] on icon at bounding box center [1489, 26] width 16 height 16
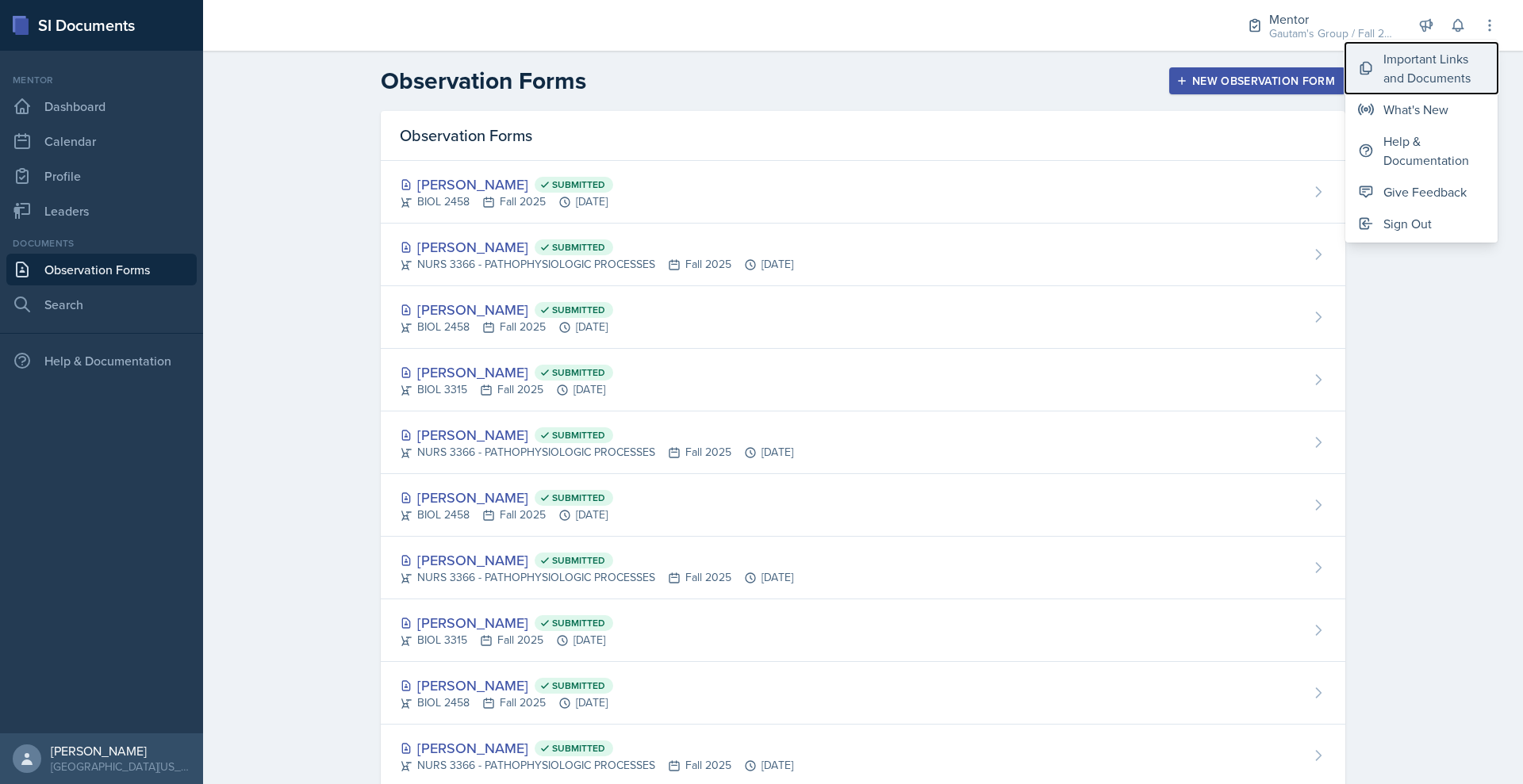
click at [1404, 84] on div "Important Links and Documents" at bounding box center [1434, 67] width 101 height 38
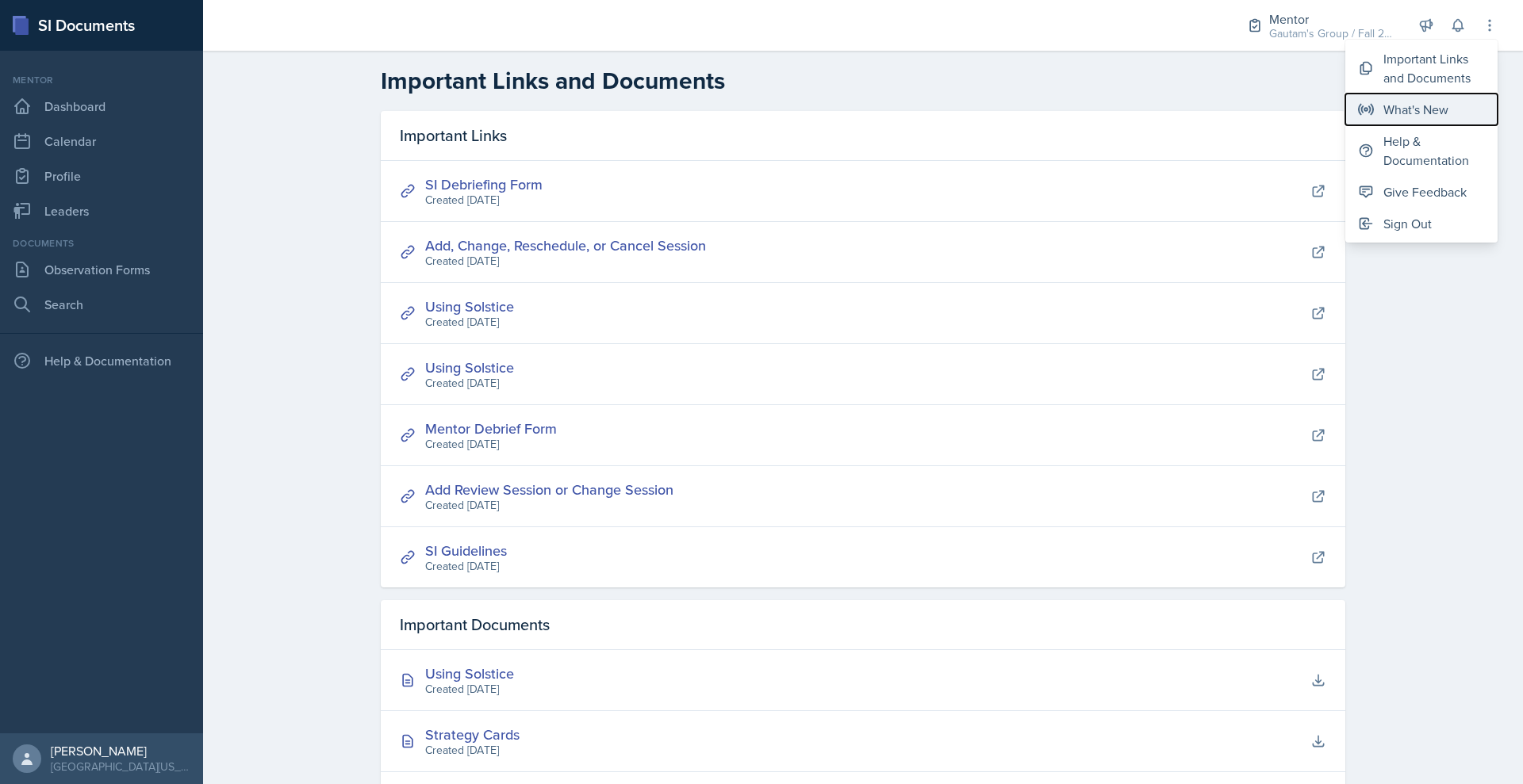
click at [1383, 119] on div "What's New" at bounding box center [1415, 109] width 65 height 19
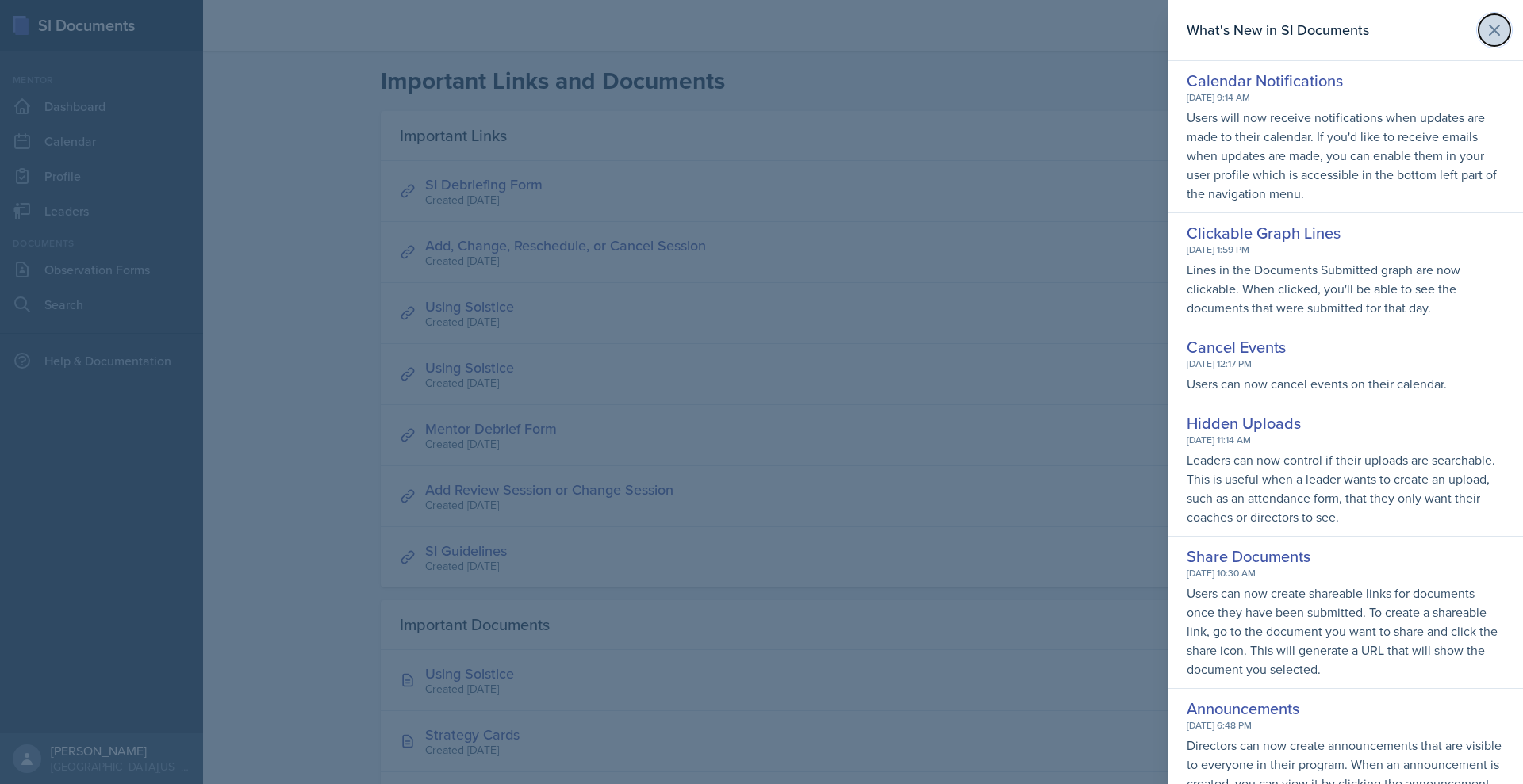
click at [1489, 35] on icon at bounding box center [1494, 31] width 10 height 10
